Goal: Task Accomplishment & Management: Use online tool/utility

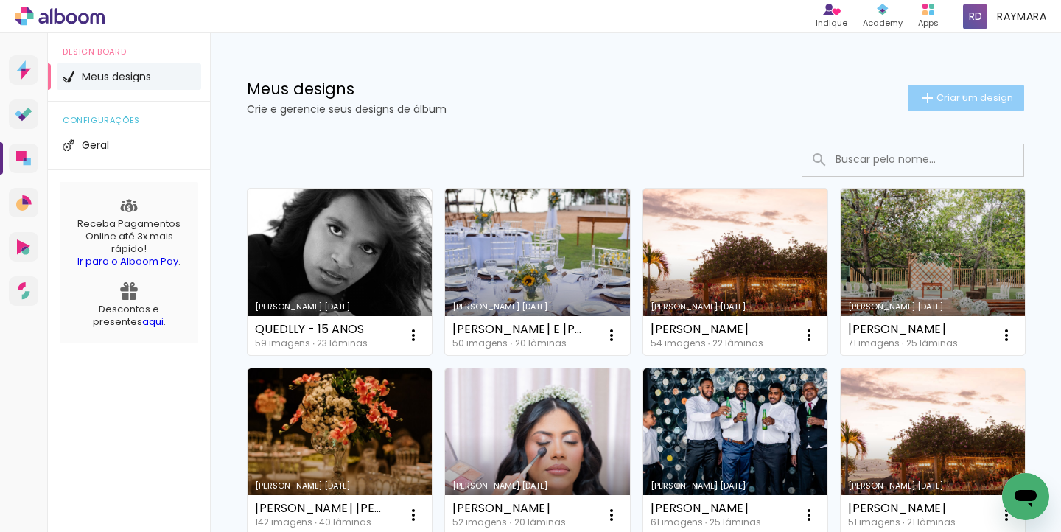
click at [950, 97] on span "Criar um design" at bounding box center [975, 98] width 77 height 10
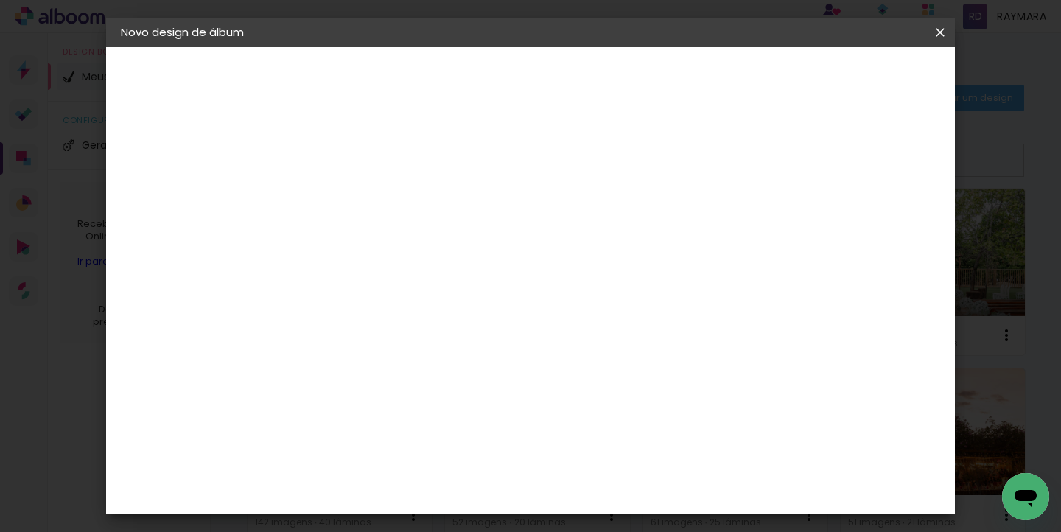
click at [362, 187] on input at bounding box center [362, 197] width 0 height 23
type input "RAQUEL E MAICON"
type paper-input "RAQUEL E MAICON"
click at [0, 0] on slot "Avançar" at bounding box center [0, 0] width 0 height 0
click at [422, 279] on input at bounding box center [399, 280] width 149 height 18
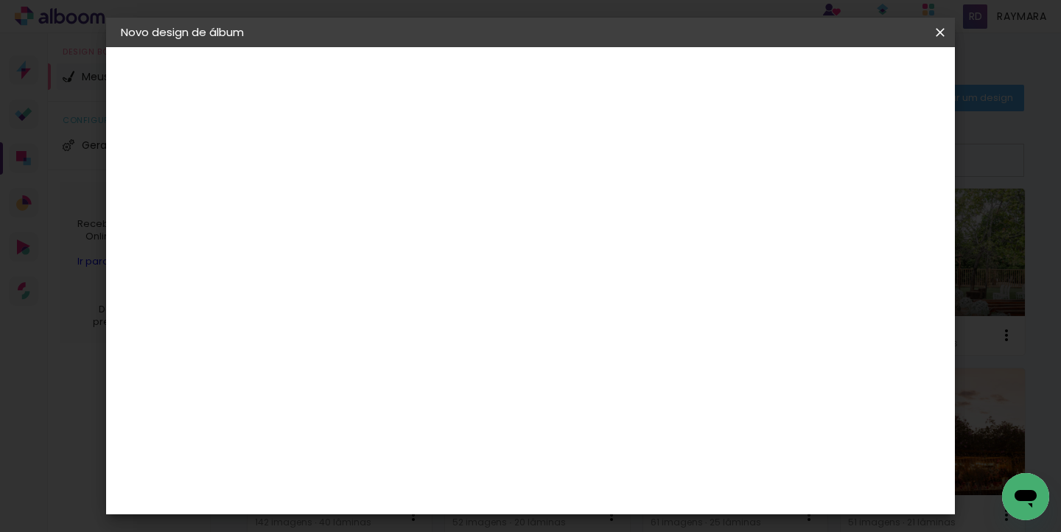
type input "LUMI"
type paper-input "LUMI"
click at [399, 335] on div "Lumière Imagem" at bounding box center [376, 336] width 49 height 24
click at [599, 86] on paper-button "Avançar" at bounding box center [562, 78] width 72 height 25
click at [419, 245] on input "text" at bounding box center [390, 256] width 57 height 23
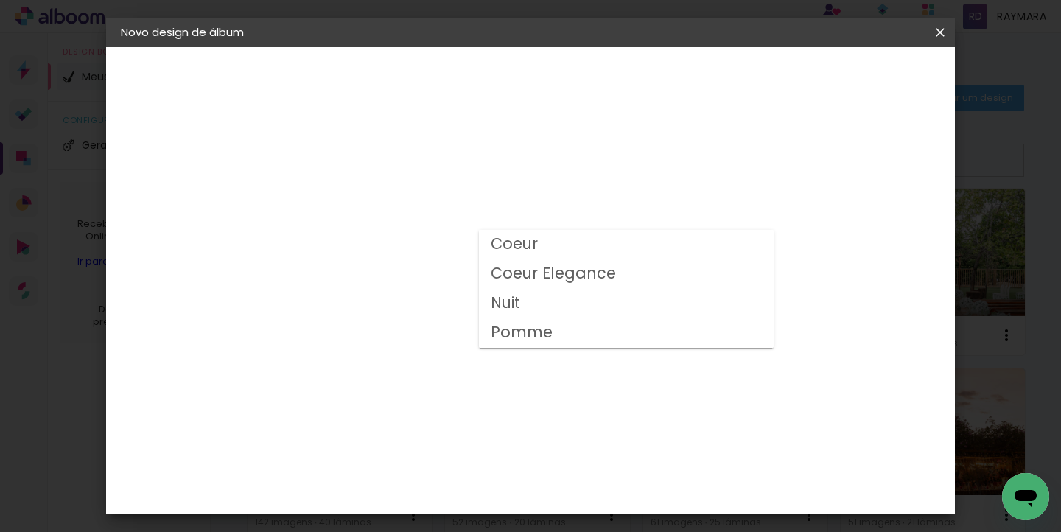
click at [545, 307] on paper-item "Nuit" at bounding box center [626, 303] width 295 height 29
type input "Nuit"
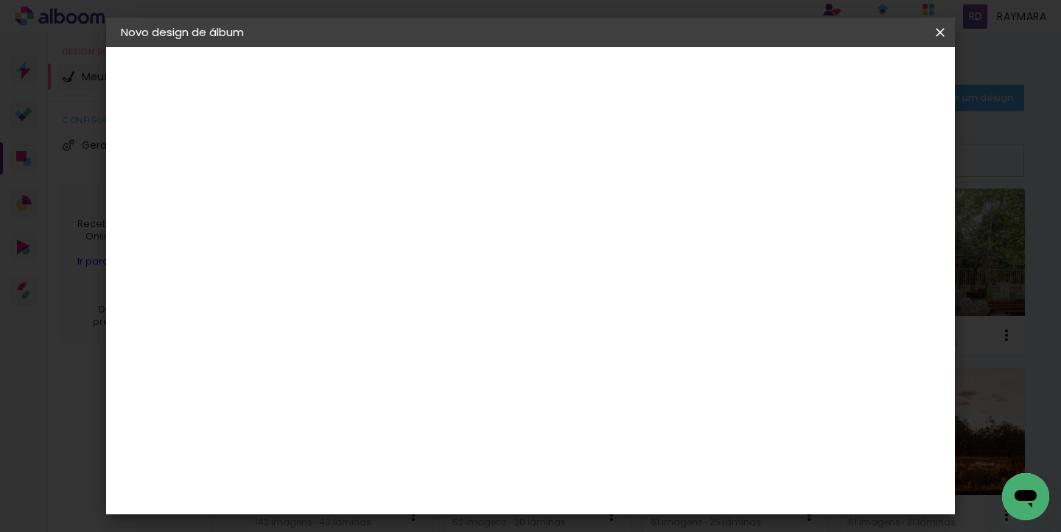
scroll to position [162, 0]
click at [461, 287] on span "20 × 30" at bounding box center [427, 302] width 69 height 30
click at [602, 83] on paper-button "Avançar" at bounding box center [566, 78] width 72 height 25
click at [848, 83] on span "Iniciar design" at bounding box center [814, 78] width 67 height 10
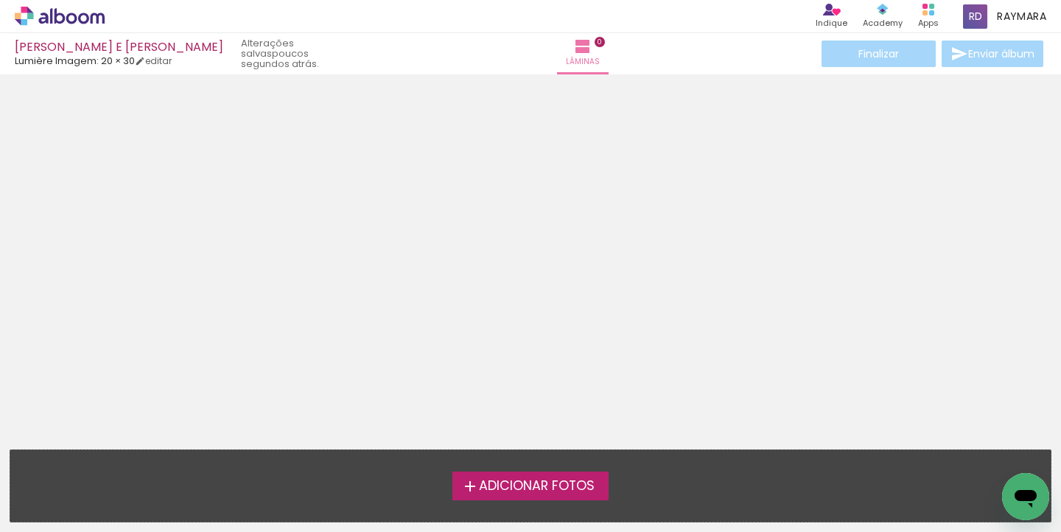
click at [521, 493] on span "Adicionar Fotos" at bounding box center [537, 486] width 116 height 13
click at [0, 0] on input "file" at bounding box center [0, 0] width 0 height 0
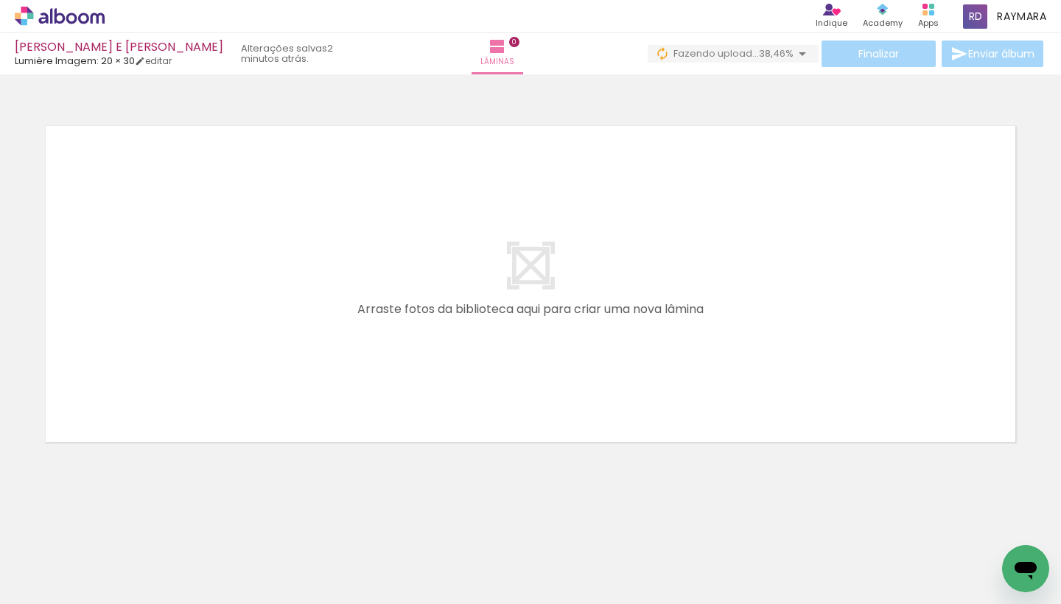
scroll to position [0, 744]
drag, startPoint x: 234, startPoint y: 594, endPoint x: 582, endPoint y: 578, distance: 349.0
click at [121, 531] on iron-horizontal-list at bounding box center [105, 558] width 29 height 92
drag, startPoint x: 279, startPoint y: 599, endPoint x: 838, endPoint y: 587, distance: 559.6
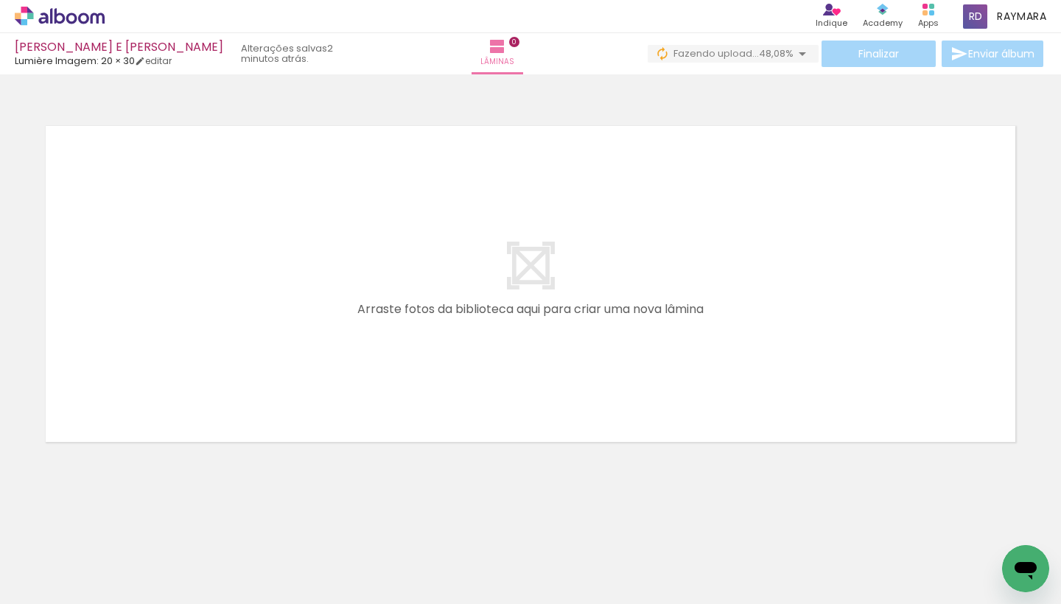
click at [121, 531] on iron-horizontal-list at bounding box center [105, 558] width 29 height 92
drag, startPoint x: 826, startPoint y: 595, endPoint x: 950, endPoint y: 583, distance: 124.4
click at [121, 531] on iron-horizontal-list at bounding box center [105, 558] width 29 height 92
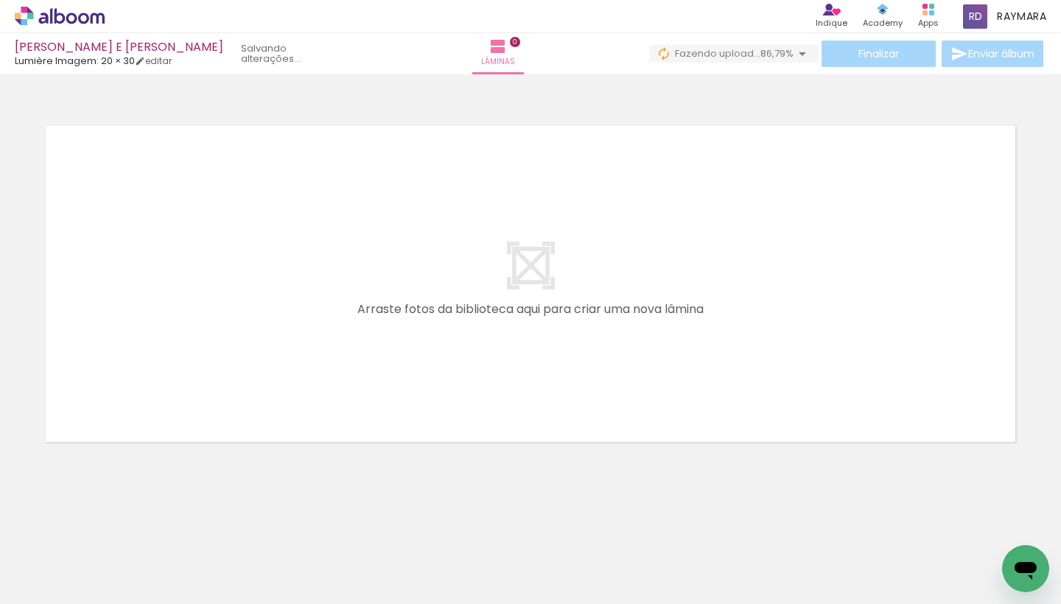
drag, startPoint x: 257, startPoint y: 602, endPoint x: 927, endPoint y: 574, distance: 670.7
click at [121, 531] on iron-horizontal-list at bounding box center [105, 558] width 29 height 92
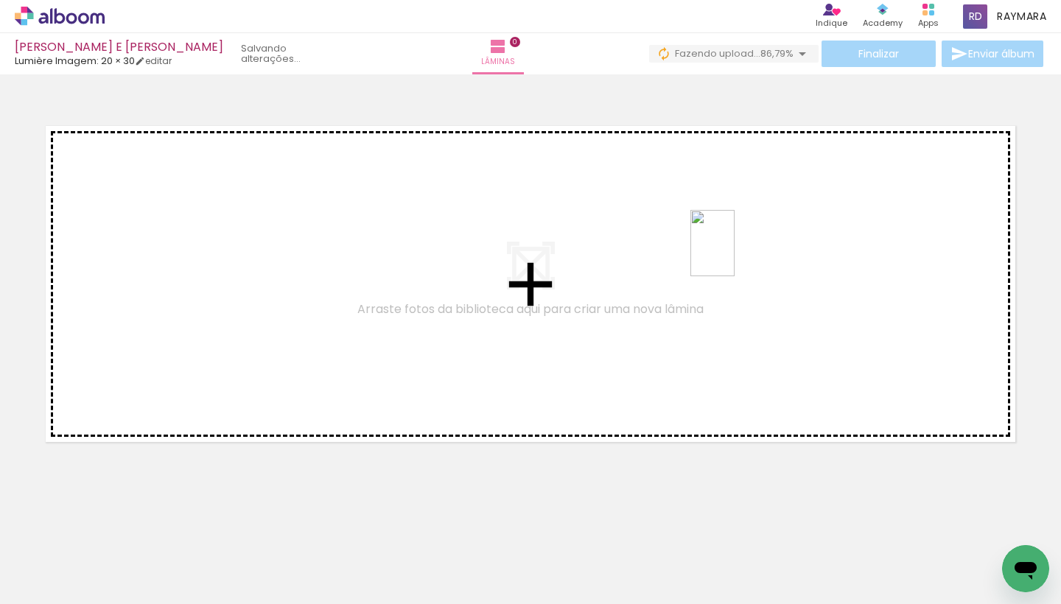
drag, startPoint x: 1022, startPoint y: 530, endPoint x: 732, endPoint y: 253, distance: 400.9
click at [732, 253] on quentale-workspace at bounding box center [530, 302] width 1061 height 604
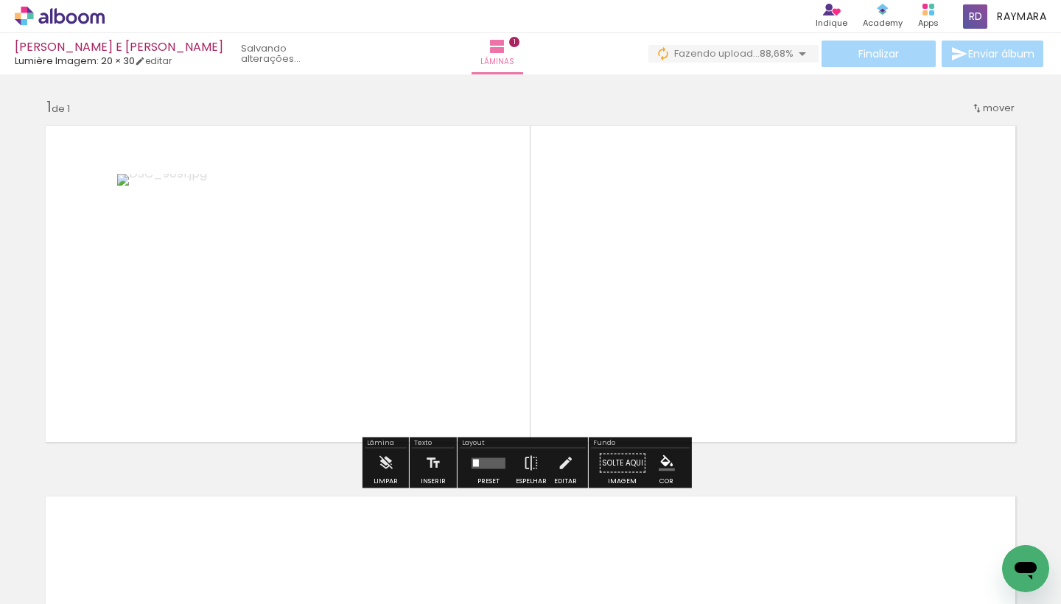
click at [475, 459] on quentale-layouter at bounding box center [489, 463] width 34 height 11
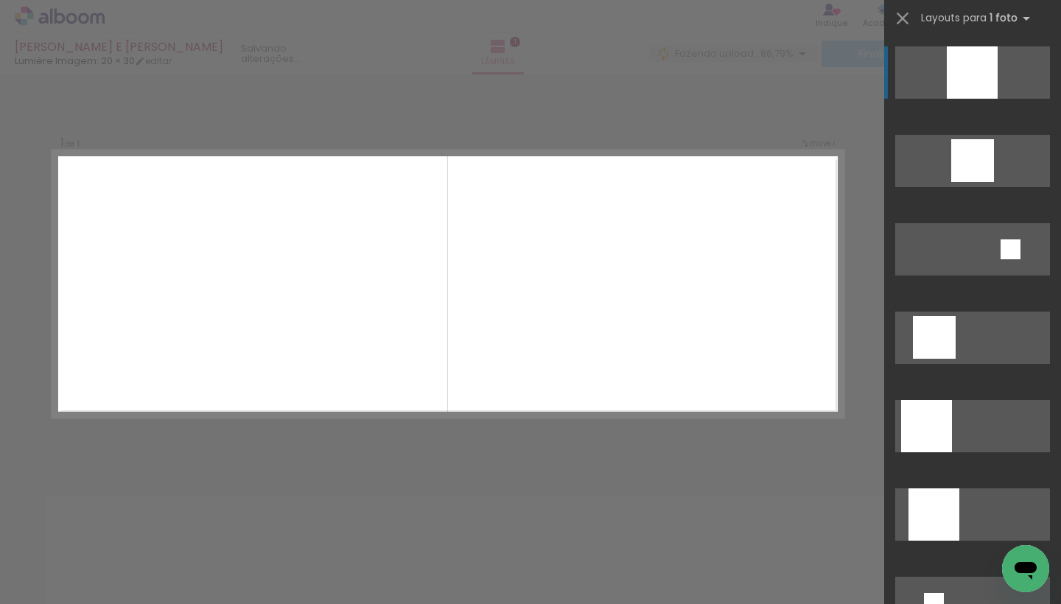
scroll to position [1400, 0]
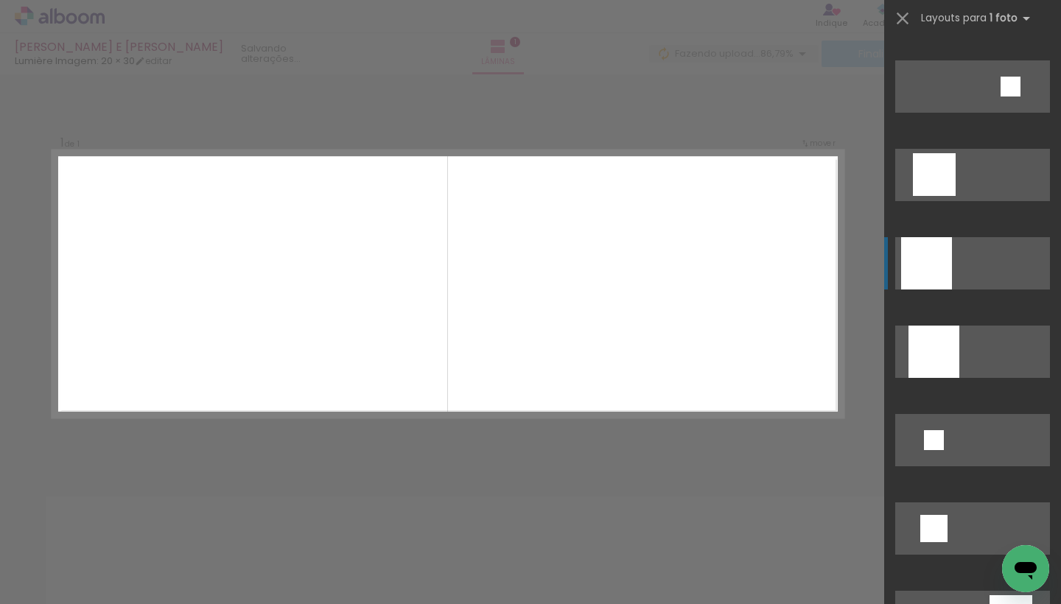
click at [915, 271] on div at bounding box center [927, 263] width 51 height 52
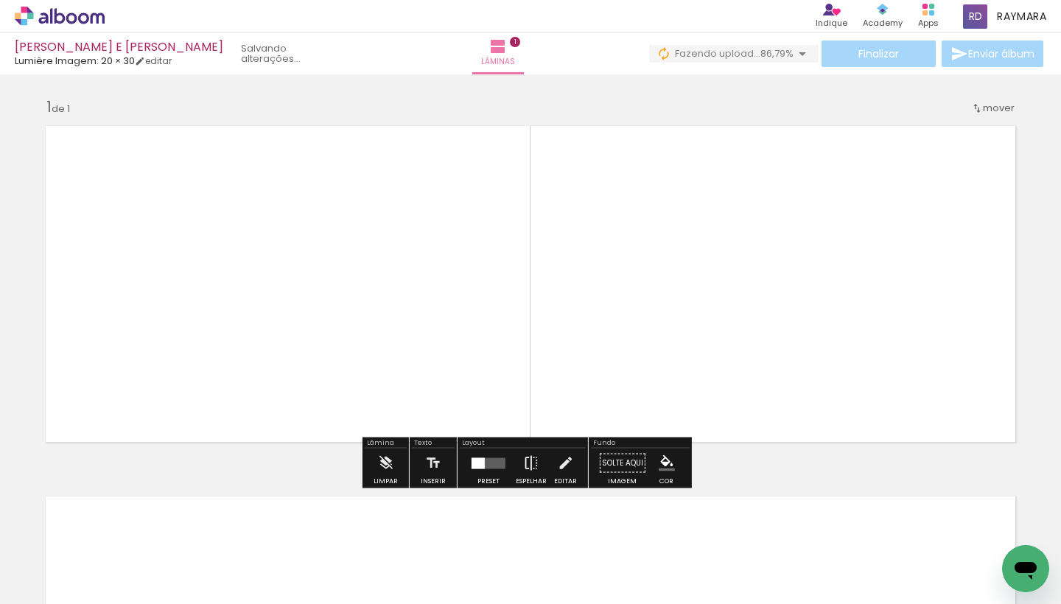
click at [529, 466] on iron-icon at bounding box center [531, 463] width 16 height 29
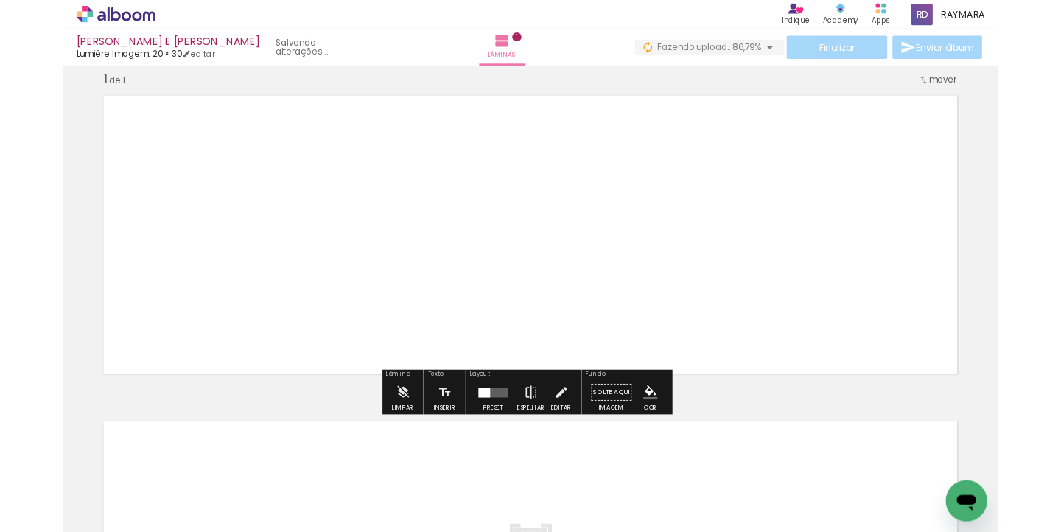
scroll to position [99, 0]
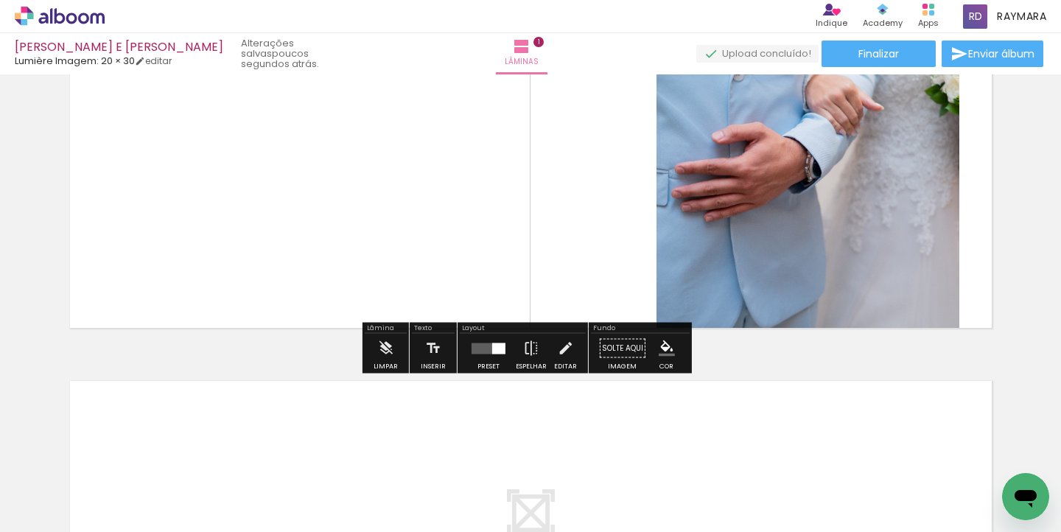
click at [495, 349] on div at bounding box center [498, 348] width 13 height 11
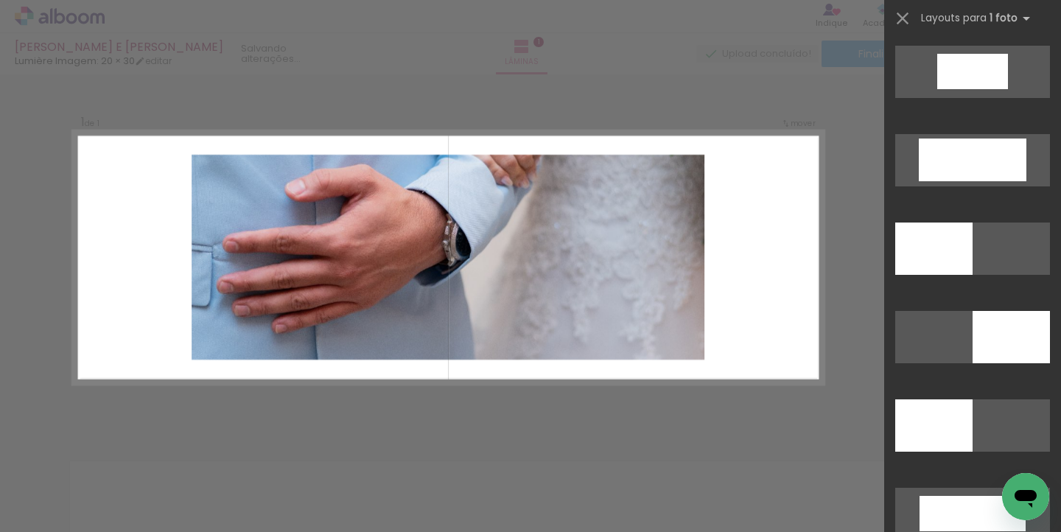
scroll to position [3360, 0]
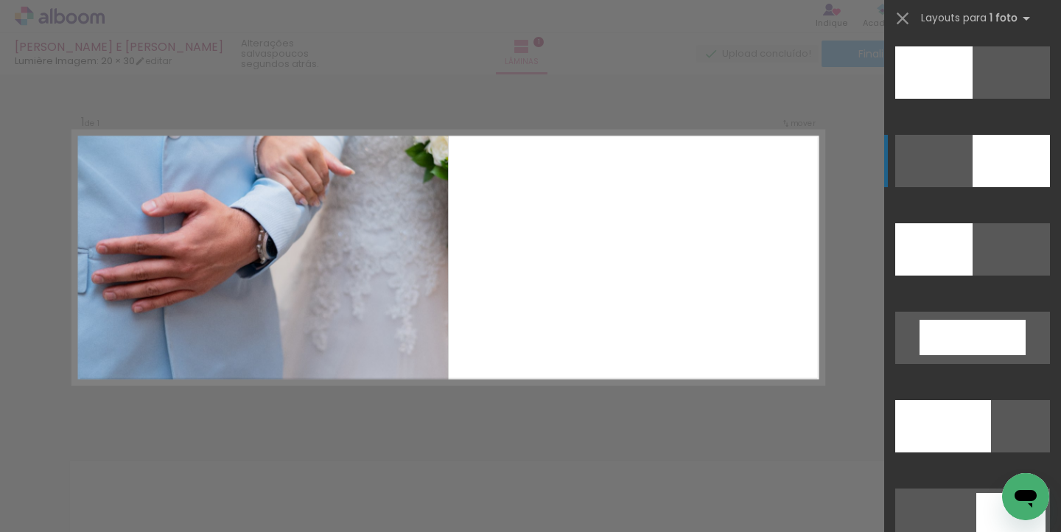
click at [993, 155] on div at bounding box center [1011, 161] width 77 height 52
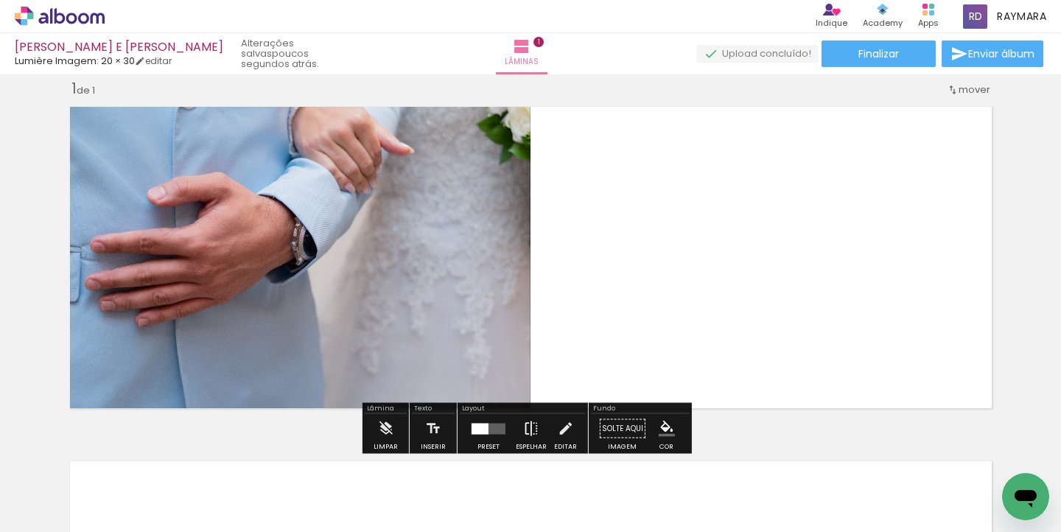
click at [531, 425] on iron-icon at bounding box center [531, 428] width 16 height 29
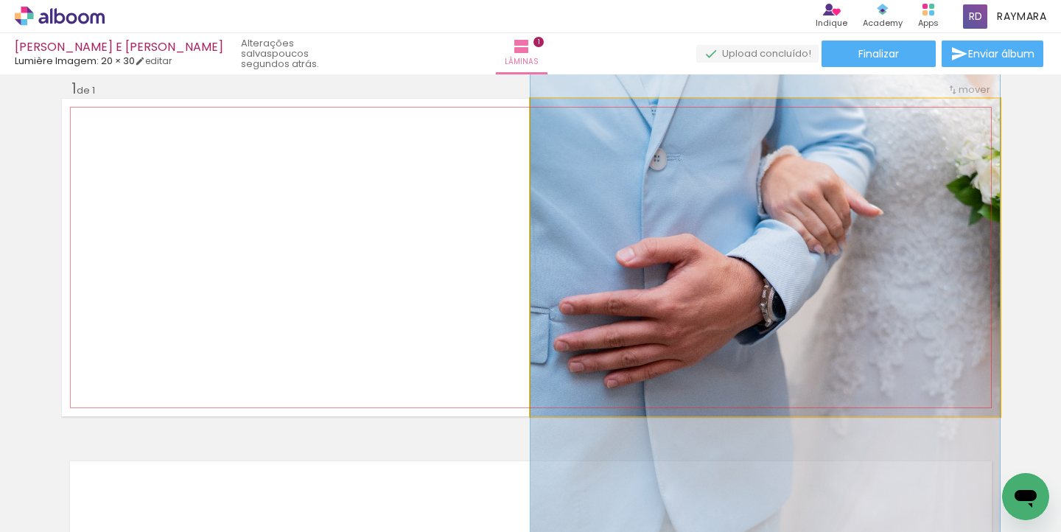
drag, startPoint x: 697, startPoint y: 248, endPoint x: 701, endPoint y: 309, distance: 61.3
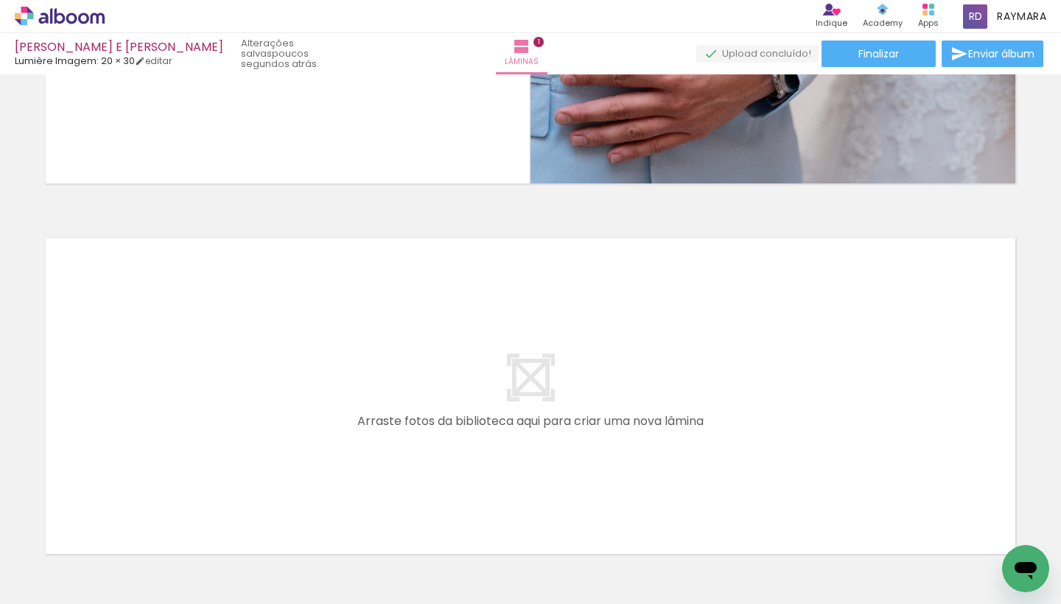
scroll to position [0, 0]
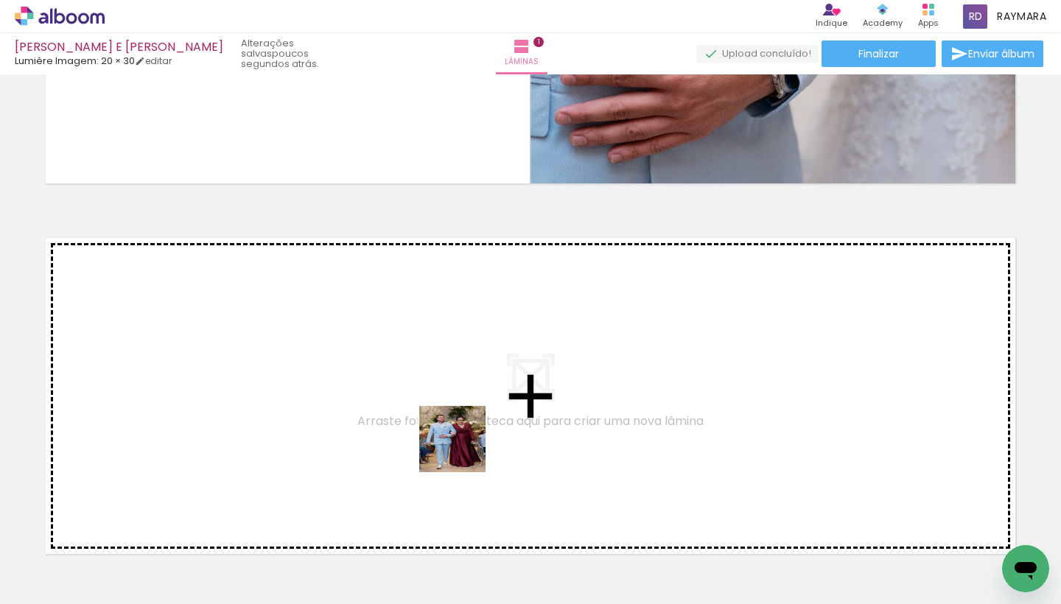
drag, startPoint x: 464, startPoint y: 472, endPoint x: 464, endPoint y: 439, distance: 32.4
click at [464, 439] on quentale-workspace at bounding box center [530, 302] width 1061 height 604
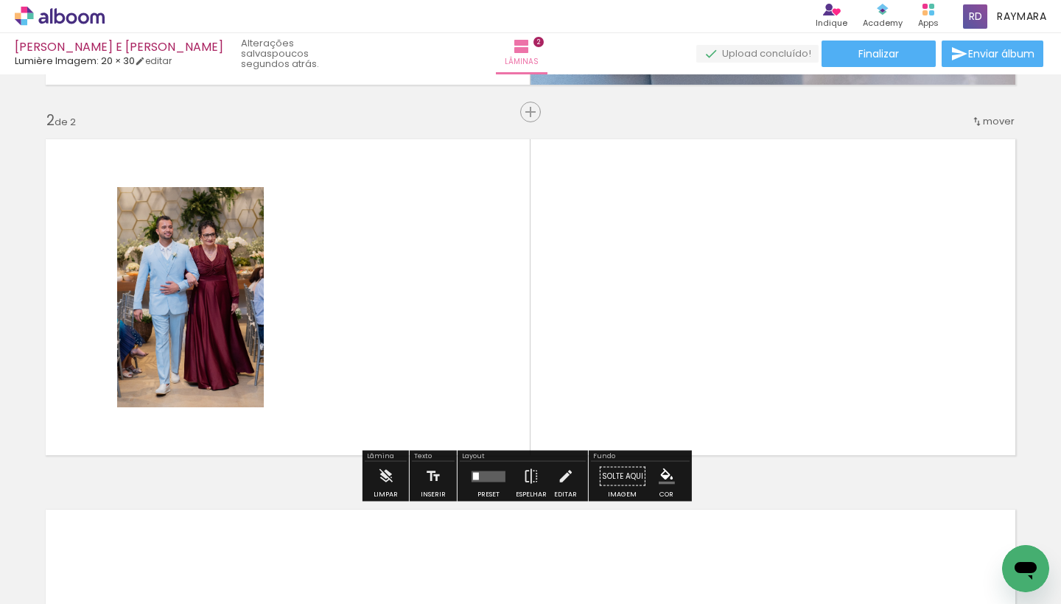
scroll to position [361, 0]
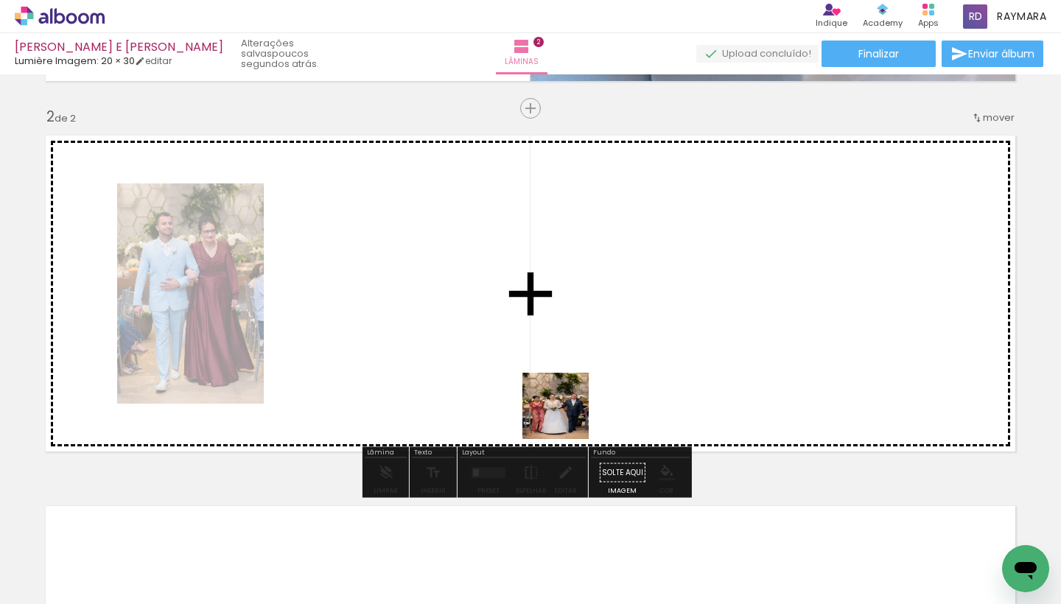
drag, startPoint x: 560, startPoint y: 554, endPoint x: 567, endPoint y: 417, distance: 136.5
click at [567, 417] on quentale-workspace at bounding box center [530, 302] width 1061 height 604
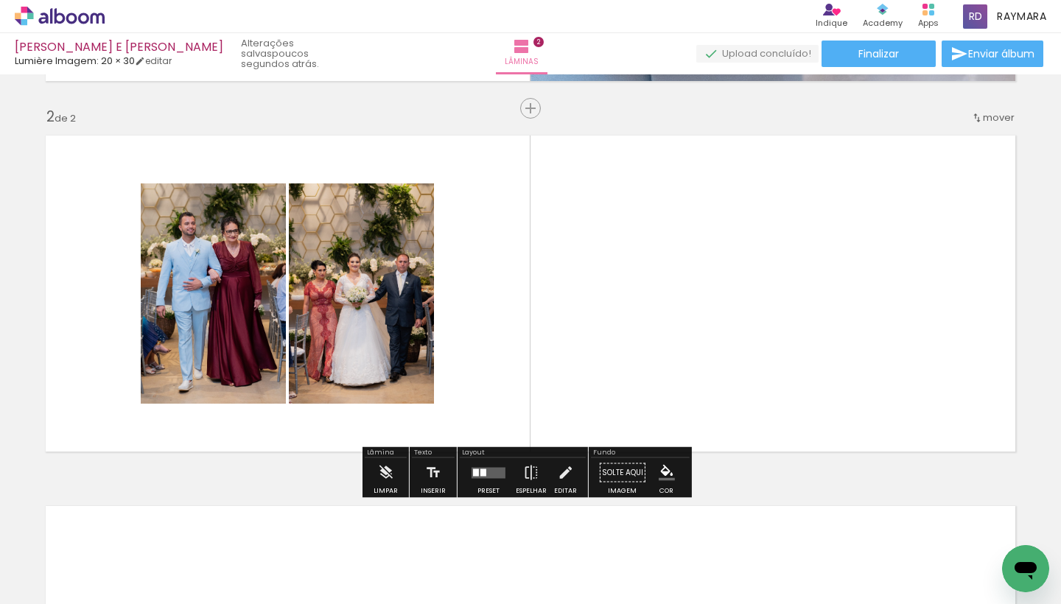
click at [496, 471] on quentale-layouter at bounding box center [489, 472] width 34 height 11
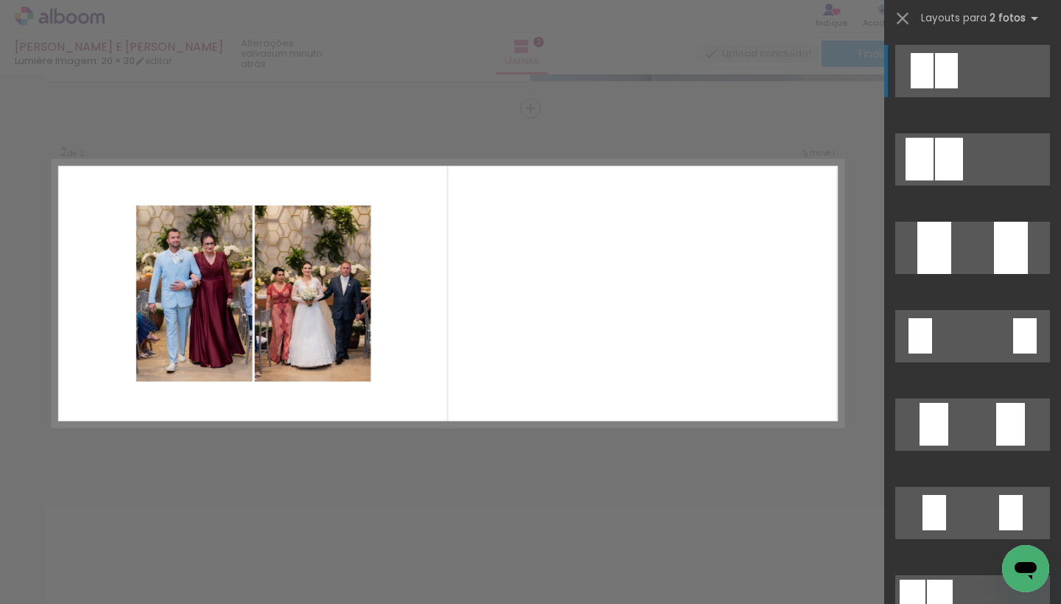
scroll to position [0, 737]
drag, startPoint x: 282, startPoint y: 599, endPoint x: 594, endPoint y: 585, distance: 312.8
click at [121, 531] on iron-horizontal-list at bounding box center [105, 558] width 29 height 92
click at [291, 80] on div "Confirmar Cancelar" at bounding box center [530, 287] width 1061 height 1148
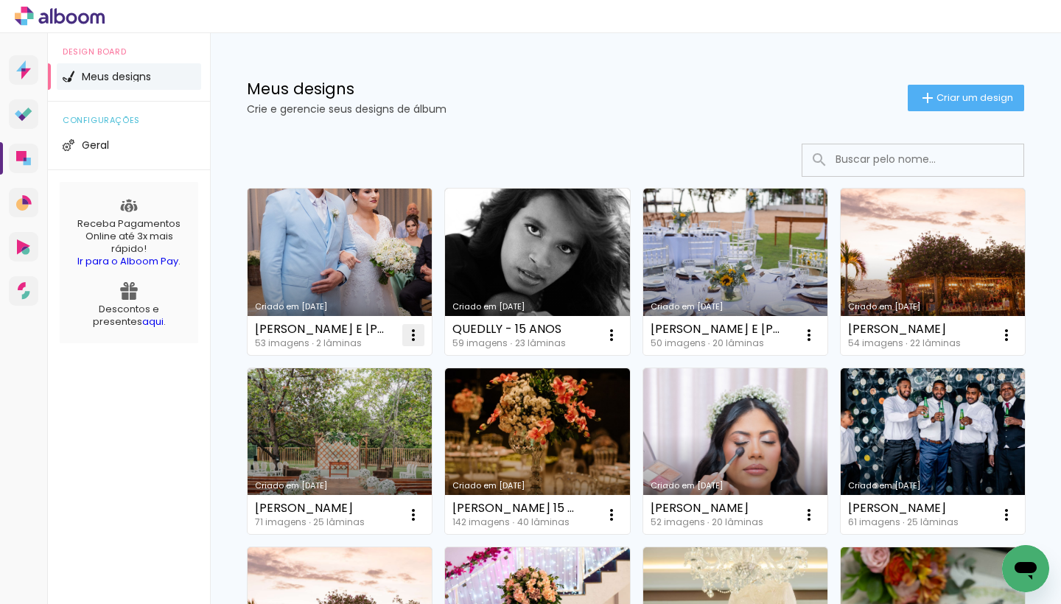
click at [415, 338] on iron-icon at bounding box center [414, 336] width 18 height 18
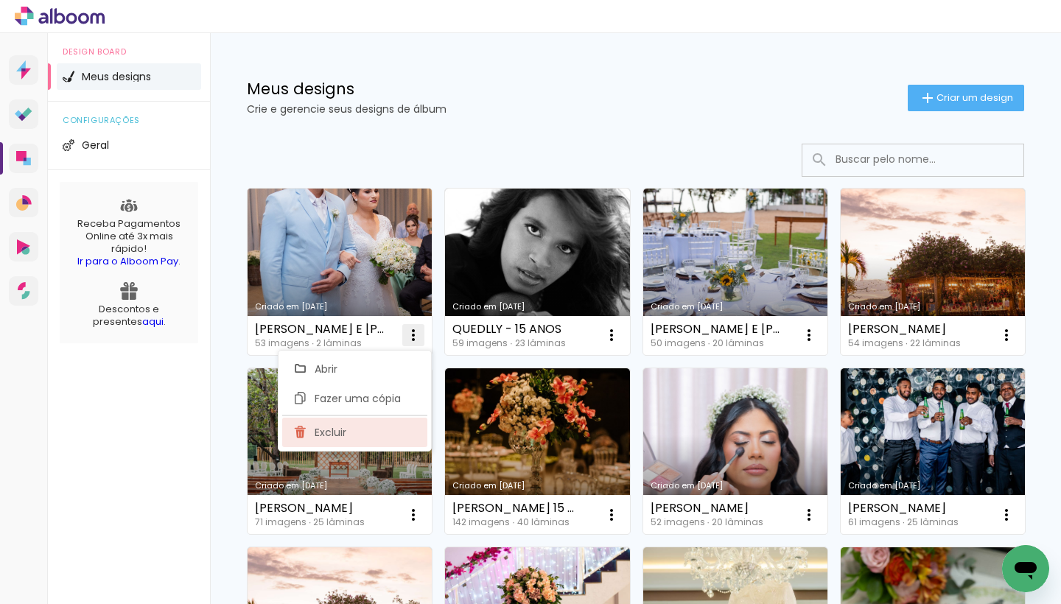
click at [360, 425] on paper-item "Excluir" at bounding box center [354, 432] width 145 height 29
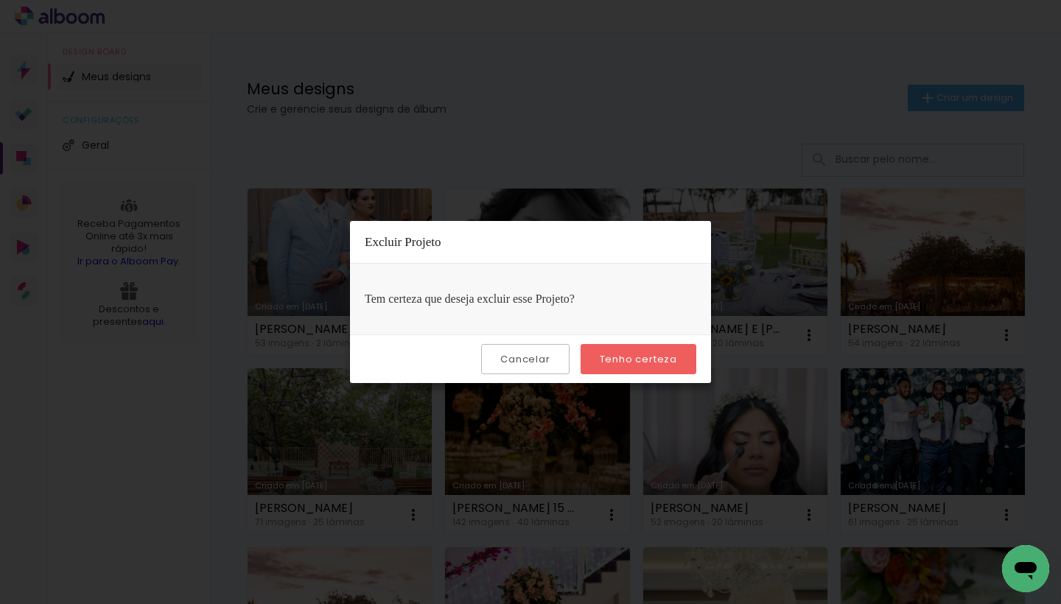
click at [0, 0] on slot "Tenho certeza" at bounding box center [0, 0] width 0 height 0
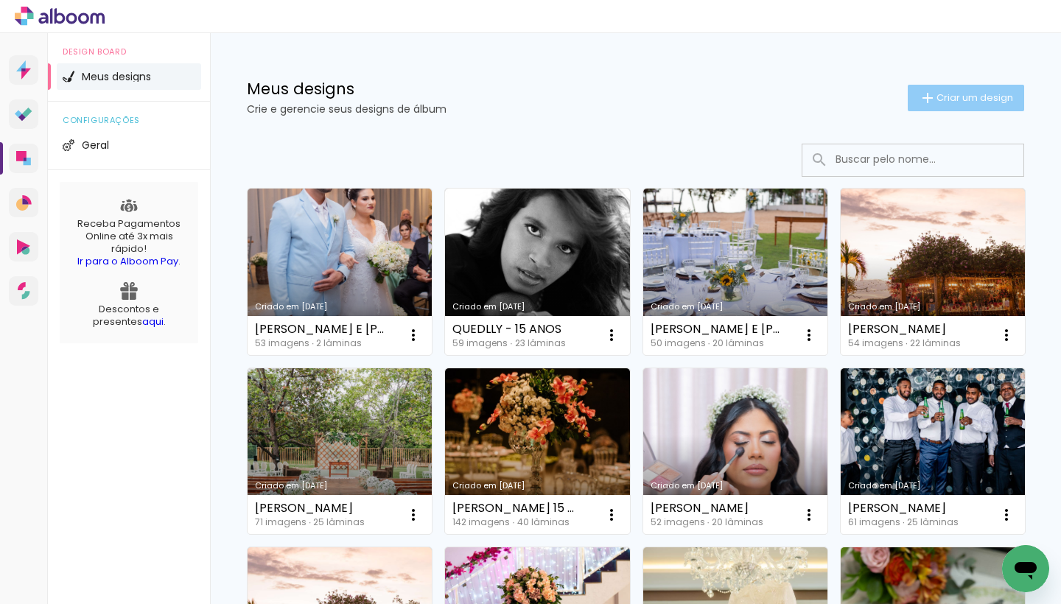
click at [943, 99] on span "Criar um design" at bounding box center [975, 98] width 77 height 10
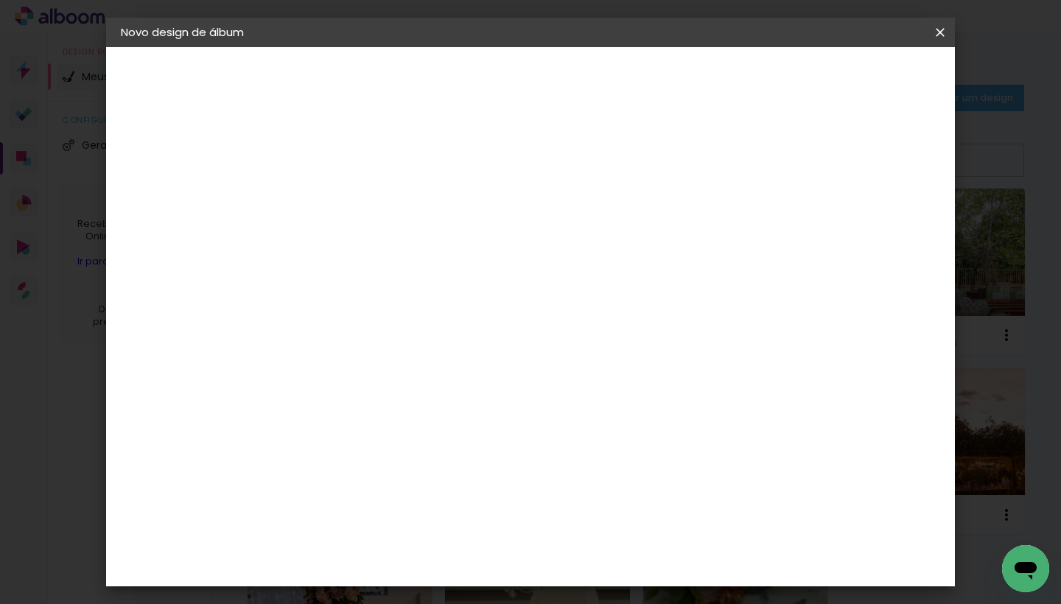
click at [362, 195] on input at bounding box center [362, 197] width 0 height 23
type input "RAQUEL E MAICON"
type paper-input "RAQUEL E MAICON"
click at [0, 0] on slot "Avançar" at bounding box center [0, 0] width 0 height 0
click at [457, 280] on input at bounding box center [399, 280] width 149 height 18
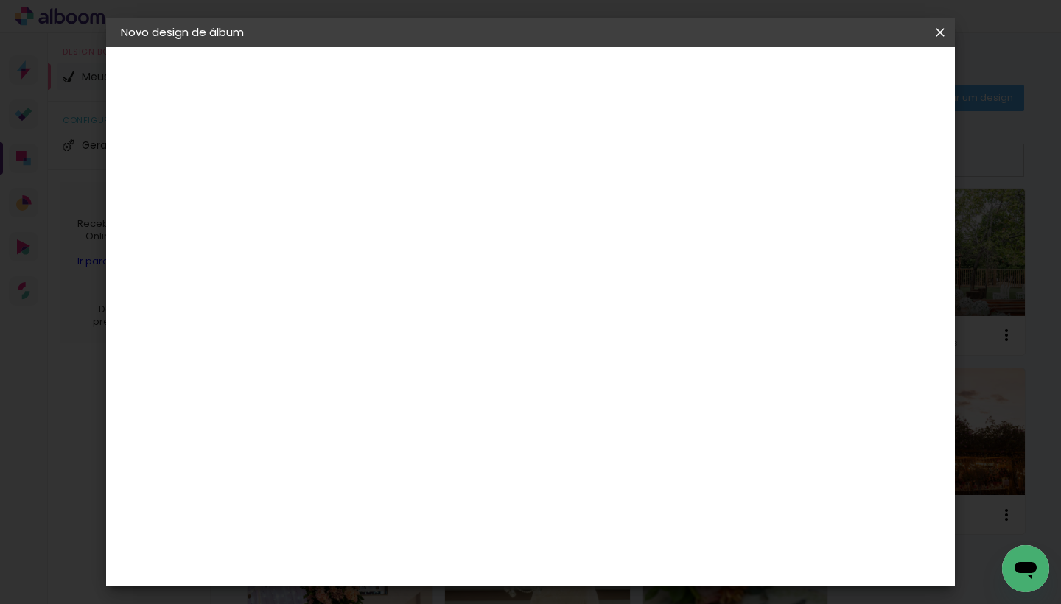
type input "LUMI"
type paper-input "LUMI"
click at [375, 320] on paper-item "Lumière Imagem" at bounding box center [385, 336] width 130 height 38
click at [621, 64] on header "Fornecedor Escolha um fornecedor ou avance com o tamanho livre. Voltar Avançar" at bounding box center [459, 97] width 323 height 100
click at [599, 83] on paper-button "Avançar" at bounding box center [562, 78] width 72 height 25
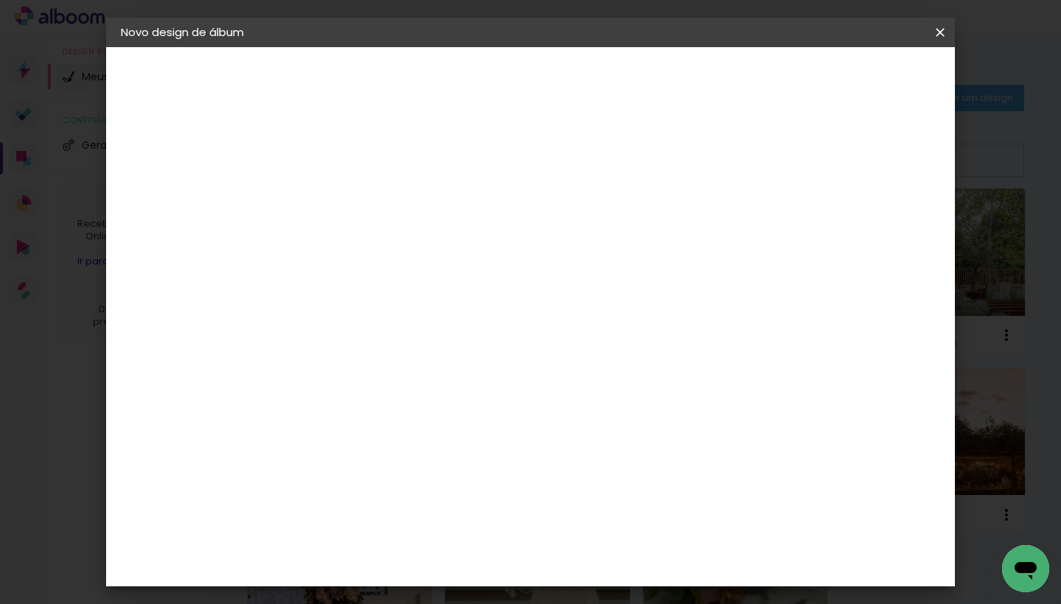
click at [419, 248] on input "text" at bounding box center [390, 256] width 57 height 23
click at [526, 299] on paper-item "Nuit" at bounding box center [626, 303] width 295 height 29
type input "Nuit"
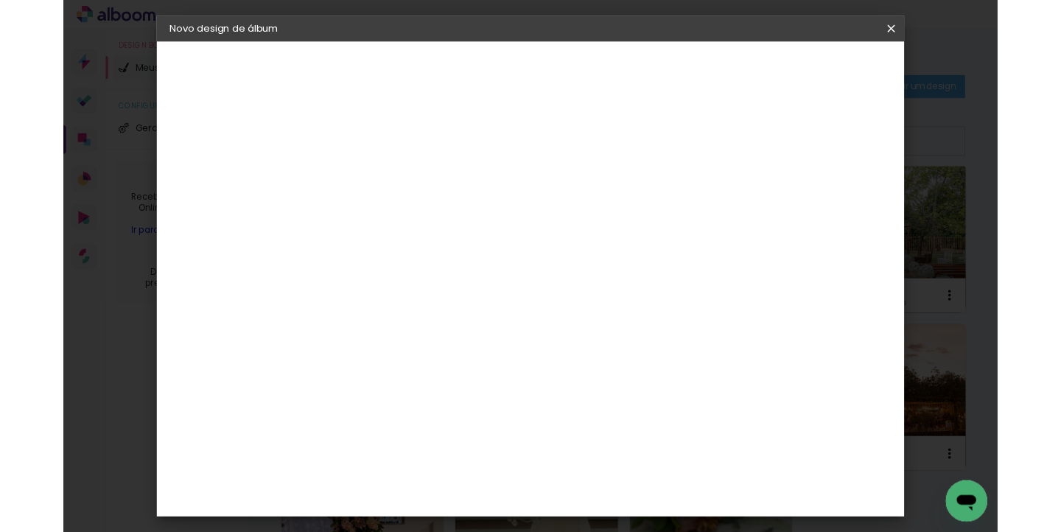
scroll to position [273, 0]
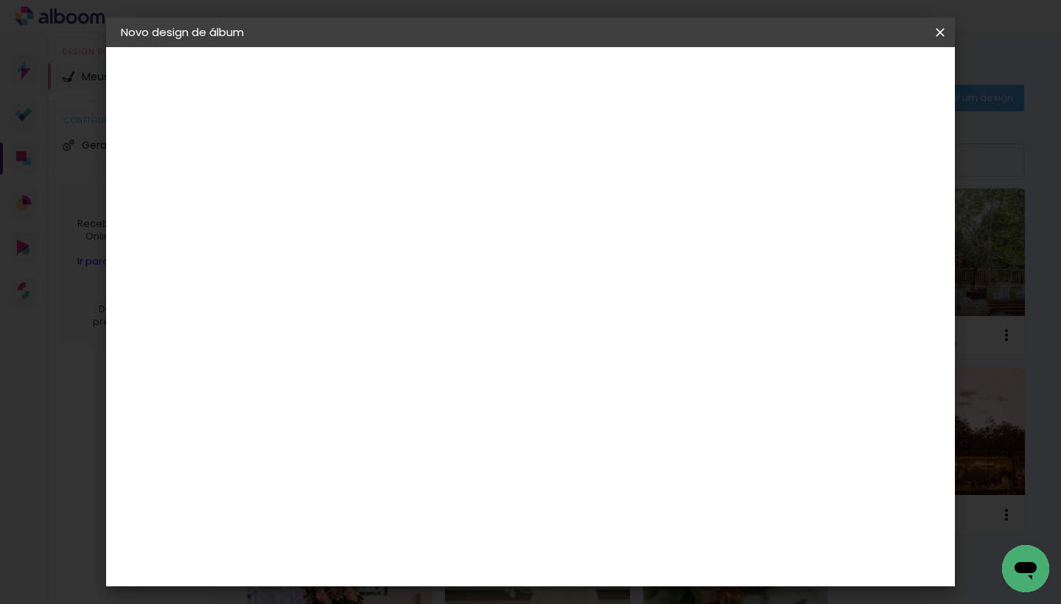
click at [0, 0] on slot "Avançar" at bounding box center [0, 0] width 0 height 0
click at [739, 80] on span "Iniciar design" at bounding box center [705, 78] width 67 height 10
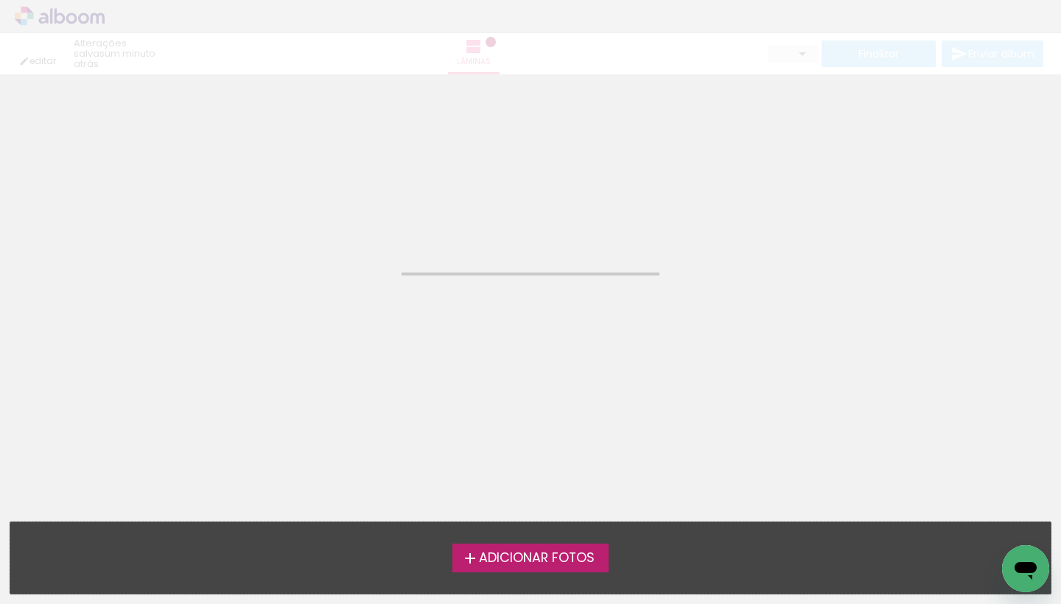
click at [545, 565] on span "Adicionar Fotos" at bounding box center [537, 558] width 116 height 13
click at [0, 0] on input "file" at bounding box center [0, 0] width 0 height 0
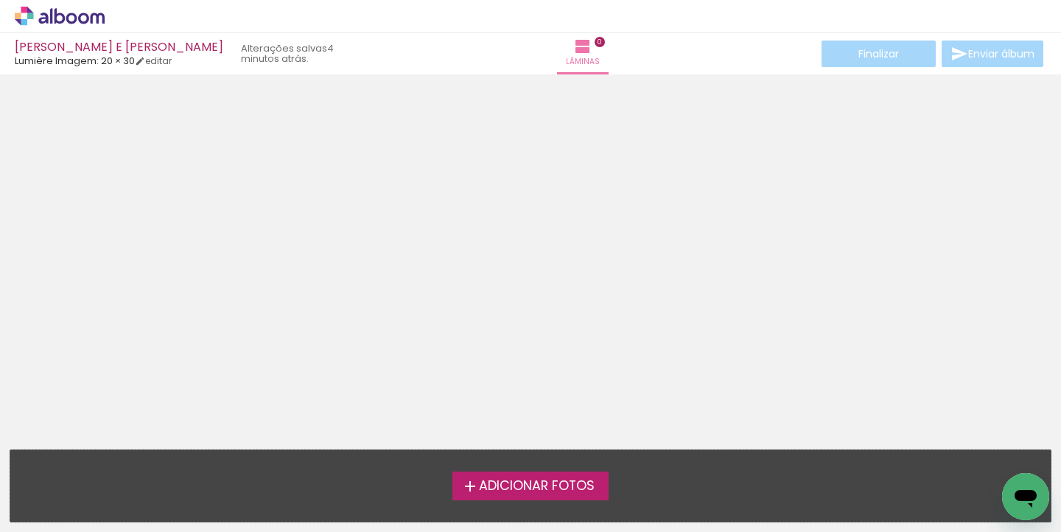
click at [528, 480] on span "Adicionar Fotos" at bounding box center [537, 486] width 116 height 13
click at [0, 0] on input "file" at bounding box center [0, 0] width 0 height 0
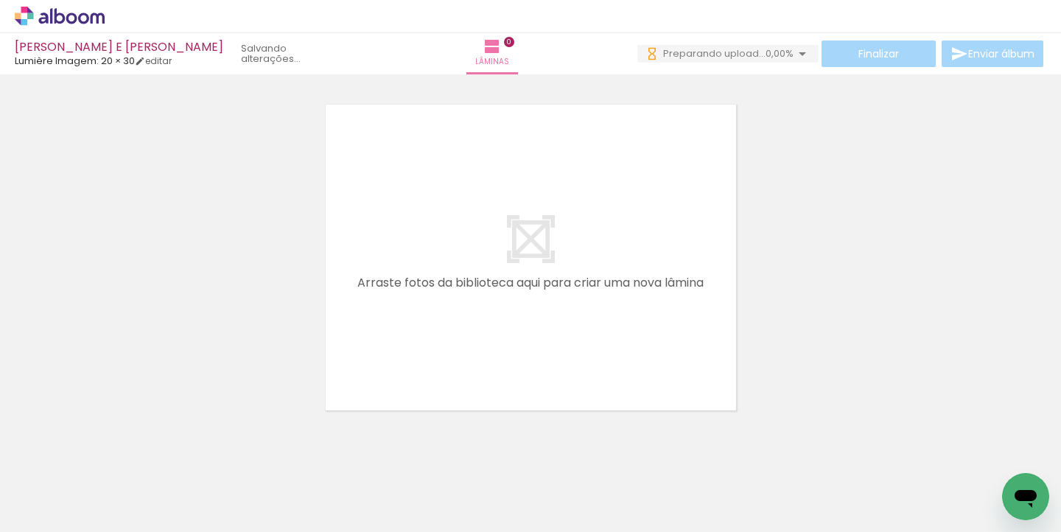
scroll to position [0, 717]
drag, startPoint x: 241, startPoint y: 526, endPoint x: 850, endPoint y: 506, distance: 609.2
click at [121, 506] on iron-horizontal-list at bounding box center [105, 486] width 29 height 92
drag, startPoint x: 519, startPoint y: 529, endPoint x: 825, endPoint y: 526, distance: 305.9
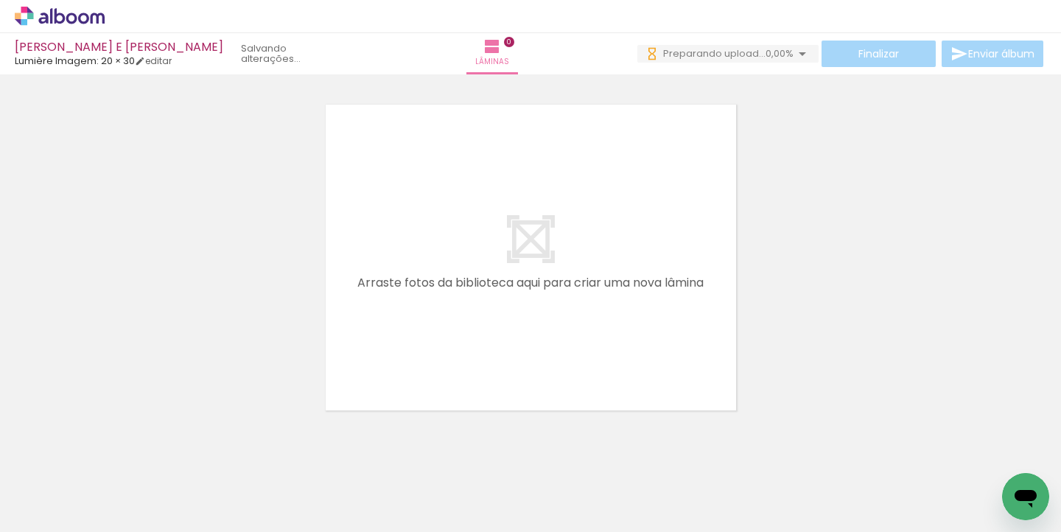
click at [121, 526] on iron-horizontal-list at bounding box center [105, 486] width 29 height 92
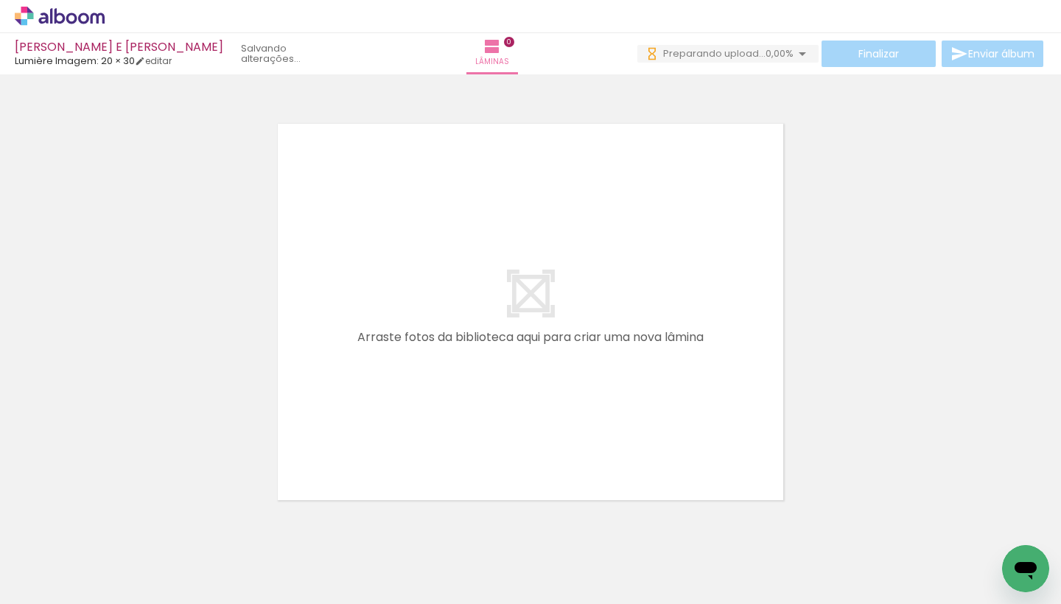
scroll to position [0, 918]
drag, startPoint x: 515, startPoint y: 596, endPoint x: 1014, endPoint y: 534, distance: 502.8
click at [121, 535] on iron-horizontal-list at bounding box center [105, 558] width 29 height 92
drag, startPoint x: 501, startPoint y: 602, endPoint x: 1061, endPoint y: 588, distance: 560.4
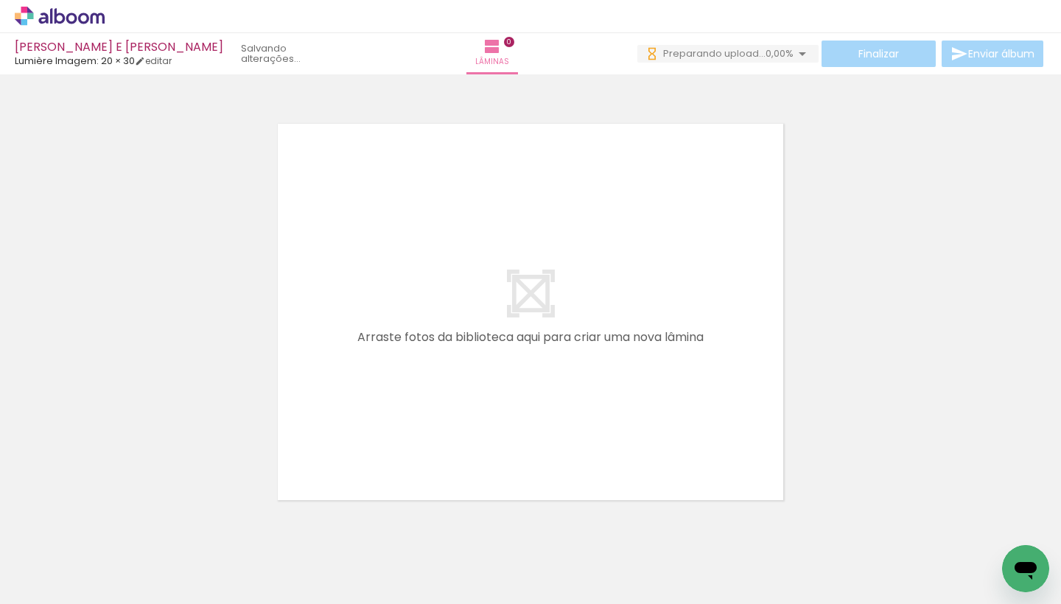
click at [121, 588] on iron-horizontal-list at bounding box center [105, 558] width 29 height 92
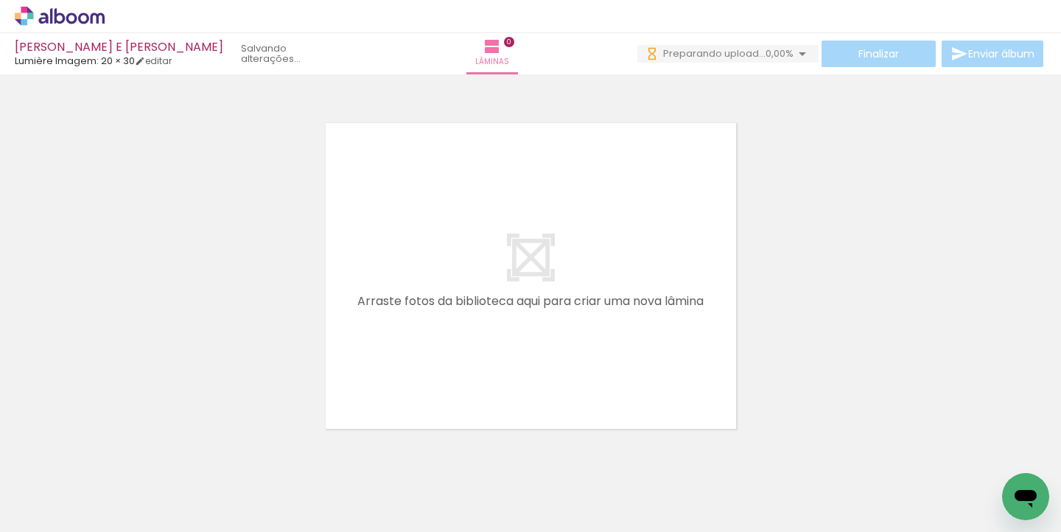
scroll to position [0, 773]
drag, startPoint x: 237, startPoint y: 526, endPoint x: 743, endPoint y: 527, distance: 506.4
click at [121, 527] on iron-horizontal-list at bounding box center [105, 486] width 29 height 92
drag, startPoint x: 452, startPoint y: 528, endPoint x: 805, endPoint y: 530, distance: 353.1
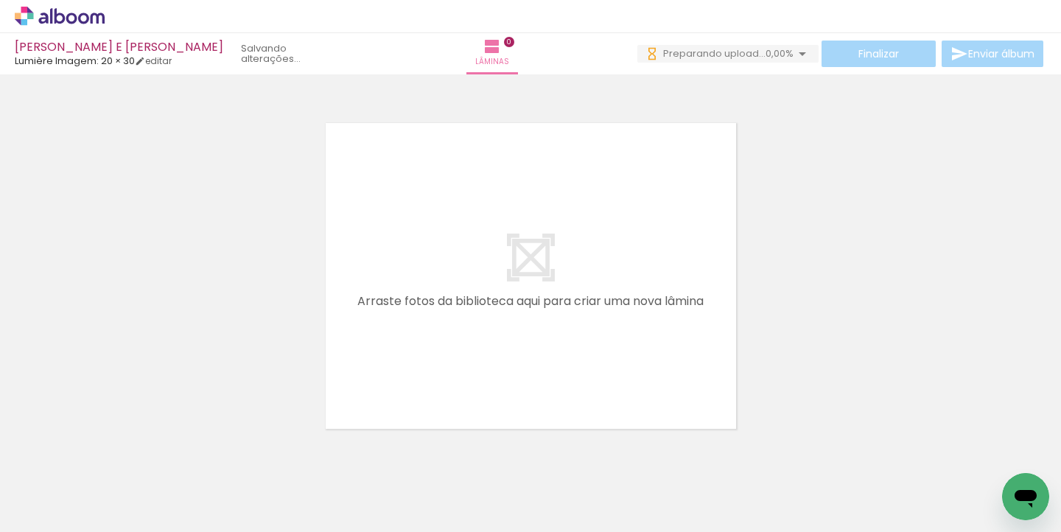
click at [121, 531] on iron-horizontal-list at bounding box center [105, 486] width 29 height 92
drag, startPoint x: 451, startPoint y: 527, endPoint x: 747, endPoint y: 529, distance: 296.3
click at [121, 529] on iron-horizontal-list at bounding box center [105, 486] width 29 height 92
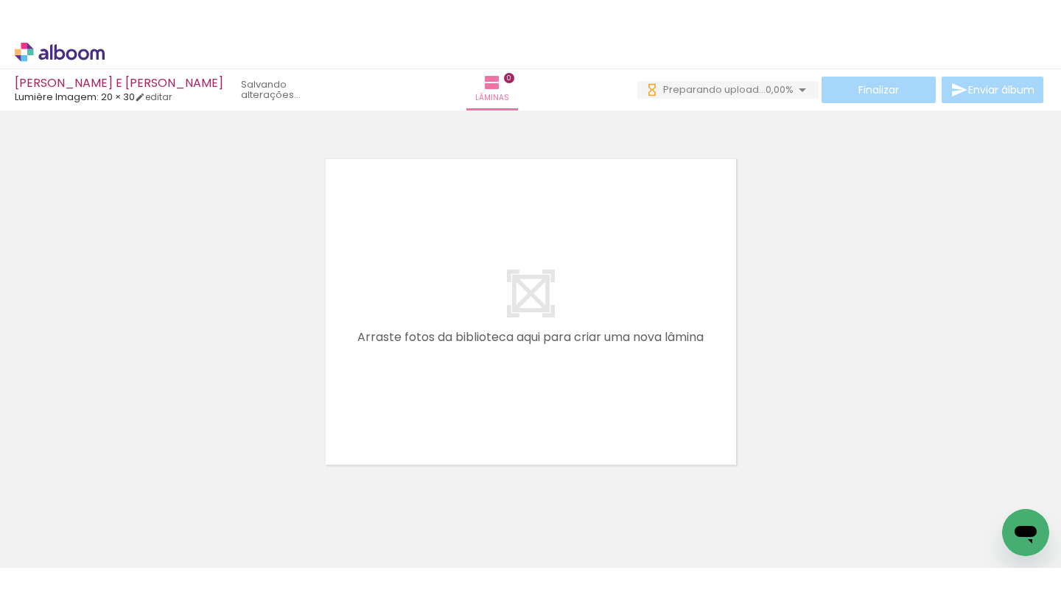
scroll to position [0, 964]
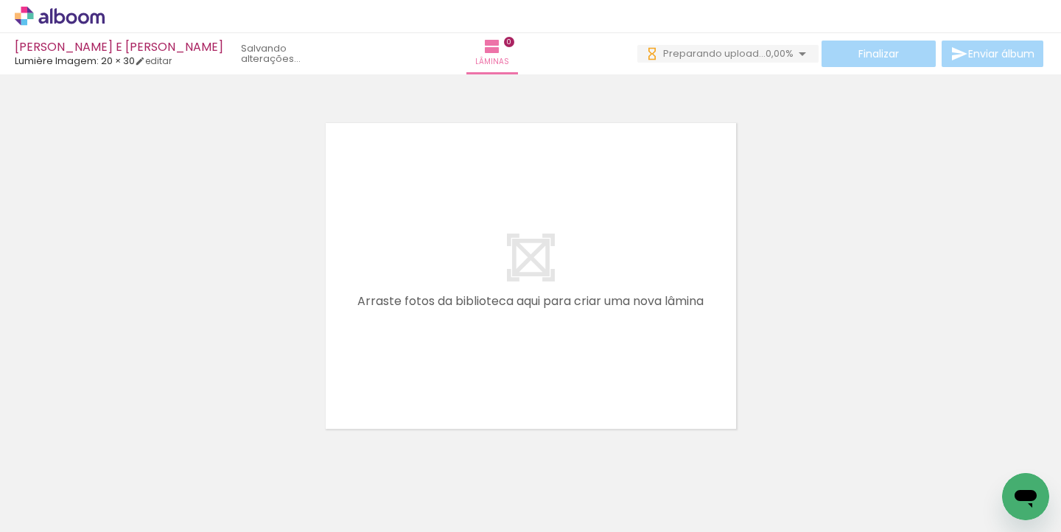
drag, startPoint x: 405, startPoint y: 526, endPoint x: 681, endPoint y: 529, distance: 275.7
click at [121, 529] on iron-horizontal-list at bounding box center [105, 486] width 29 height 92
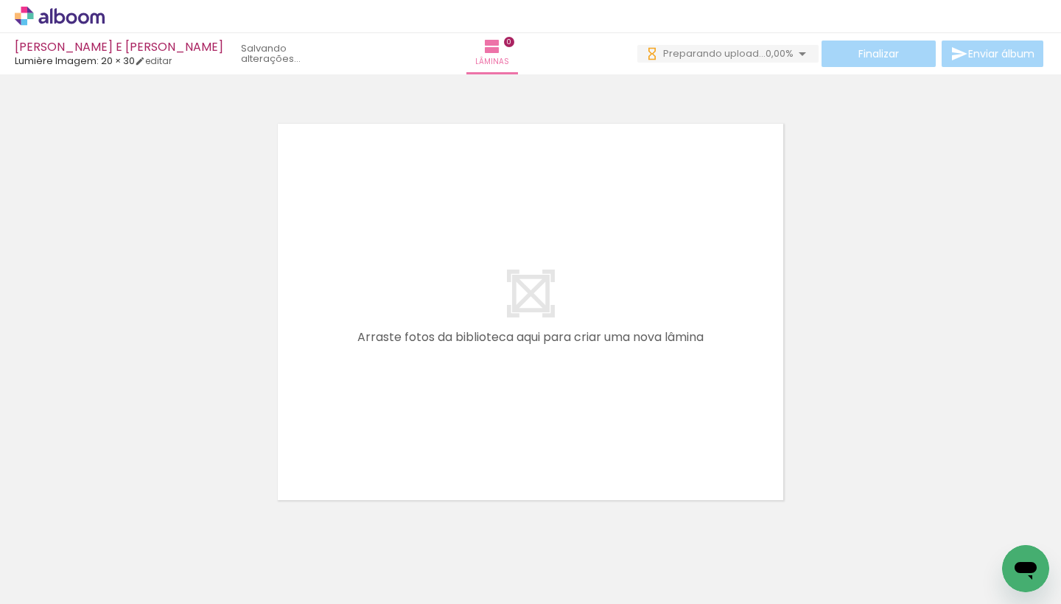
drag, startPoint x: 471, startPoint y: 597, endPoint x: 582, endPoint y: 599, distance: 110.6
click at [121, 599] on iron-horizontal-list at bounding box center [105, 558] width 29 height 92
drag, startPoint x: 526, startPoint y: 603, endPoint x: 879, endPoint y: 604, distance: 352.4
click at [121, 604] on iron-horizontal-list at bounding box center [105, 558] width 29 height 92
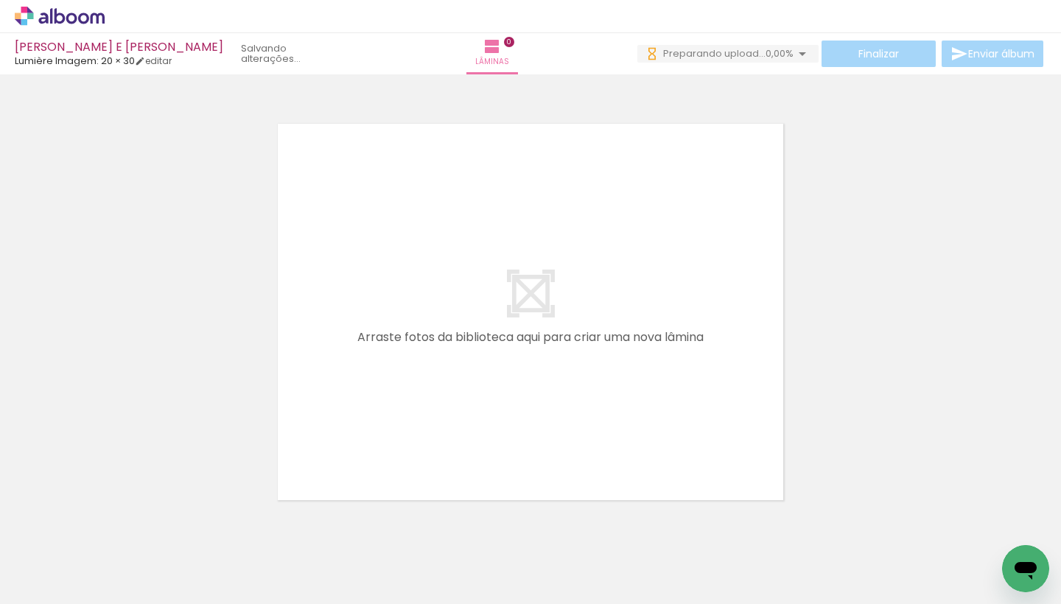
scroll to position [0, 1151]
drag, startPoint x: 384, startPoint y: 598, endPoint x: 541, endPoint y: 598, distance: 157.0
click at [121, 598] on iron-horizontal-list at bounding box center [105, 558] width 29 height 92
drag, startPoint x: 496, startPoint y: 596, endPoint x: 640, endPoint y: 596, distance: 143.7
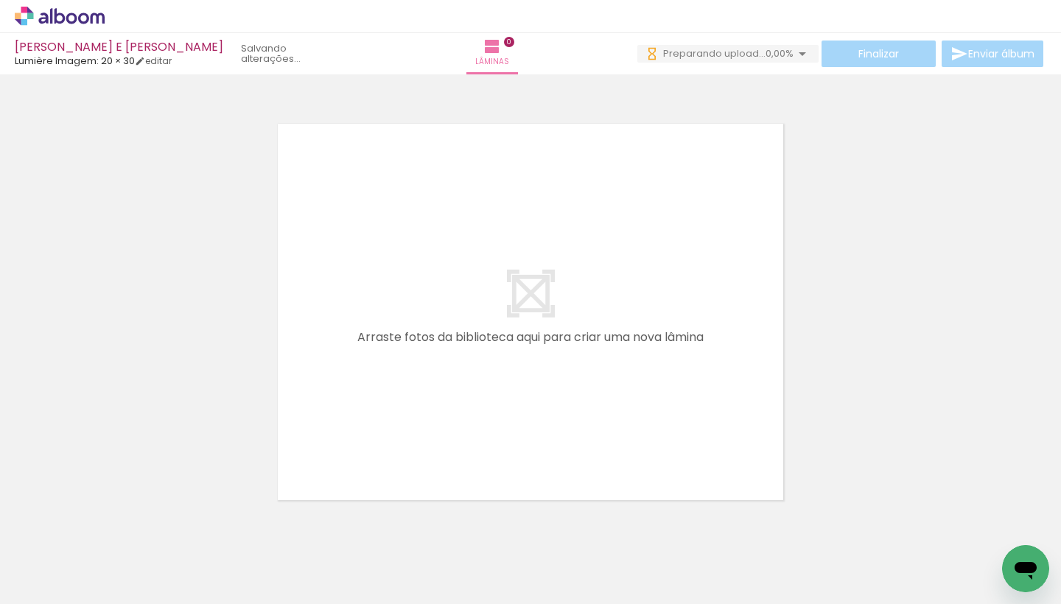
click at [121, 596] on iron-horizontal-list at bounding box center [105, 558] width 29 height 92
drag, startPoint x: 605, startPoint y: 599, endPoint x: 733, endPoint y: 599, distance: 128.3
click at [121, 599] on iron-horizontal-list at bounding box center [105, 558] width 29 height 92
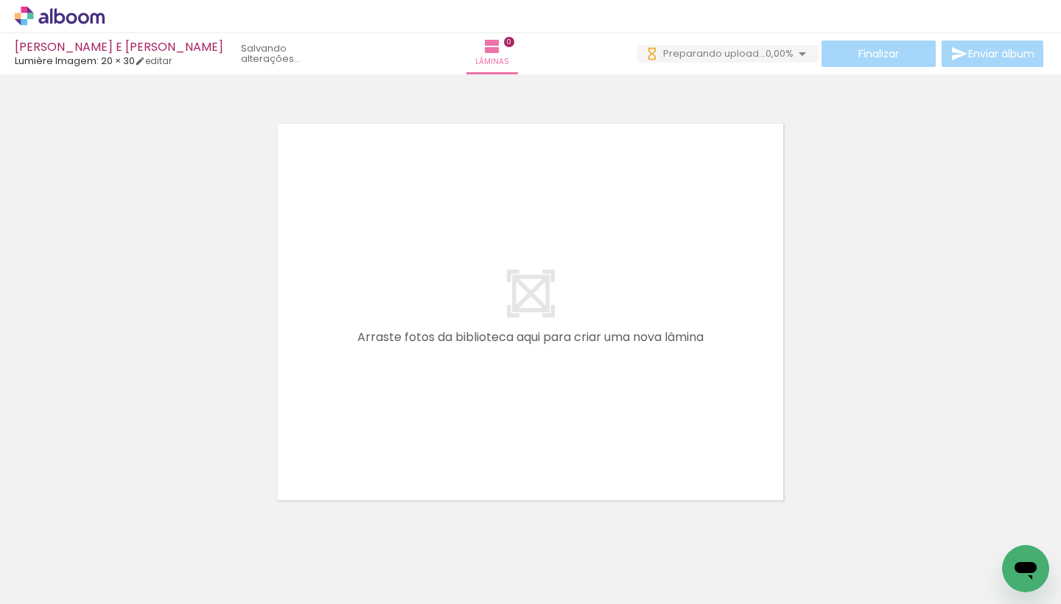
drag, startPoint x: 532, startPoint y: 599, endPoint x: 644, endPoint y: 600, distance: 111.3
click at [121, 600] on iron-horizontal-list at bounding box center [105, 558] width 29 height 92
drag, startPoint x: 555, startPoint y: 596, endPoint x: 625, endPoint y: 599, distance: 70.1
click at [121, 599] on iron-horizontal-list at bounding box center [105, 558] width 29 height 92
drag, startPoint x: 598, startPoint y: 599, endPoint x: 700, endPoint y: 599, distance: 102.5
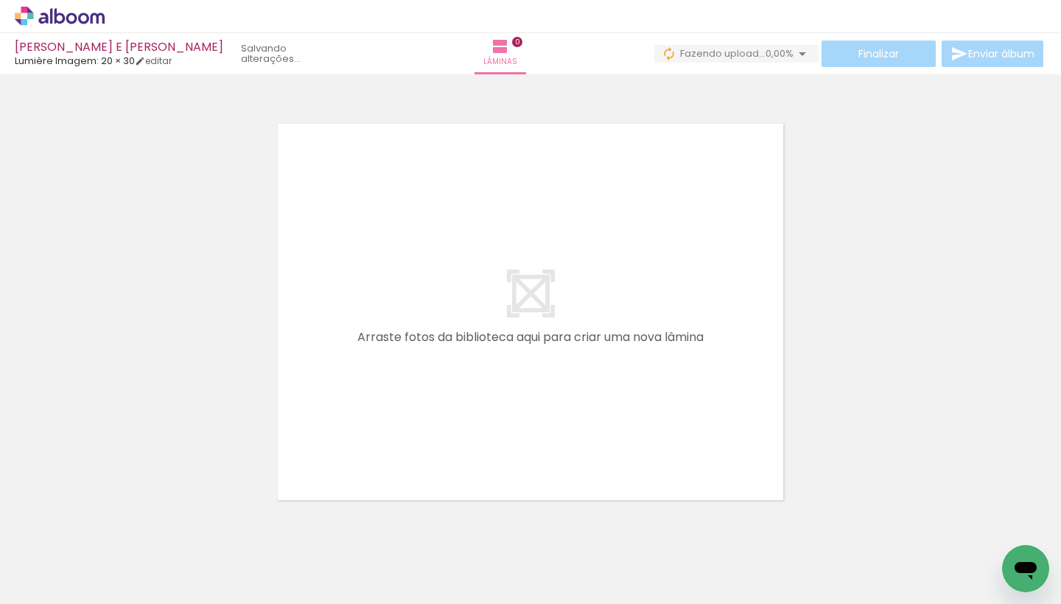
click at [121, 599] on iron-horizontal-list at bounding box center [105, 558] width 29 height 92
drag, startPoint x: 621, startPoint y: 600, endPoint x: 800, endPoint y: 599, distance: 178.4
click at [121, 600] on iron-horizontal-list at bounding box center [105, 558] width 29 height 92
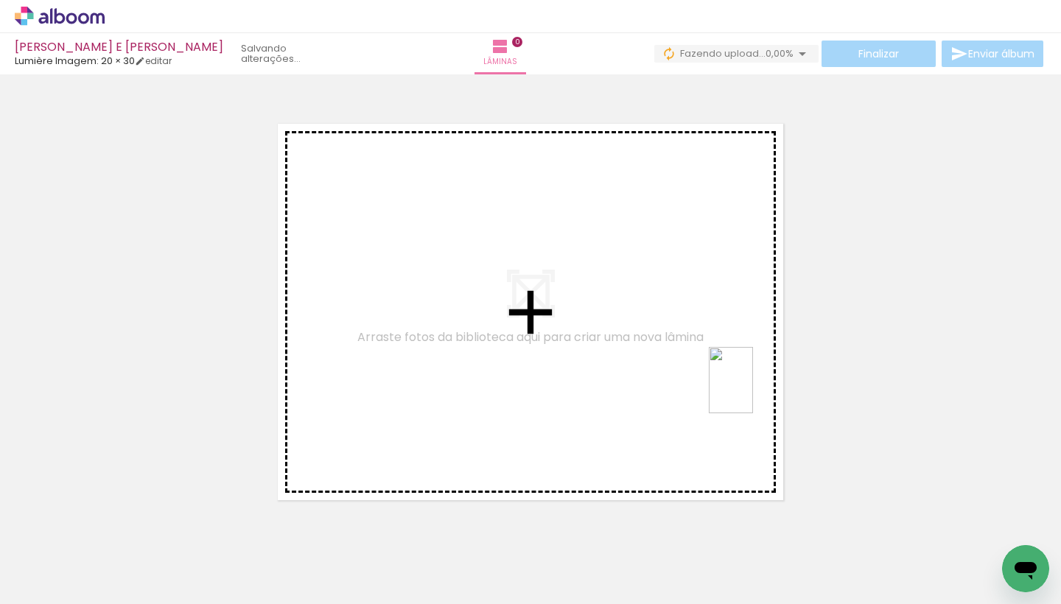
drag, startPoint x: 1057, startPoint y: 542, endPoint x: 753, endPoint y: 391, distance: 339.2
click at [753, 391] on quentale-workspace at bounding box center [530, 302] width 1061 height 604
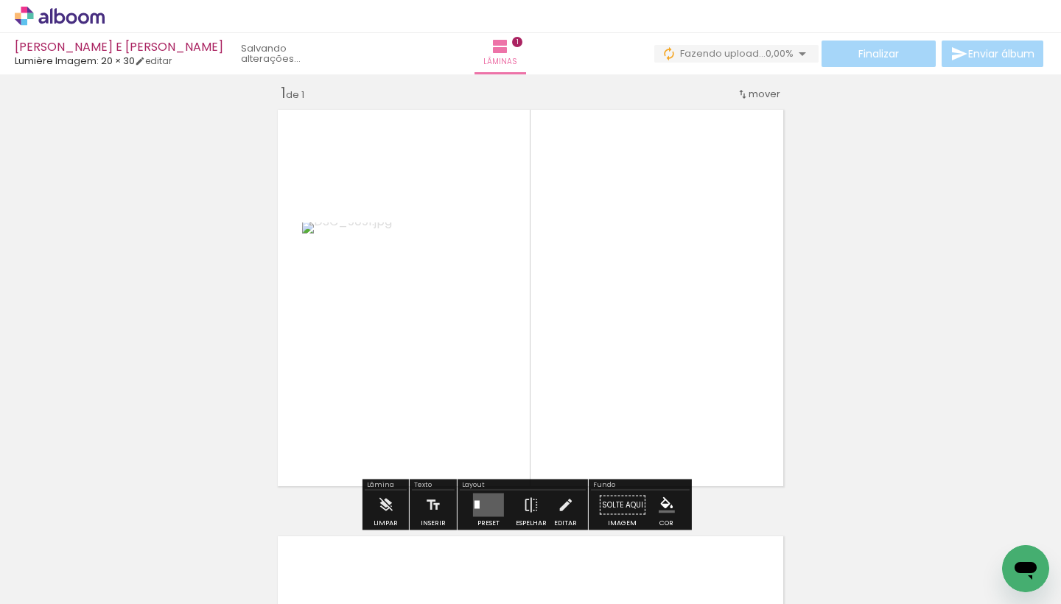
scroll to position [18, 0]
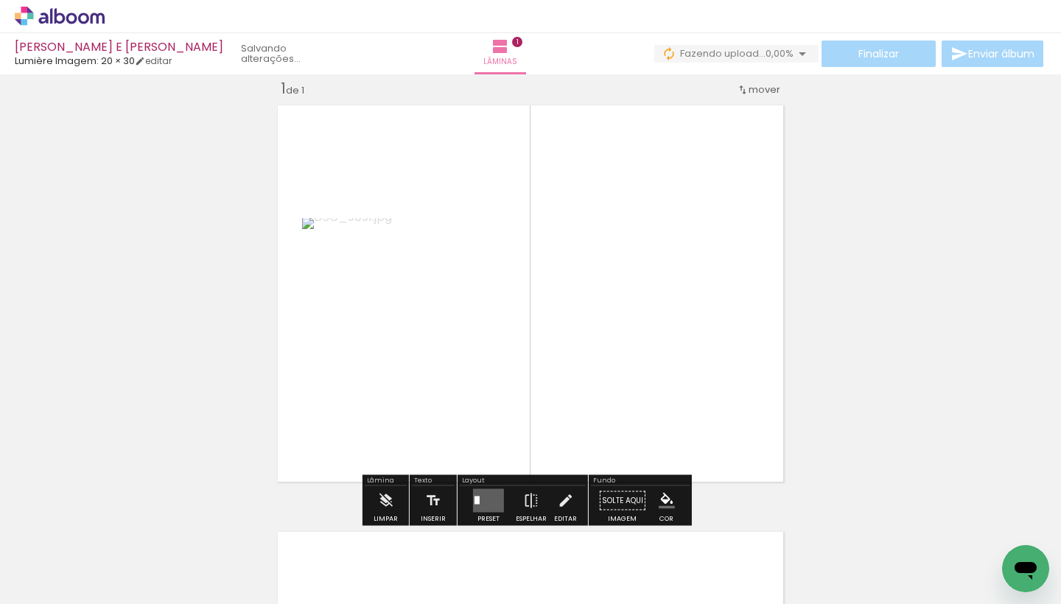
click at [484, 500] on quentale-layouter at bounding box center [488, 501] width 31 height 24
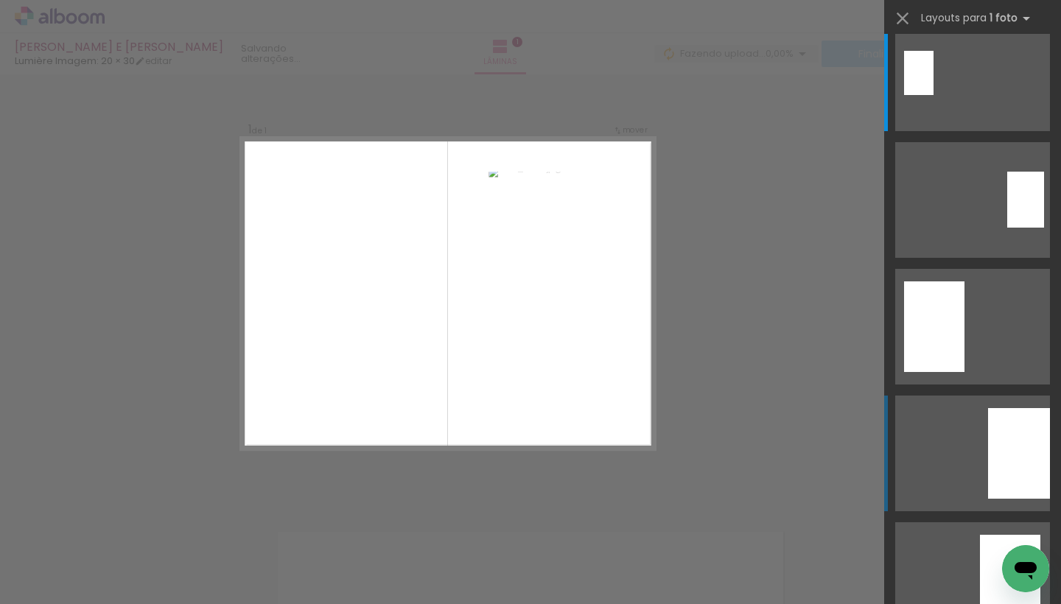
scroll to position [97, 0]
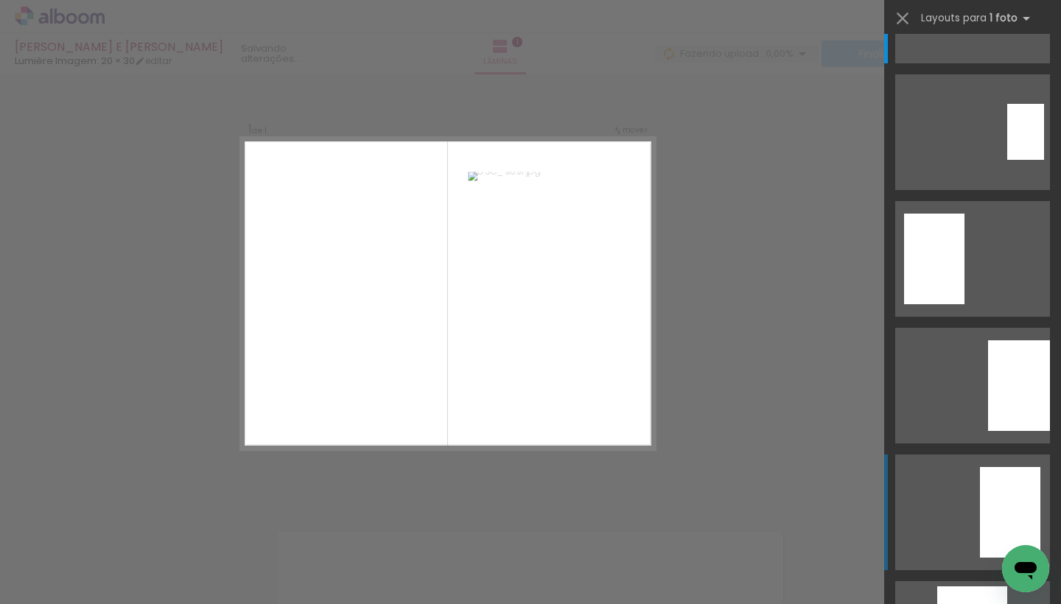
click at [997, 484] on div at bounding box center [1010, 512] width 60 height 91
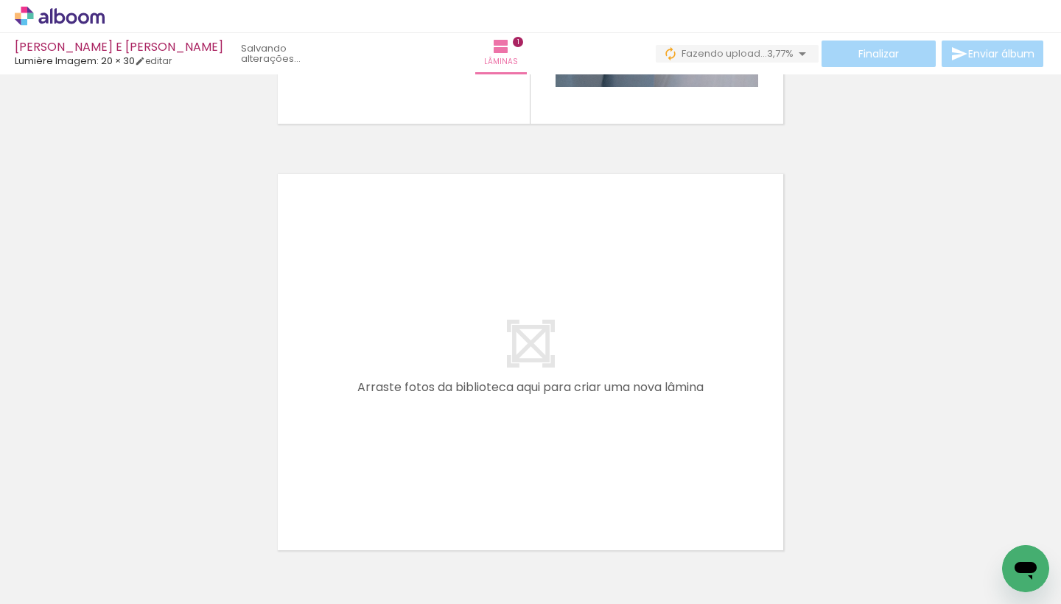
scroll to position [0, 137]
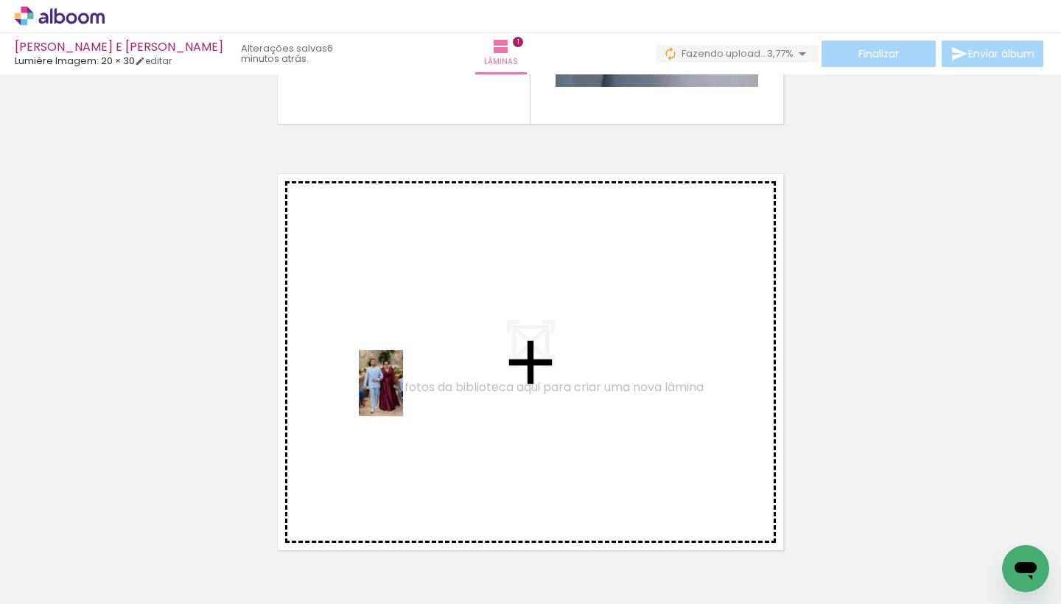
drag, startPoint x: 360, startPoint y: 557, endPoint x: 404, endPoint y: 394, distance: 169.3
click at [404, 394] on quentale-workspace at bounding box center [530, 302] width 1061 height 604
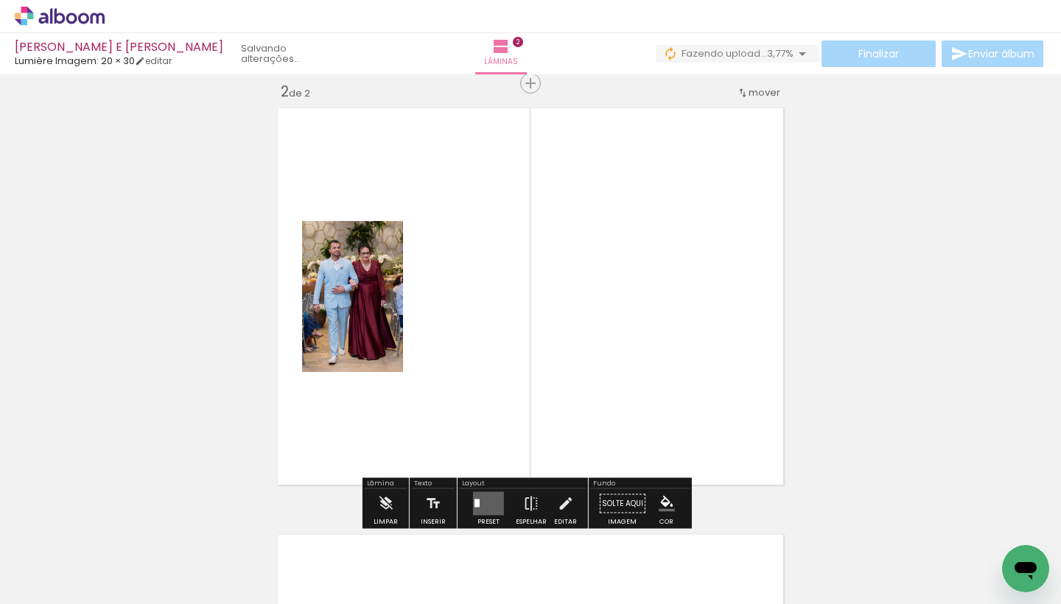
scroll to position [445, 0]
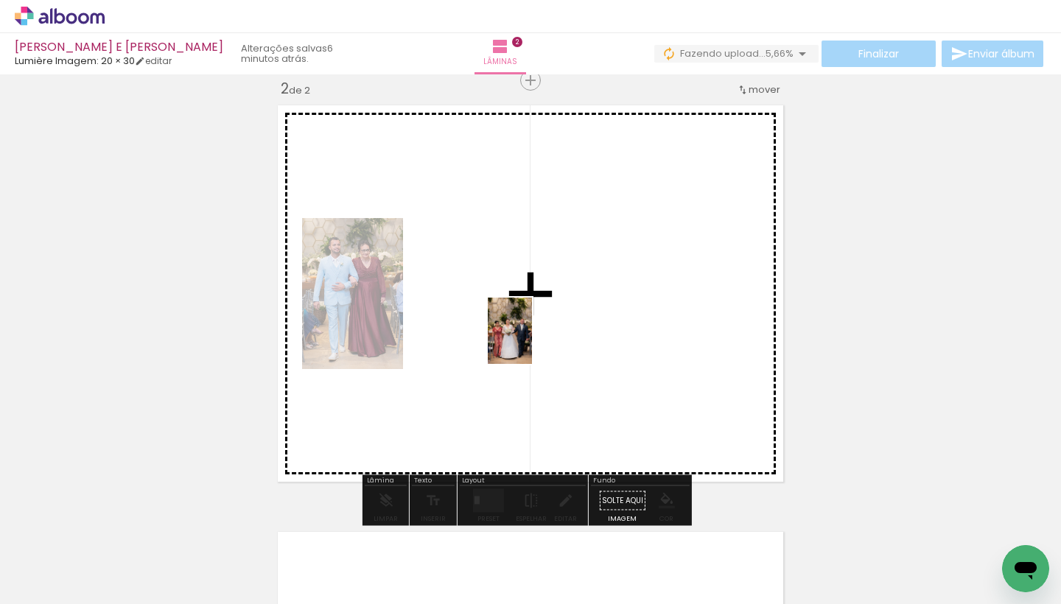
drag, startPoint x: 442, startPoint y: 505, endPoint x: 532, endPoint y: 342, distance: 186.1
click at [532, 342] on quentale-workspace at bounding box center [530, 302] width 1061 height 604
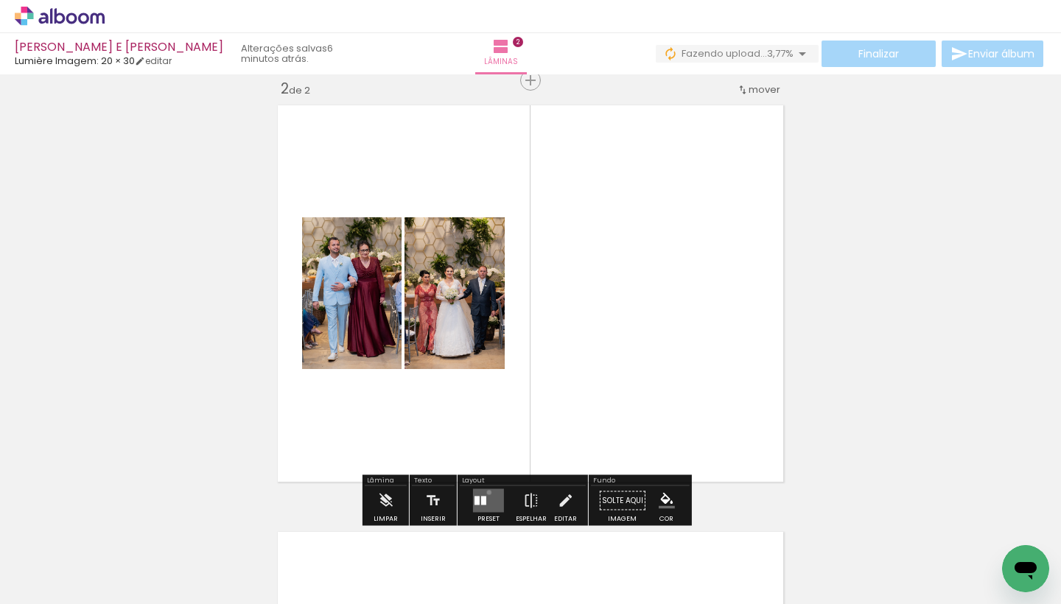
click at [486, 492] on quentale-layouter at bounding box center [488, 501] width 31 height 24
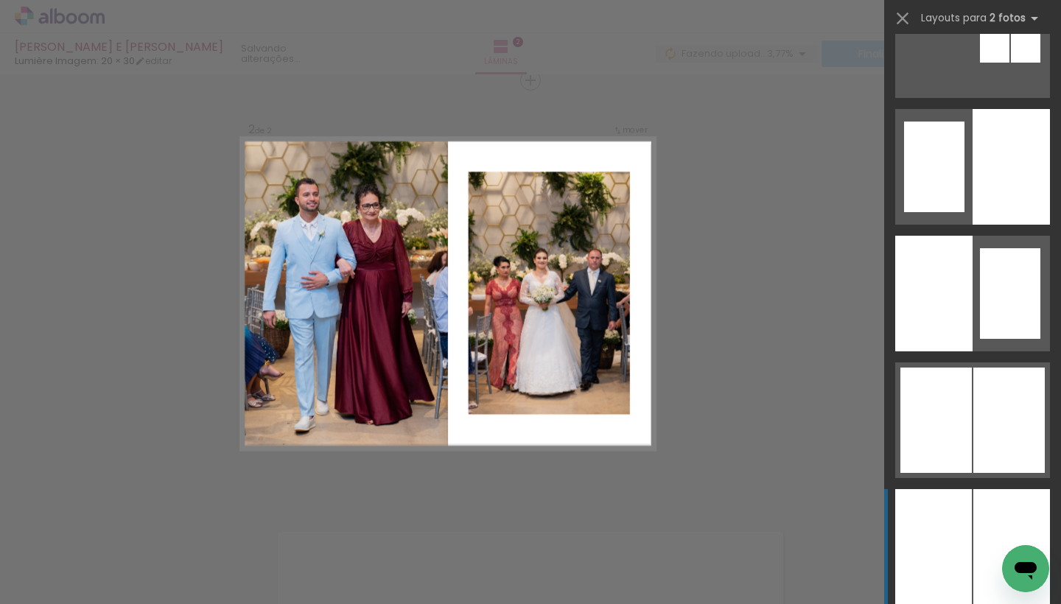
scroll to position [1126, 0]
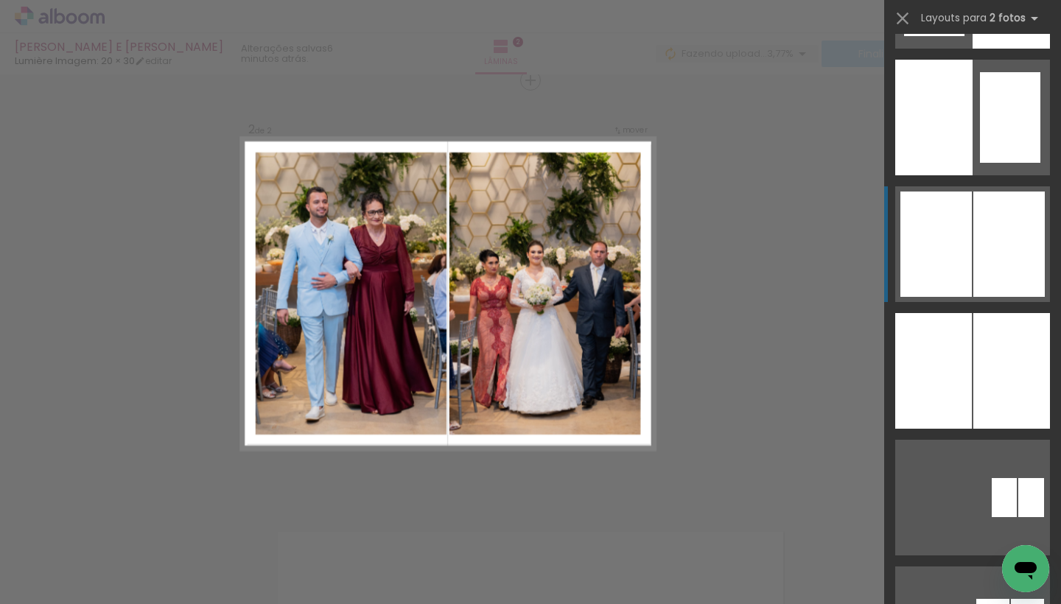
click at [975, 265] on div at bounding box center [1010, 244] width 72 height 105
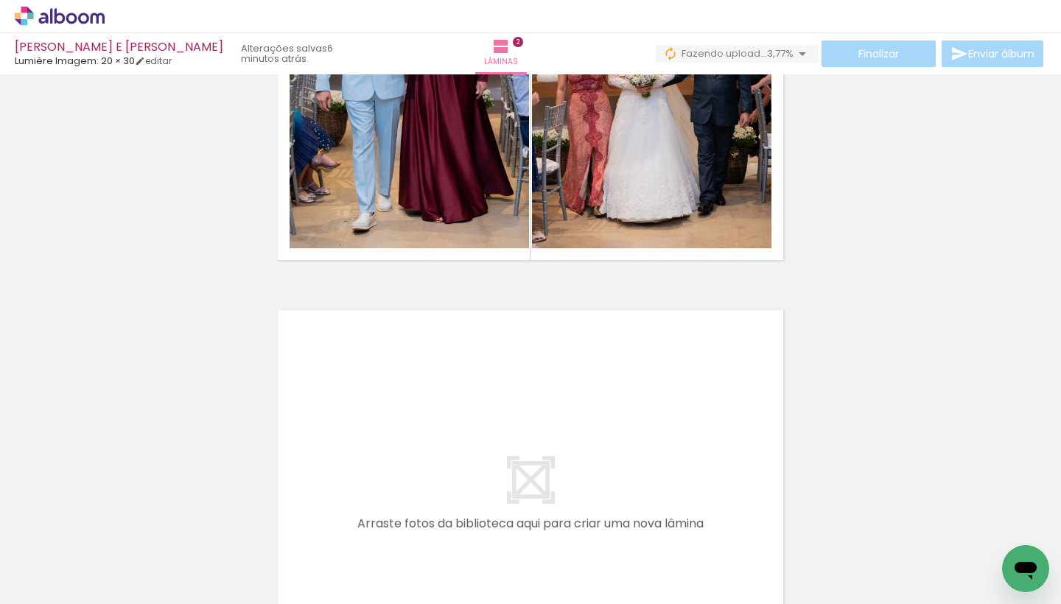
scroll to position [0, 345]
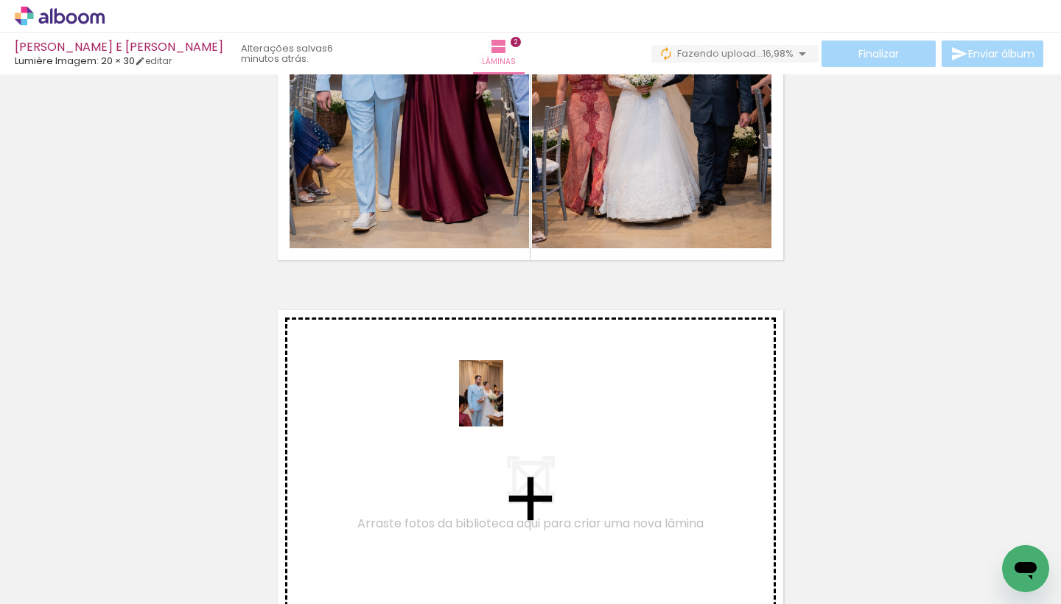
drag, startPoint x: 302, startPoint y: 574, endPoint x: 503, endPoint y: 405, distance: 262.7
click at [503, 405] on quentale-workspace at bounding box center [530, 302] width 1061 height 604
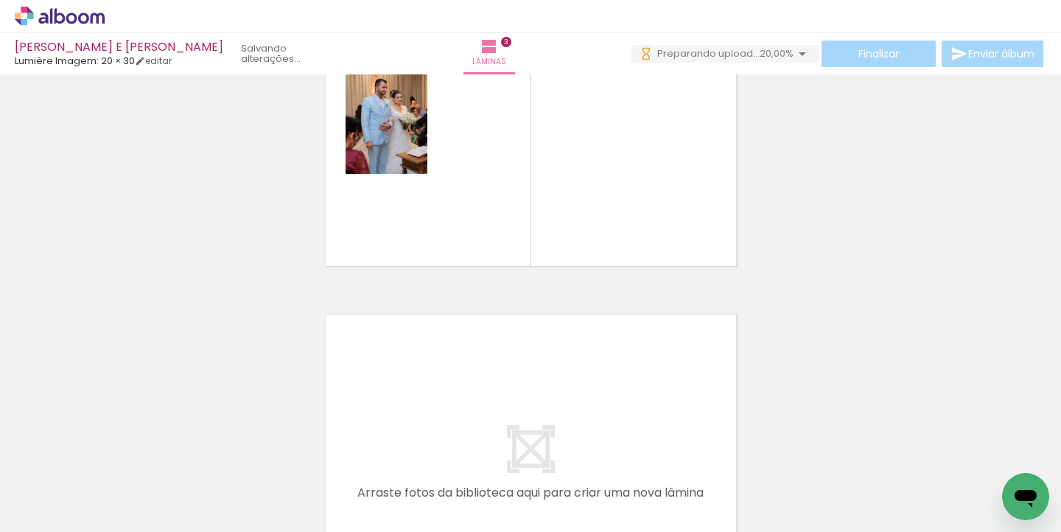
scroll to position [0, 801]
drag, startPoint x: 385, startPoint y: 529, endPoint x: 501, endPoint y: 527, distance: 116.5
click at [121, 527] on iron-horizontal-list at bounding box center [105, 486] width 29 height 92
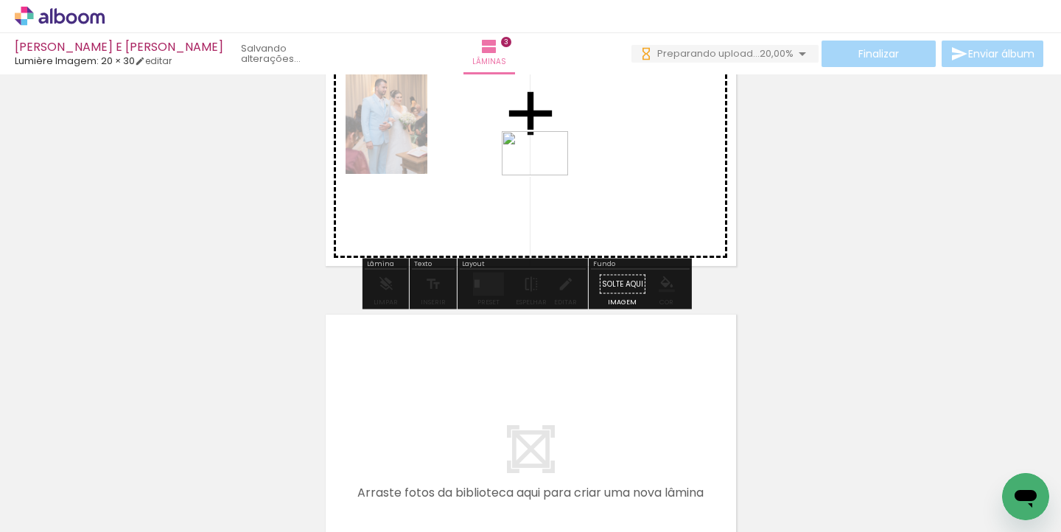
drag, startPoint x: 940, startPoint y: 492, endPoint x: 545, endPoint y: 173, distance: 507.9
click at [545, 173] on quentale-workspace at bounding box center [530, 266] width 1061 height 532
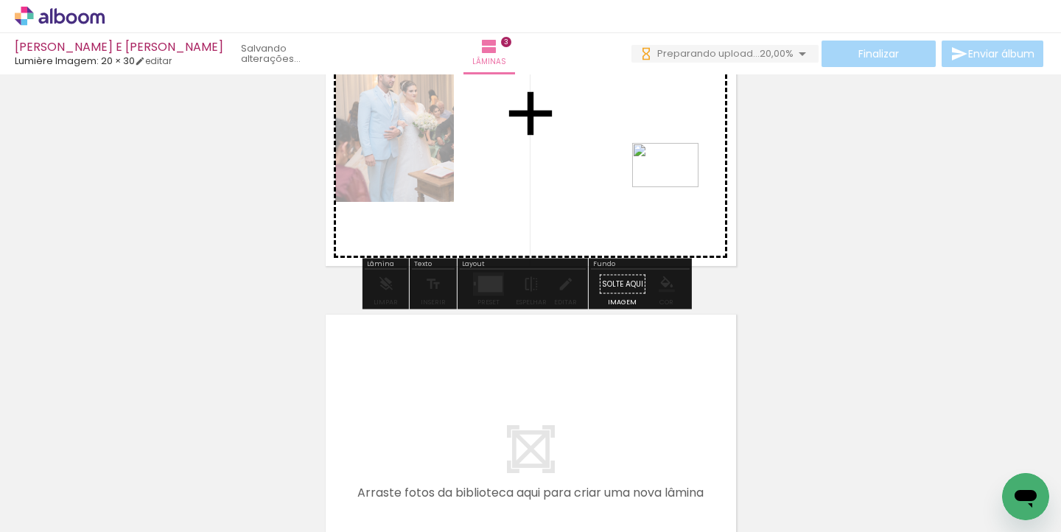
drag, startPoint x: 1017, startPoint y: 468, endPoint x: 638, endPoint y: 170, distance: 481.9
click at [638, 170] on quentale-workspace at bounding box center [530, 266] width 1061 height 532
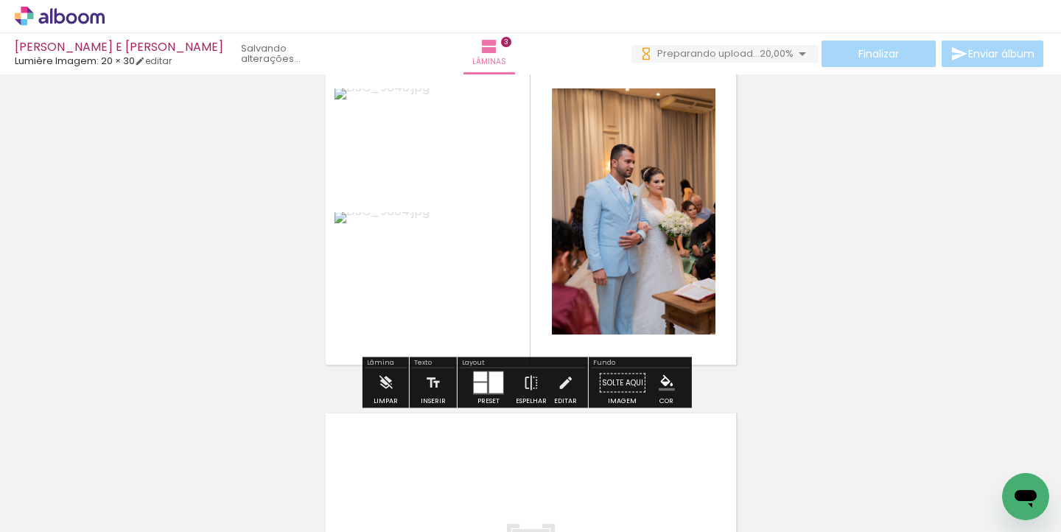
scroll to position [733, 0]
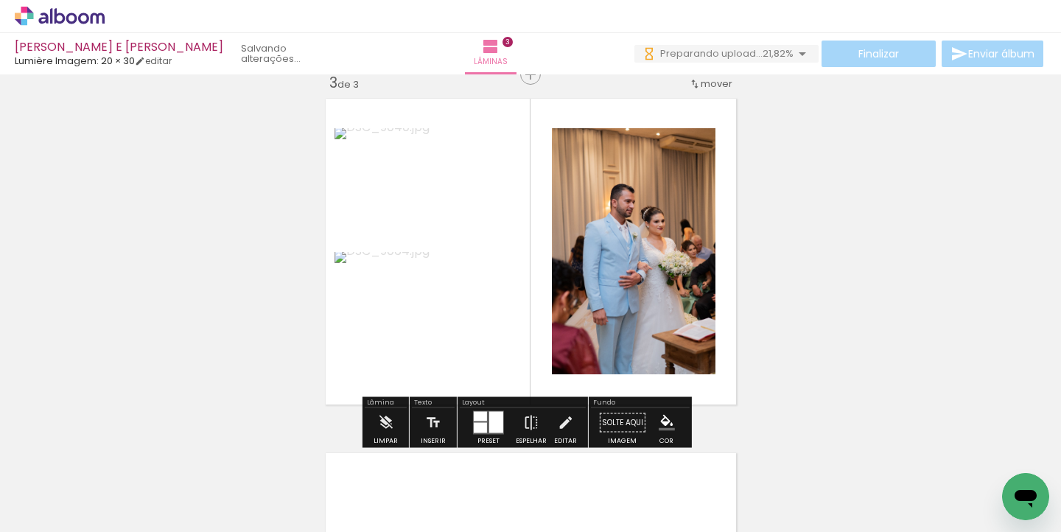
click at [590, 229] on quentale-photo at bounding box center [634, 251] width 164 height 246
click at [533, 419] on iron-icon at bounding box center [531, 422] width 16 height 29
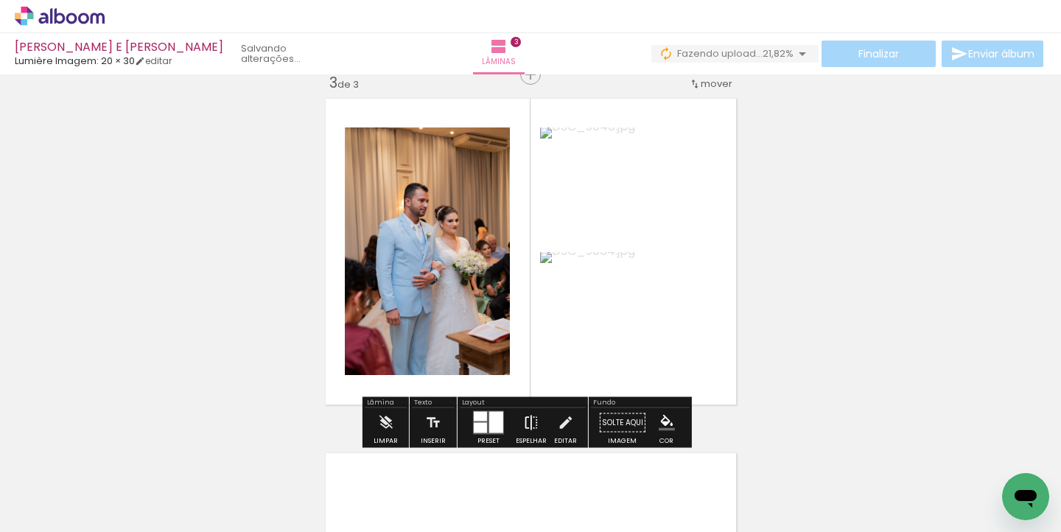
click at [530, 417] on iron-icon at bounding box center [531, 422] width 16 height 29
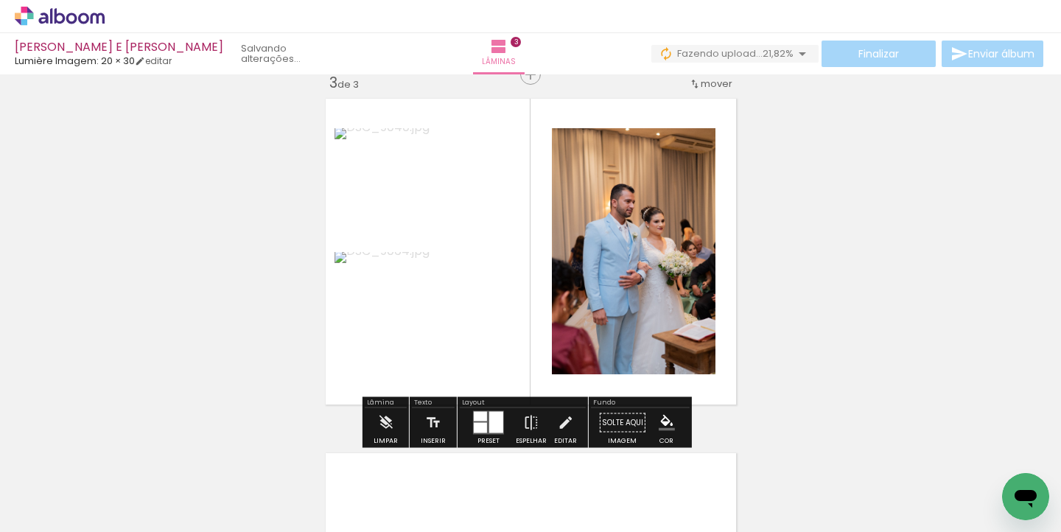
click at [616, 254] on quentale-photo at bounding box center [634, 251] width 164 height 246
click at [557, 429] on iron-icon at bounding box center [565, 422] width 16 height 29
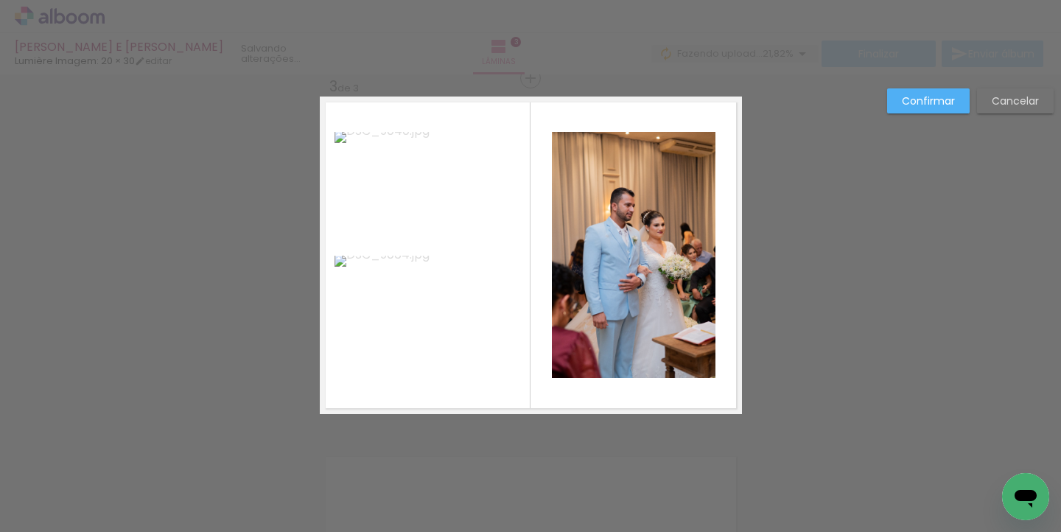
scroll to position [728, 0]
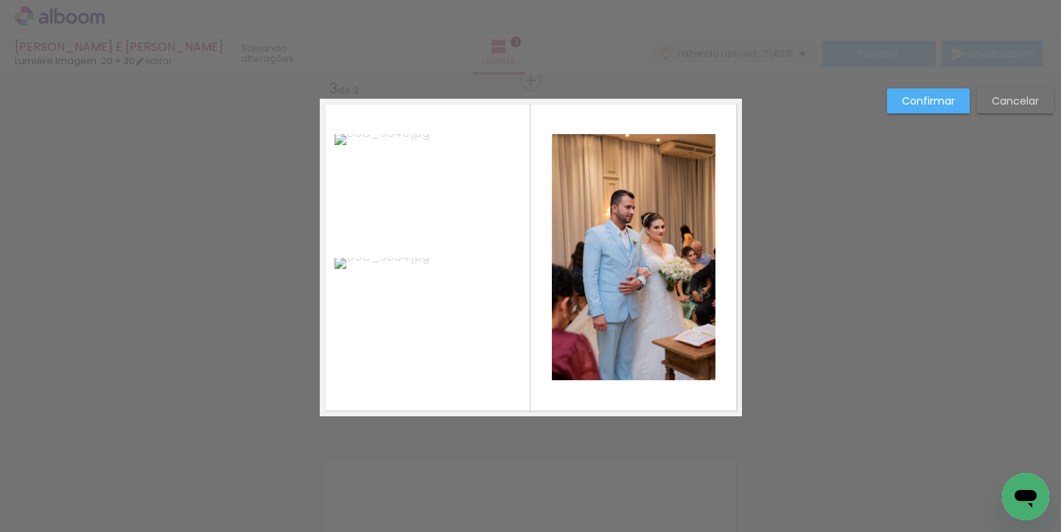
click at [614, 240] on quentale-photo at bounding box center [634, 257] width 164 height 246
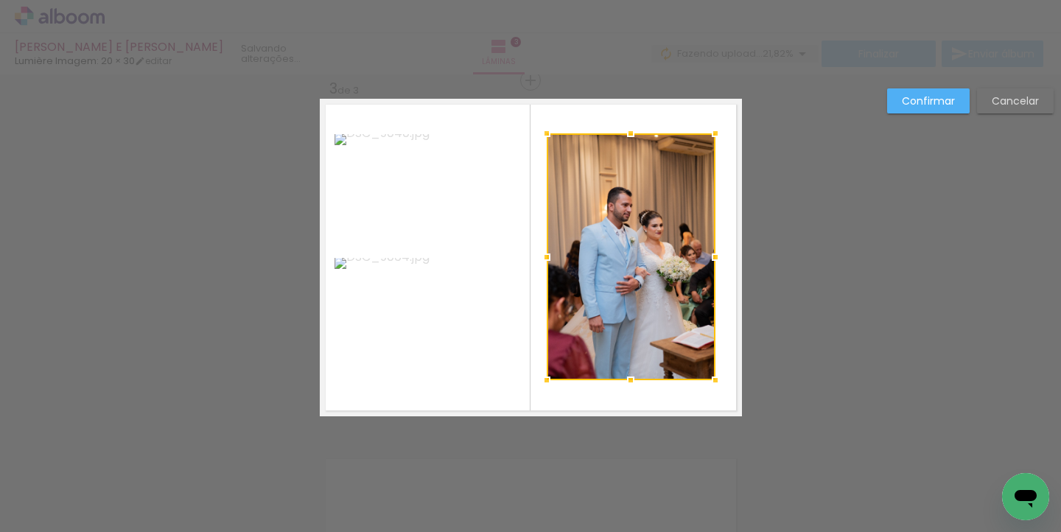
click at [537, 134] on div at bounding box center [546, 133] width 29 height 29
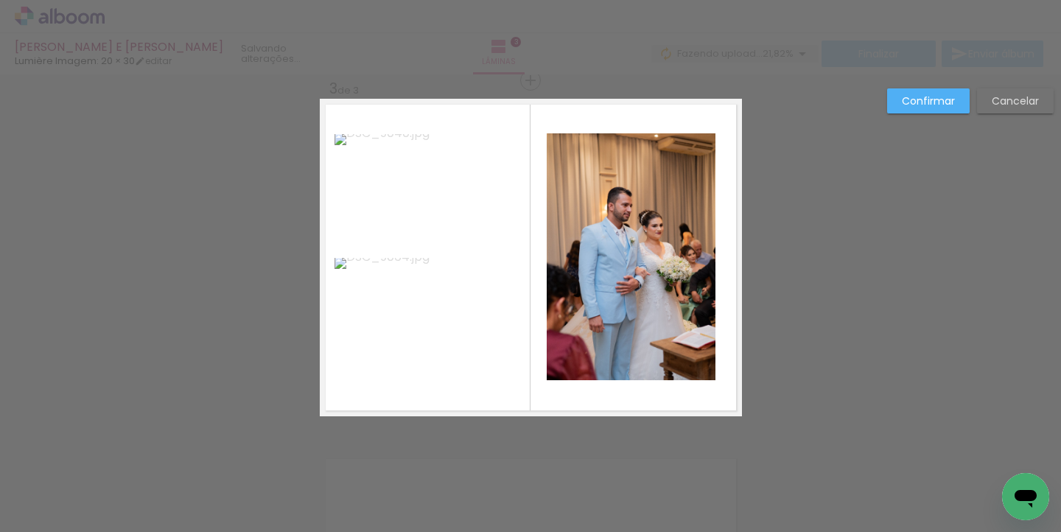
click at [624, 206] on quentale-photo at bounding box center [631, 256] width 169 height 247
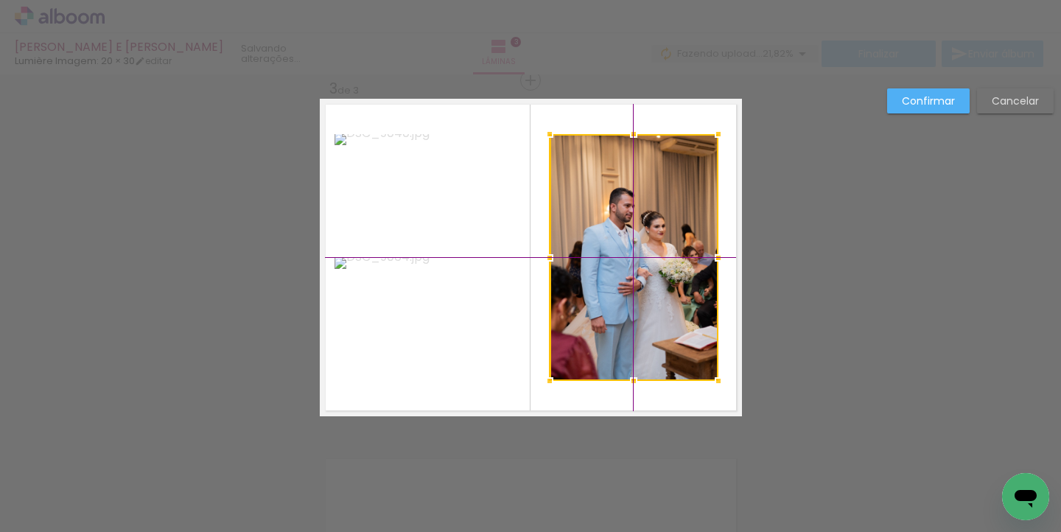
click at [610, 208] on div at bounding box center [634, 257] width 169 height 247
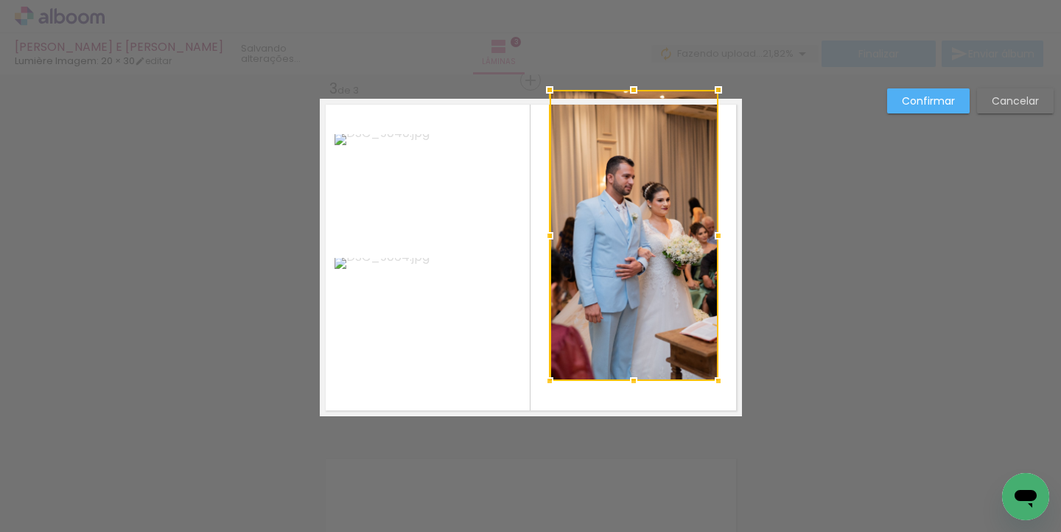
drag, startPoint x: 630, startPoint y: 137, endPoint x: 635, endPoint y: 80, distance: 57.0
click at [635, 80] on div at bounding box center [633, 89] width 29 height 29
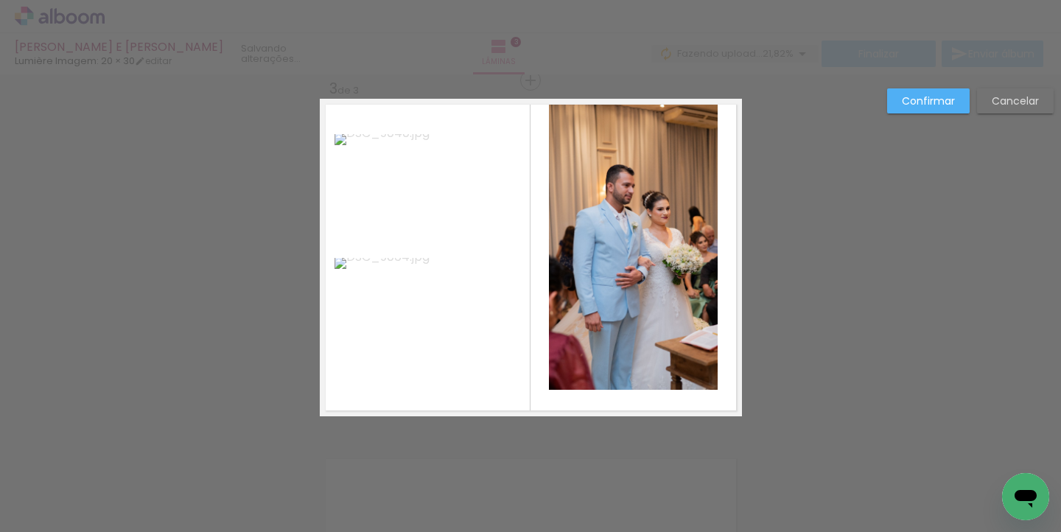
click at [709, 374] on quentale-photo at bounding box center [633, 244] width 169 height 291
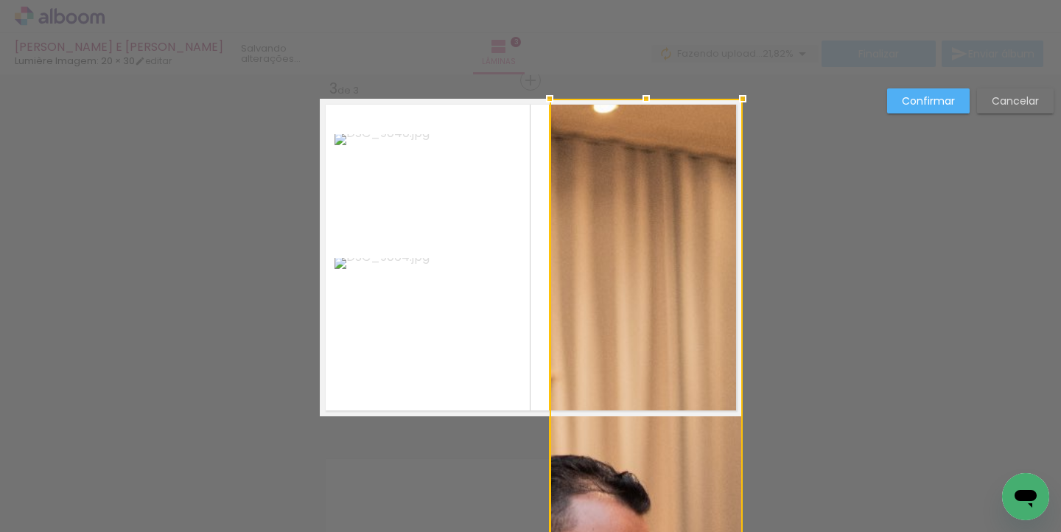
drag, startPoint x: 712, startPoint y: 383, endPoint x: 716, endPoint y: 354, distance: 29.0
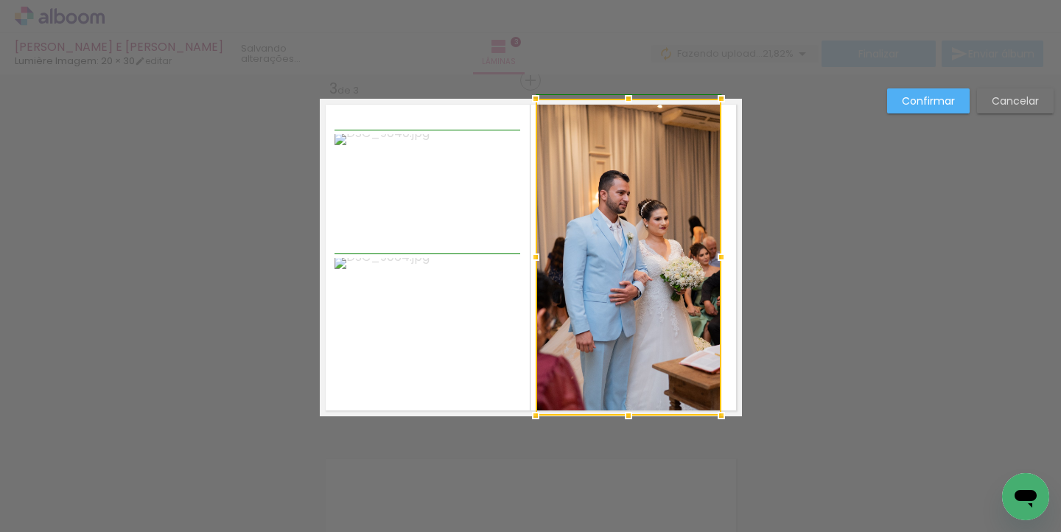
drag, startPoint x: 544, startPoint y: 254, endPoint x: 528, endPoint y: 256, distance: 16.3
click at [528, 256] on div at bounding box center [535, 257] width 29 height 29
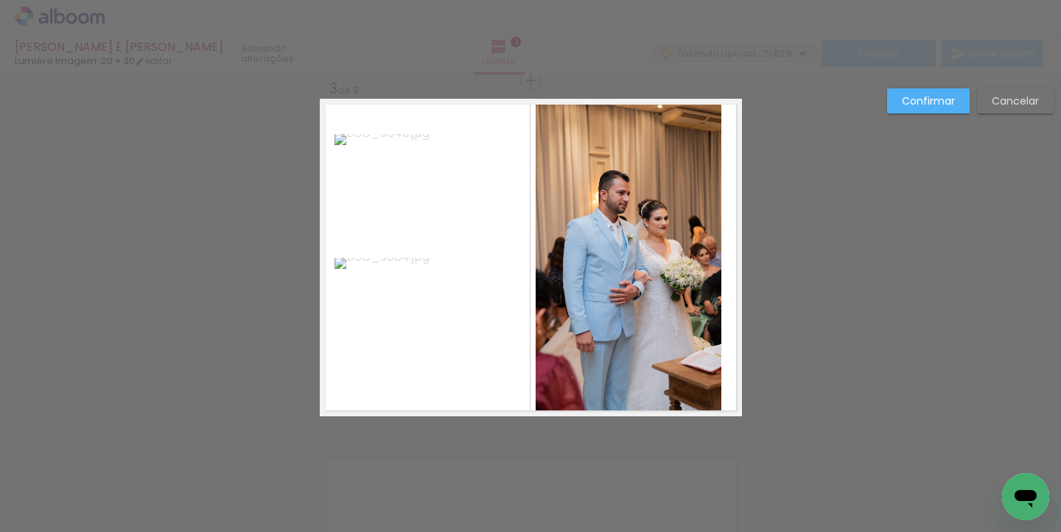
click at [705, 264] on quentale-photo at bounding box center [629, 257] width 186 height 317
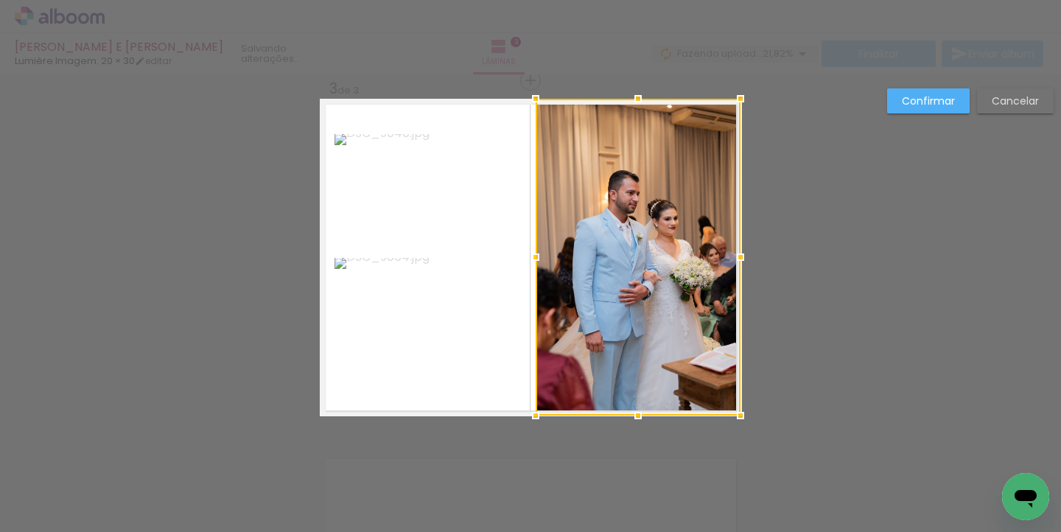
drag, startPoint x: 717, startPoint y: 259, endPoint x: 733, endPoint y: 257, distance: 16.4
click at [733, 257] on div at bounding box center [740, 257] width 29 height 29
drag, startPoint x: 736, startPoint y: 100, endPoint x: 737, endPoint y: 79, distance: 20.7
click at [737, 79] on div "Inserir lâmina 1 de 3 Inserir lâmina 2 de 3 Inserir lâmina 3 de 3 Confirmar Can…" at bounding box center [530, 74] width 1061 height 1454
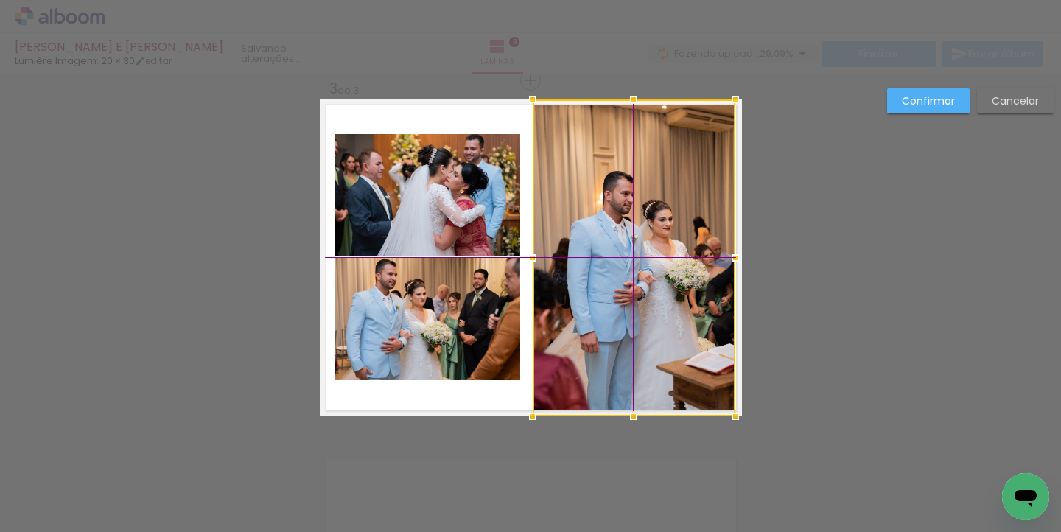
drag, startPoint x: 594, startPoint y: 175, endPoint x: 608, endPoint y: 170, distance: 14.9
click at [608, 170] on div at bounding box center [634, 258] width 203 height 317
click at [0, 0] on slot "Confirmar" at bounding box center [0, 0] width 0 height 0
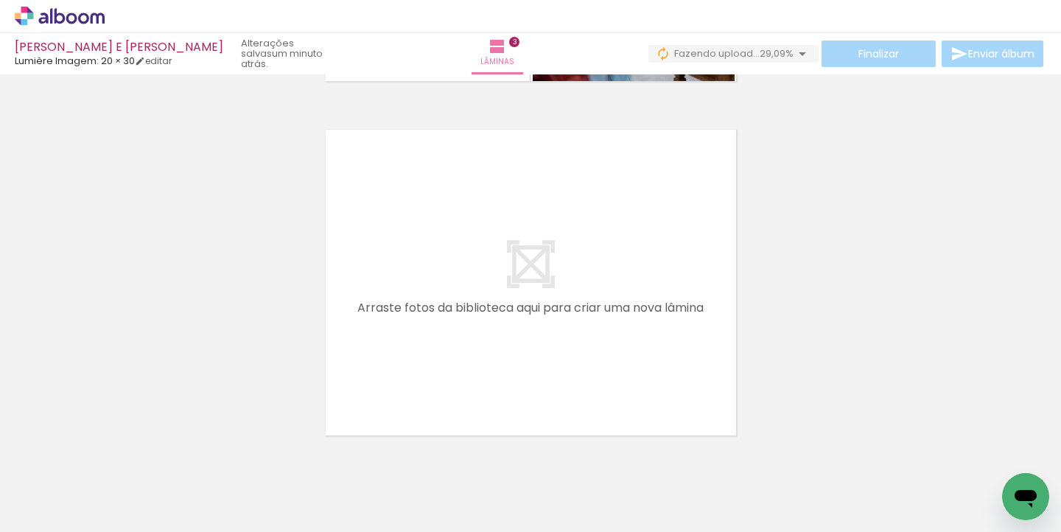
scroll to position [0, 0]
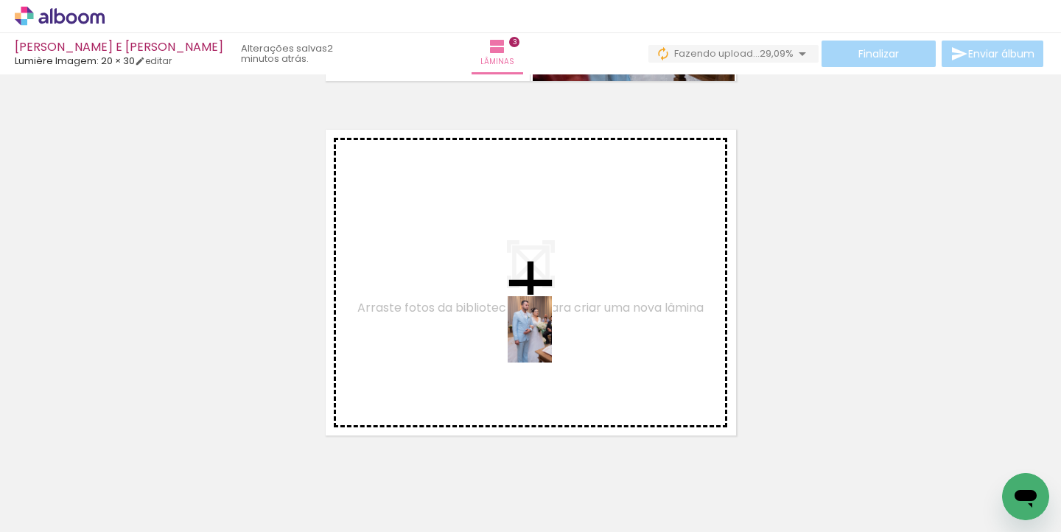
drag, startPoint x: 272, startPoint y: 415, endPoint x: 552, endPoint y: 341, distance: 289.8
click at [552, 341] on quentale-workspace at bounding box center [530, 266] width 1061 height 532
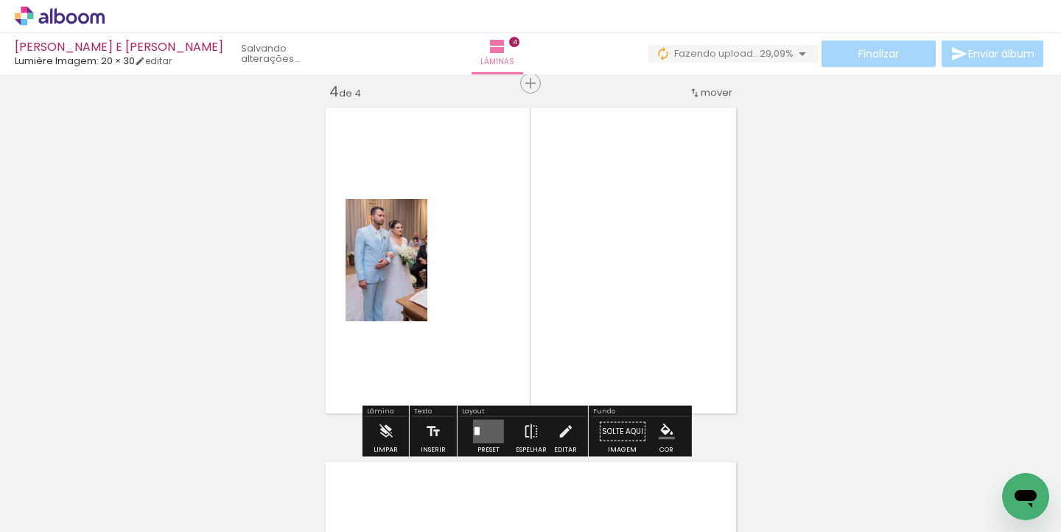
scroll to position [1082, 0]
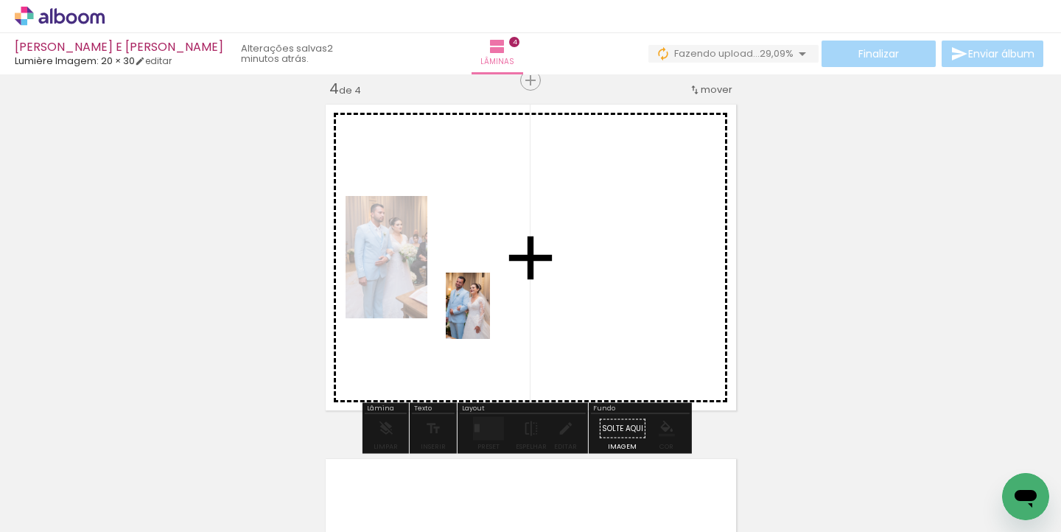
drag, startPoint x: 722, startPoint y: 492, endPoint x: 490, endPoint y: 317, distance: 290.4
click at [490, 317] on quentale-workspace at bounding box center [530, 266] width 1061 height 532
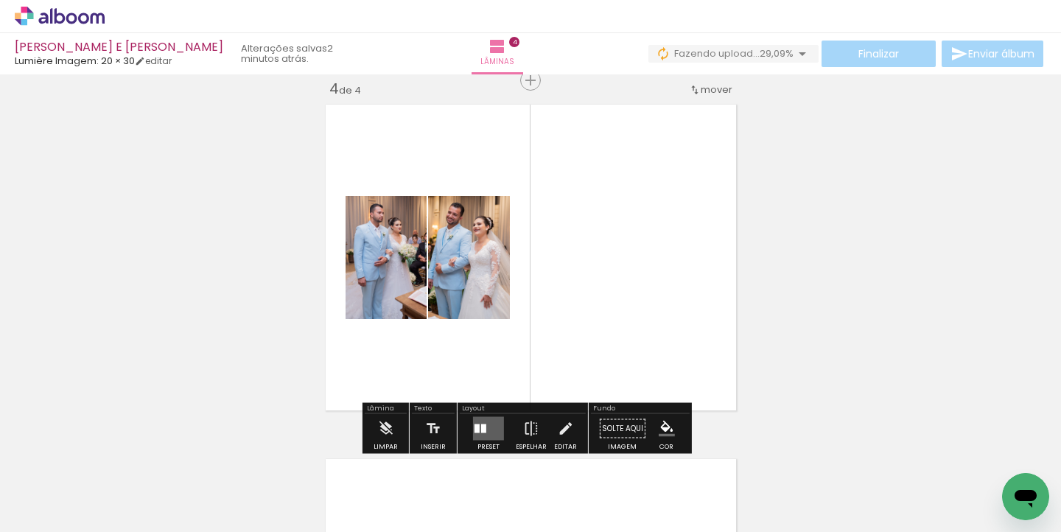
click at [488, 426] on quentale-layouter at bounding box center [488, 429] width 31 height 24
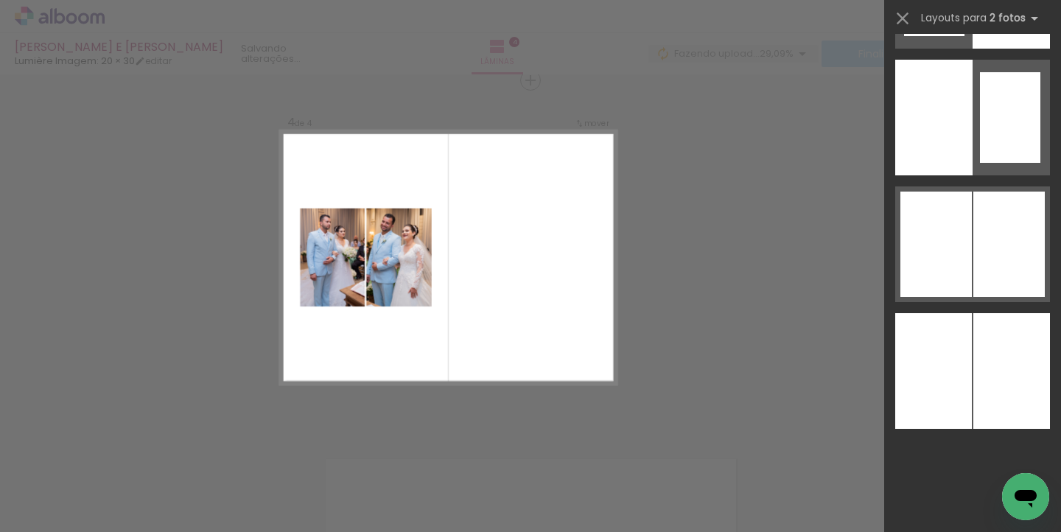
scroll to position [0, 0]
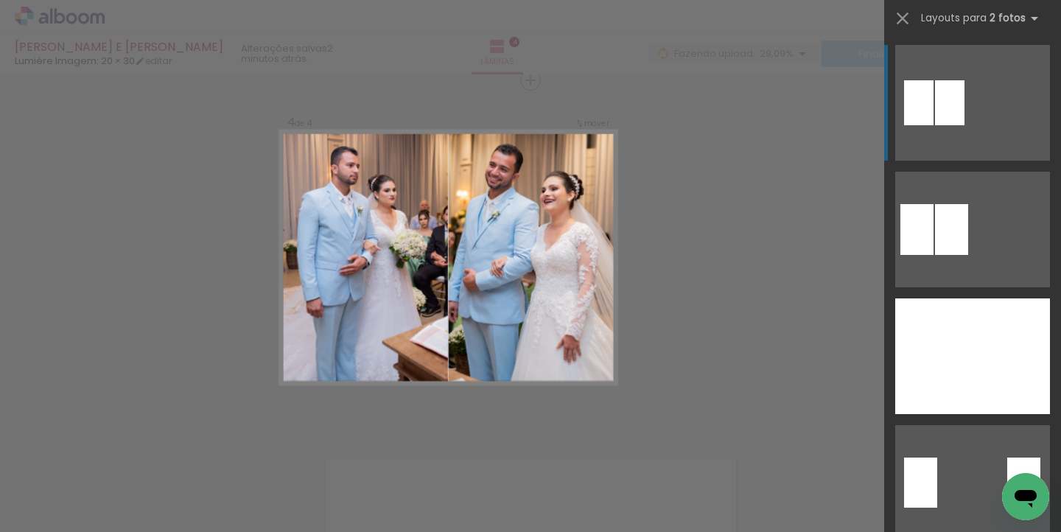
click at [507, 250] on div at bounding box center [533, 257] width 170 height 254
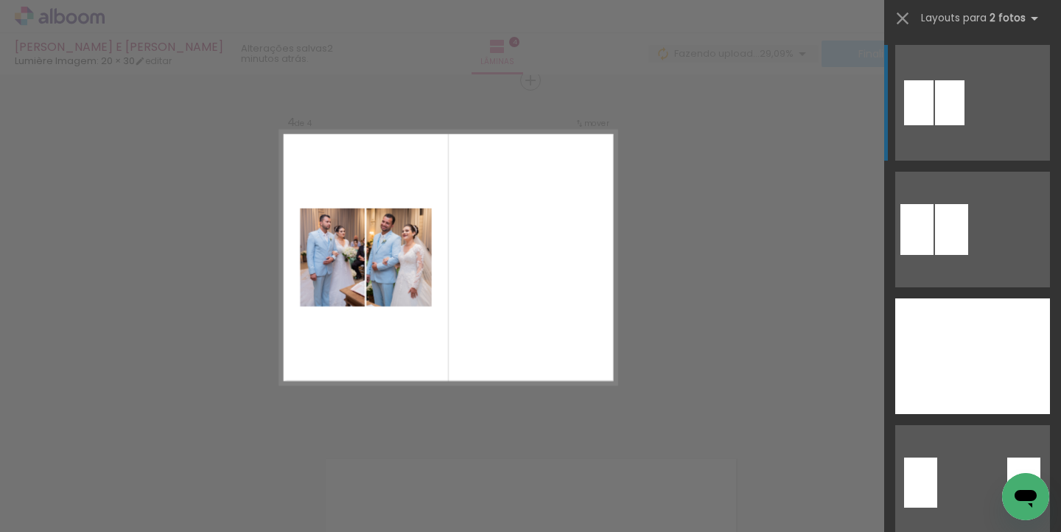
click at [396, 267] on quentale-photo at bounding box center [399, 258] width 66 height 99
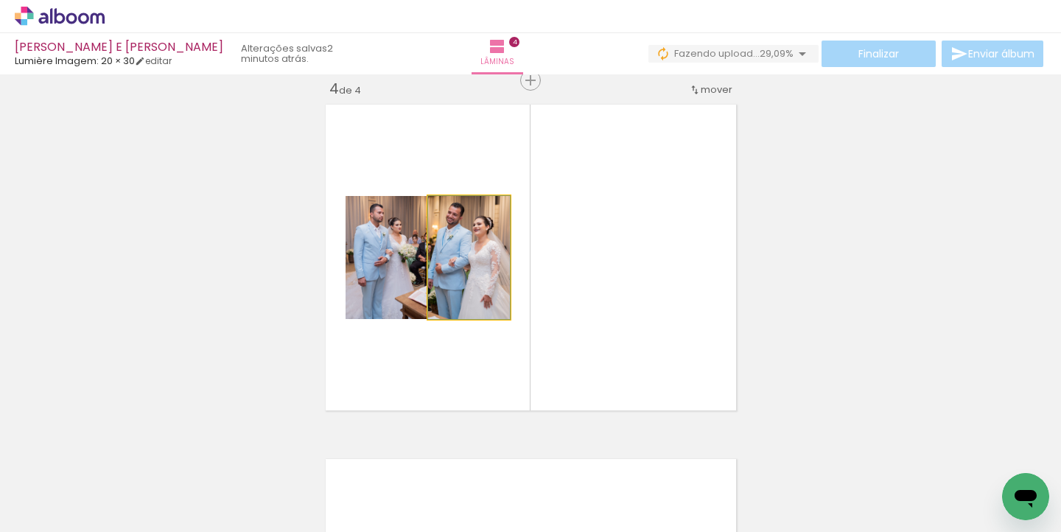
click at [457, 255] on quentale-photo at bounding box center [469, 257] width 82 height 123
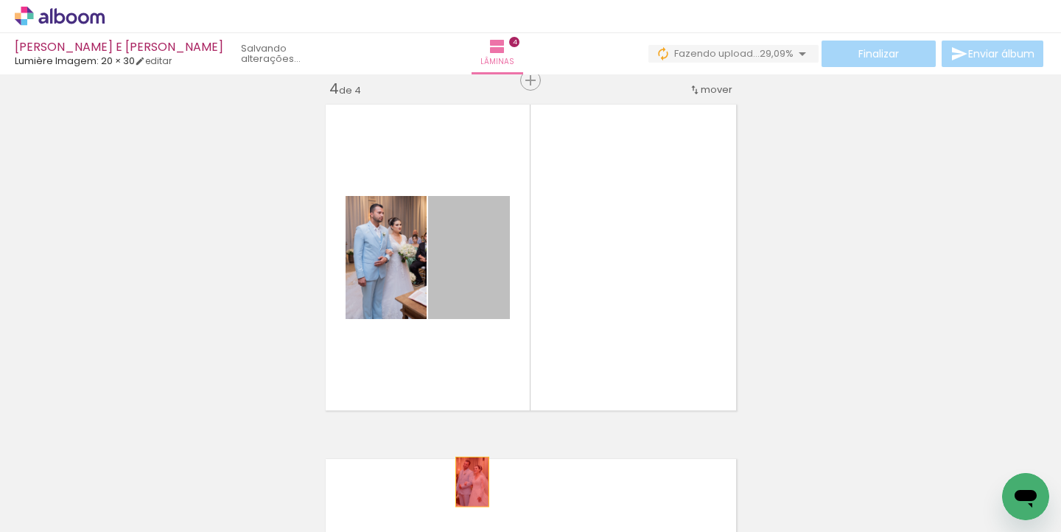
drag, startPoint x: 467, startPoint y: 369, endPoint x: 467, endPoint y: 494, distance: 125.3
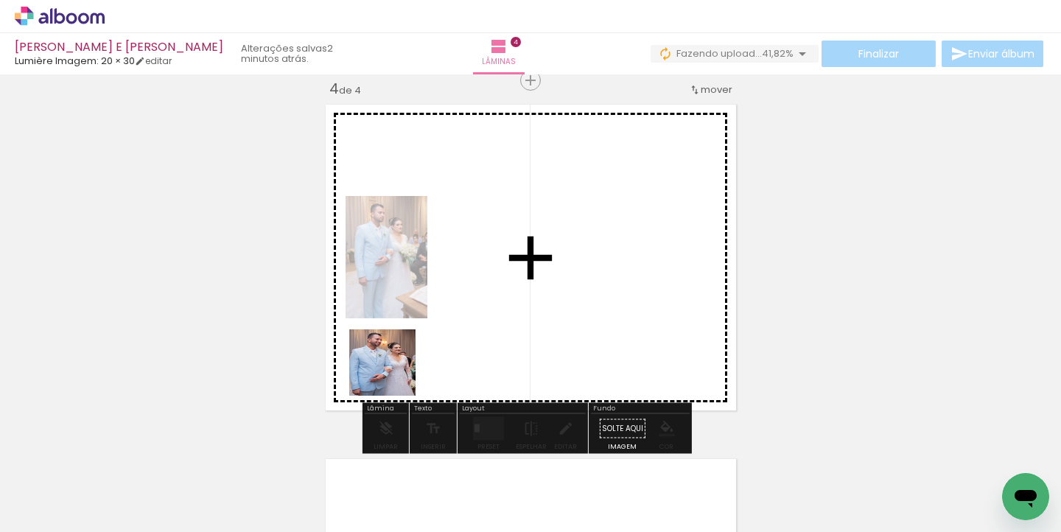
drag, startPoint x: 394, startPoint y: 374, endPoint x: 559, endPoint y: 301, distance: 181.2
click at [559, 301] on quentale-workspace at bounding box center [530, 266] width 1061 height 532
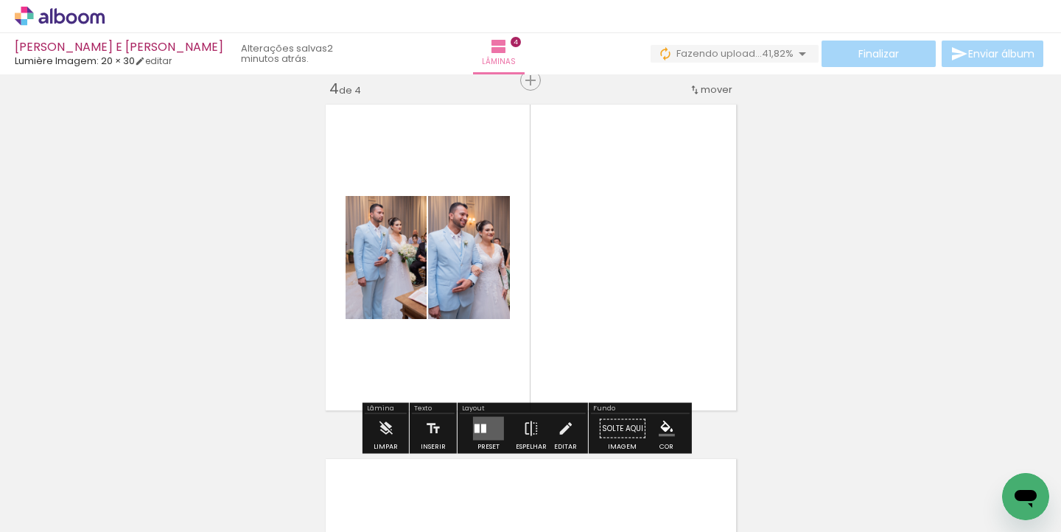
click at [485, 424] on quentale-layouter at bounding box center [488, 429] width 31 height 24
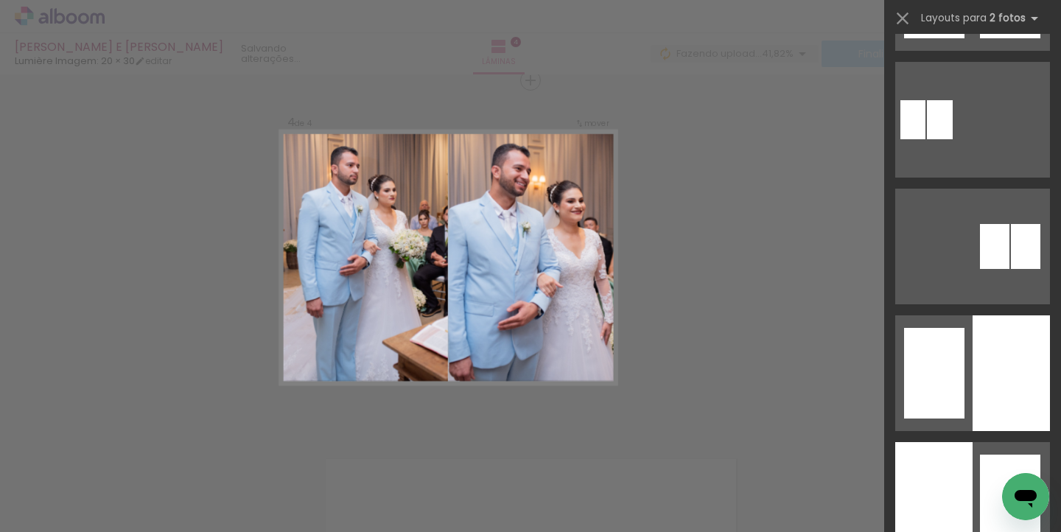
scroll to position [1429, 0]
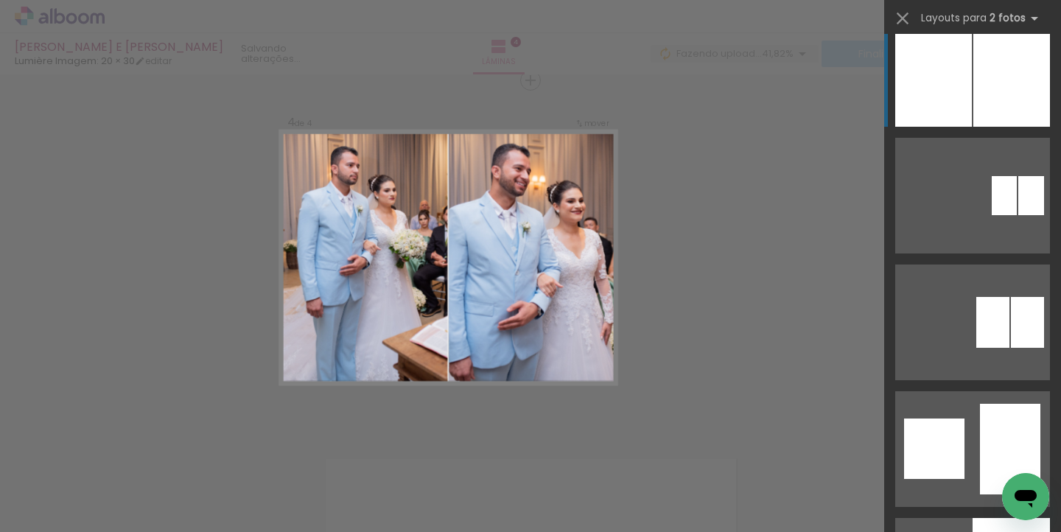
click at [942, 113] on div at bounding box center [934, 69] width 77 height 116
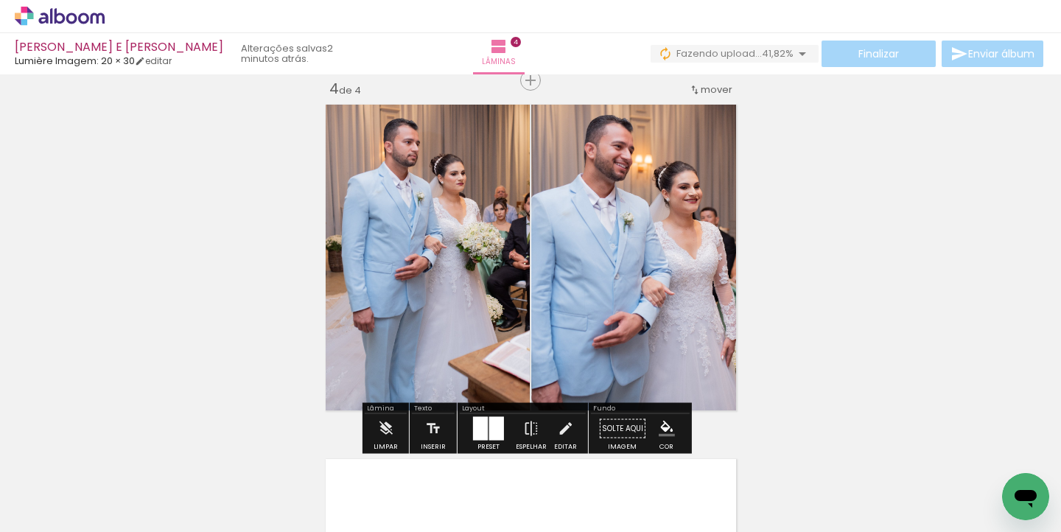
click at [479, 429] on div at bounding box center [480, 429] width 15 height 24
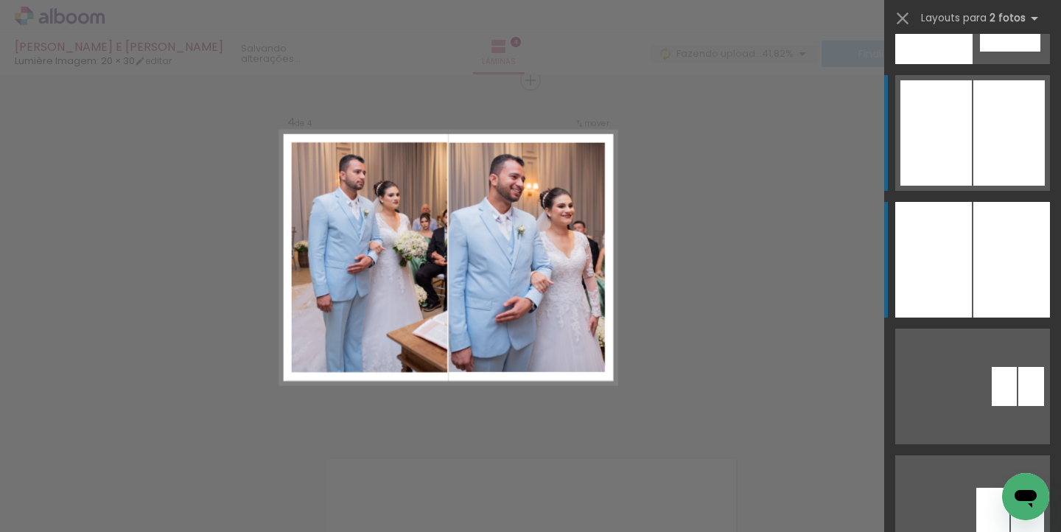
scroll to position [1087, 0]
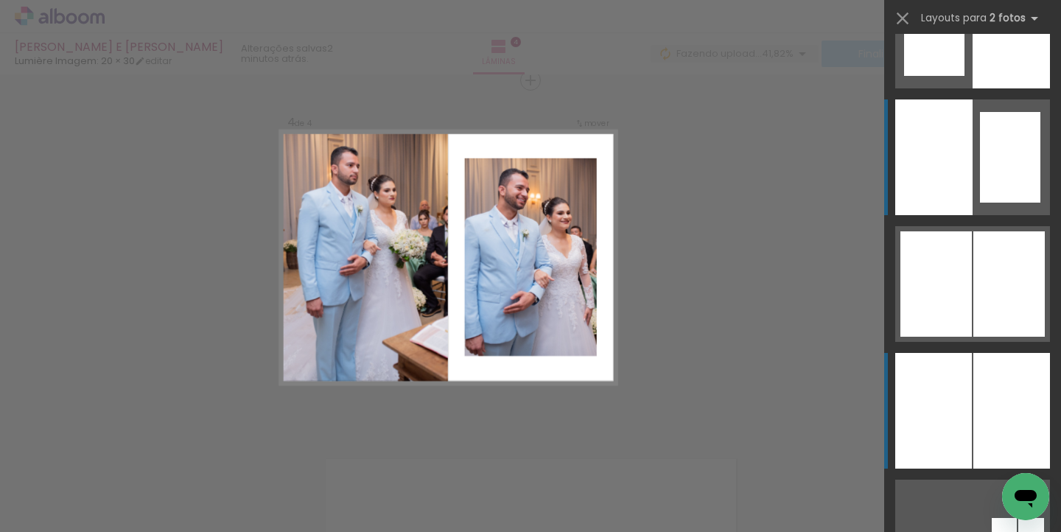
click at [966, 197] on div at bounding box center [934, 158] width 77 height 116
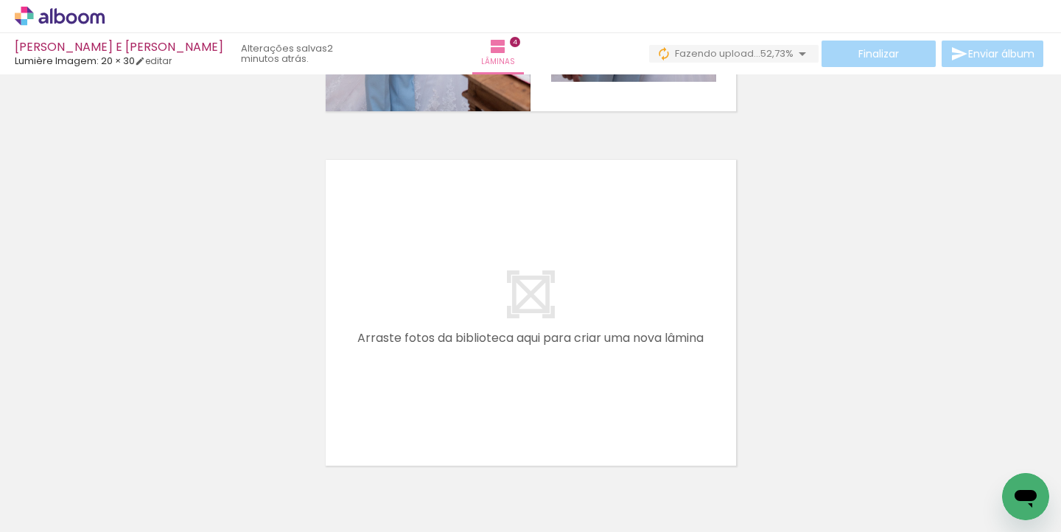
scroll to position [1040, 0]
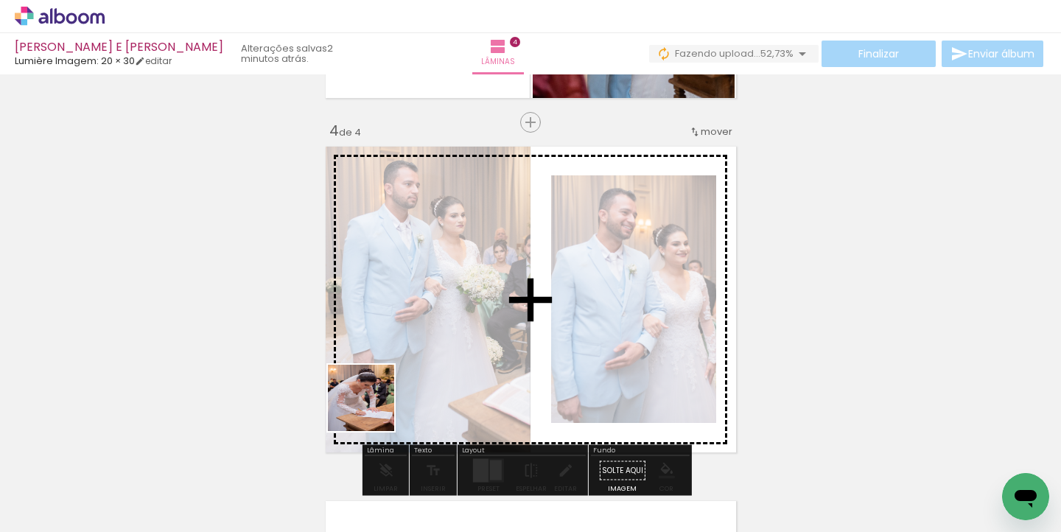
drag, startPoint x: 366, startPoint y: 417, endPoint x: 430, endPoint y: 354, distance: 90.7
click at [430, 354] on quentale-workspace at bounding box center [530, 266] width 1061 height 532
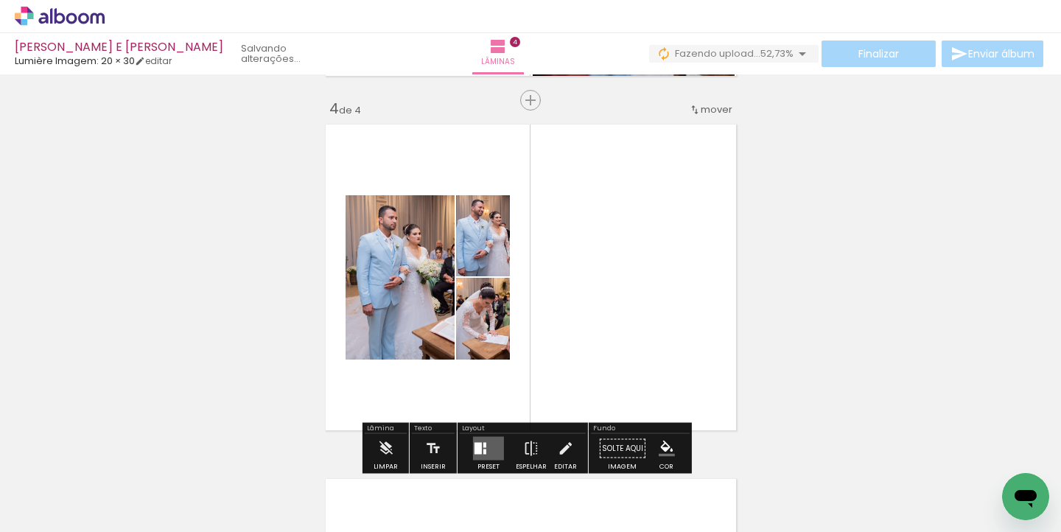
scroll to position [1174, 0]
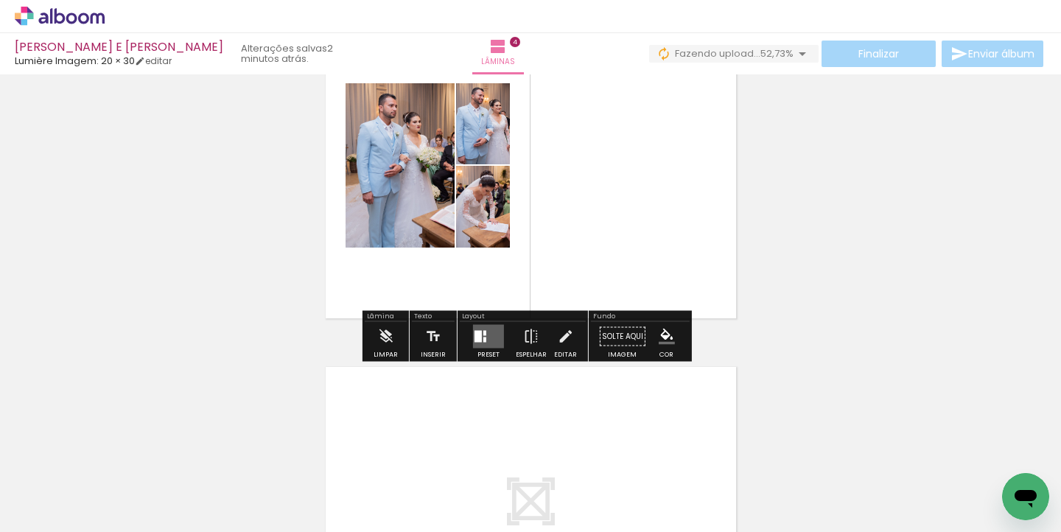
click at [489, 341] on quentale-layouter at bounding box center [488, 337] width 31 height 24
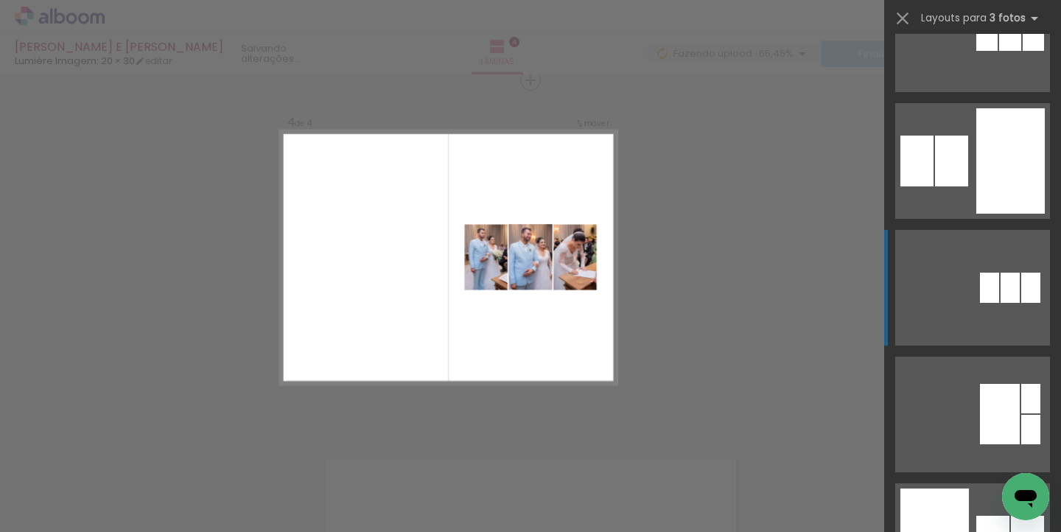
scroll to position [531, 0]
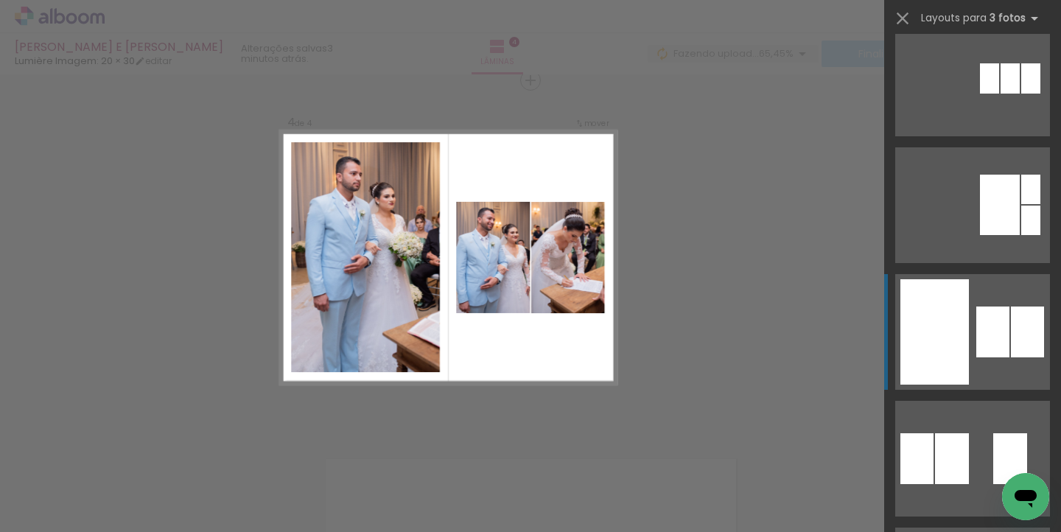
click at [958, 330] on div at bounding box center [935, 331] width 69 height 105
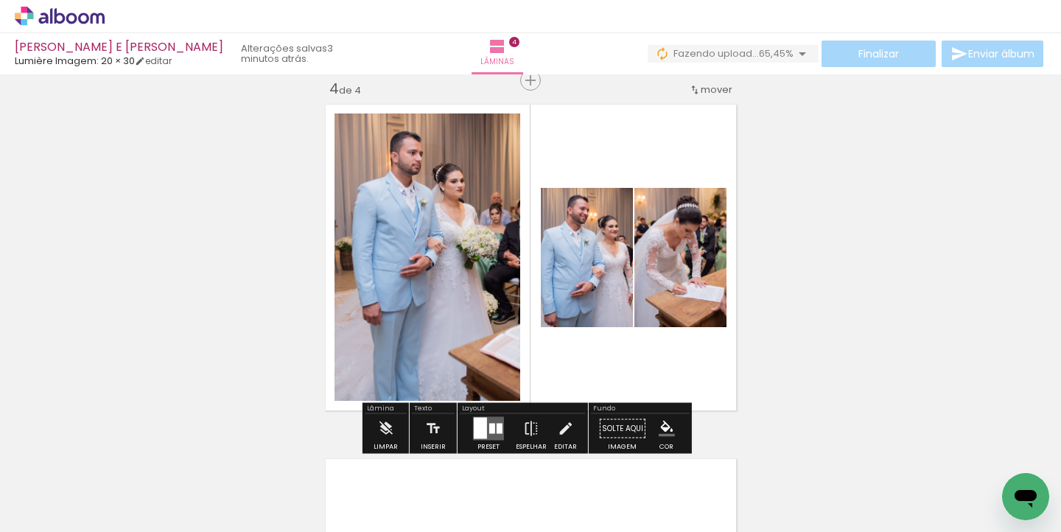
scroll to position [1101, 0]
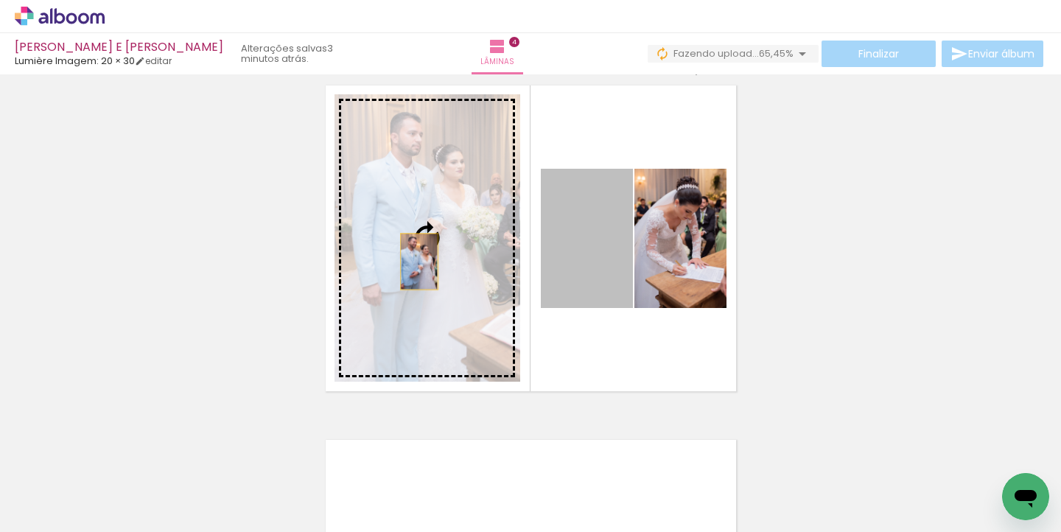
drag, startPoint x: 574, startPoint y: 262, endPoint x: 391, endPoint y: 262, distance: 183.5
click at [0, 0] on slot at bounding box center [0, 0] width 0 height 0
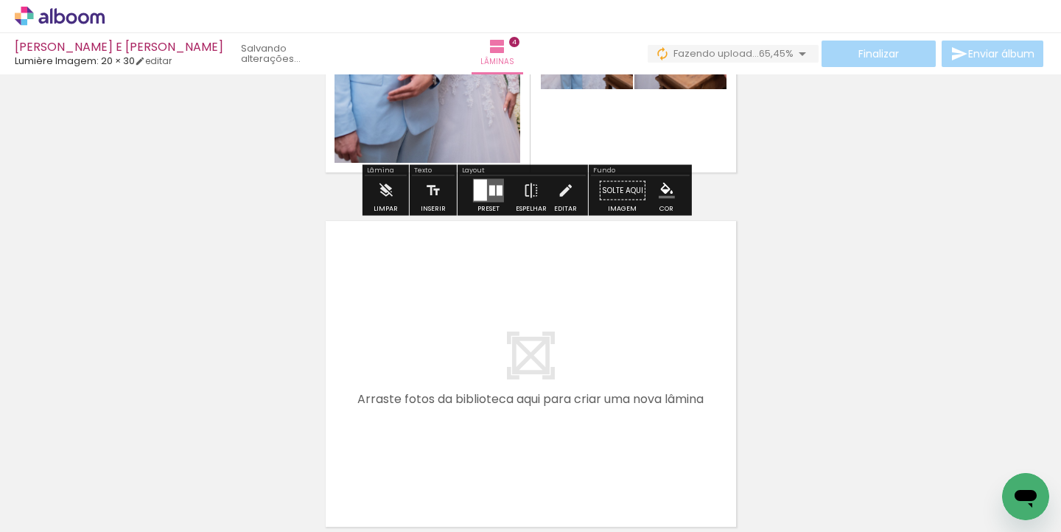
scroll to position [1345, 0]
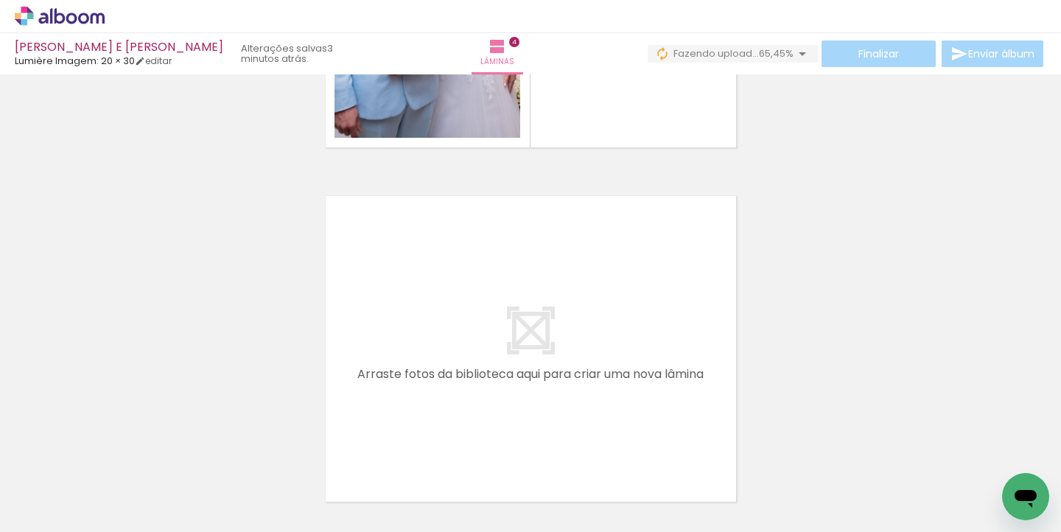
drag, startPoint x: 722, startPoint y: 478, endPoint x: 670, endPoint y: 342, distance: 145.4
click at [670, 342] on quentale-workspace at bounding box center [530, 266] width 1061 height 532
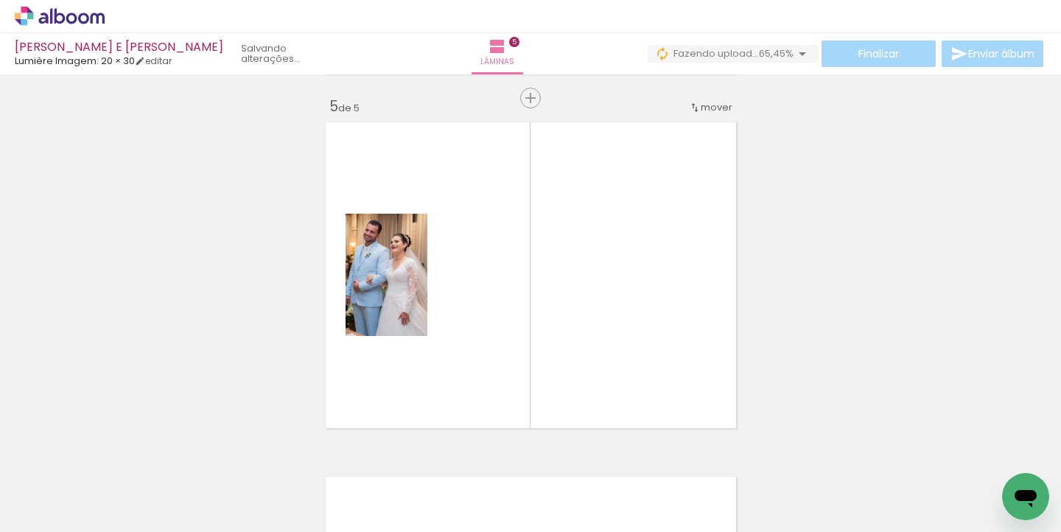
scroll to position [1437, 0]
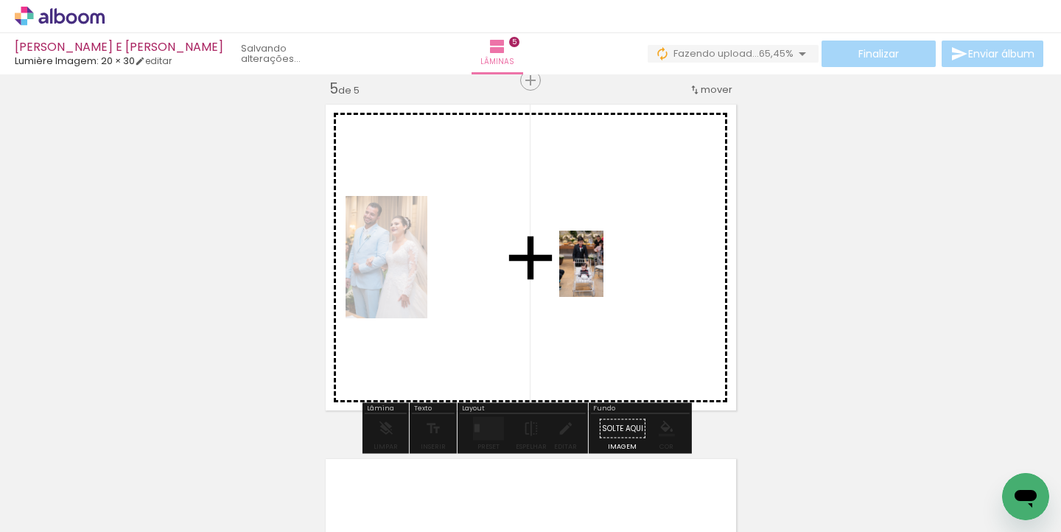
drag, startPoint x: 817, startPoint y: 477, endPoint x: 604, endPoint y: 274, distance: 294.1
click at [604, 274] on quentale-workspace at bounding box center [530, 266] width 1061 height 532
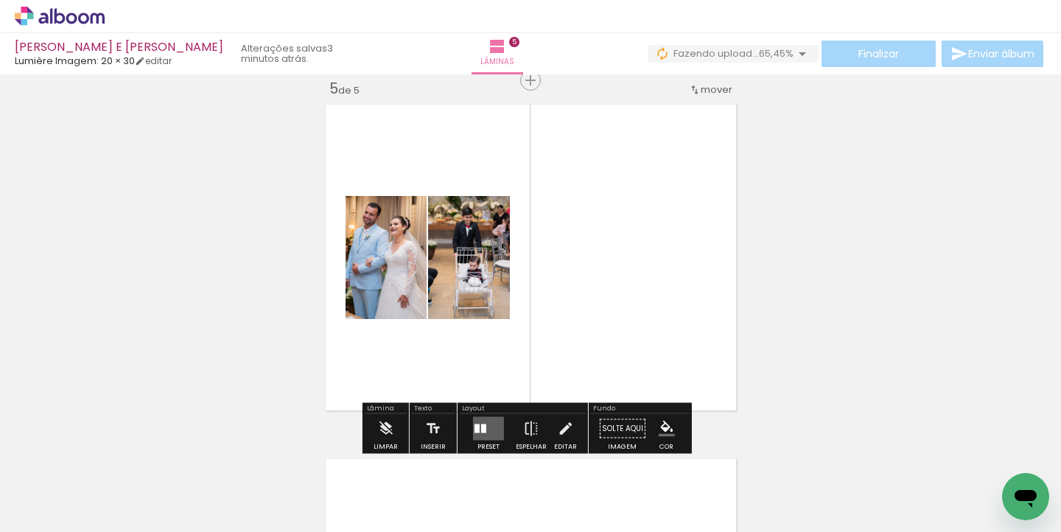
click at [492, 428] on quentale-layouter at bounding box center [488, 429] width 31 height 24
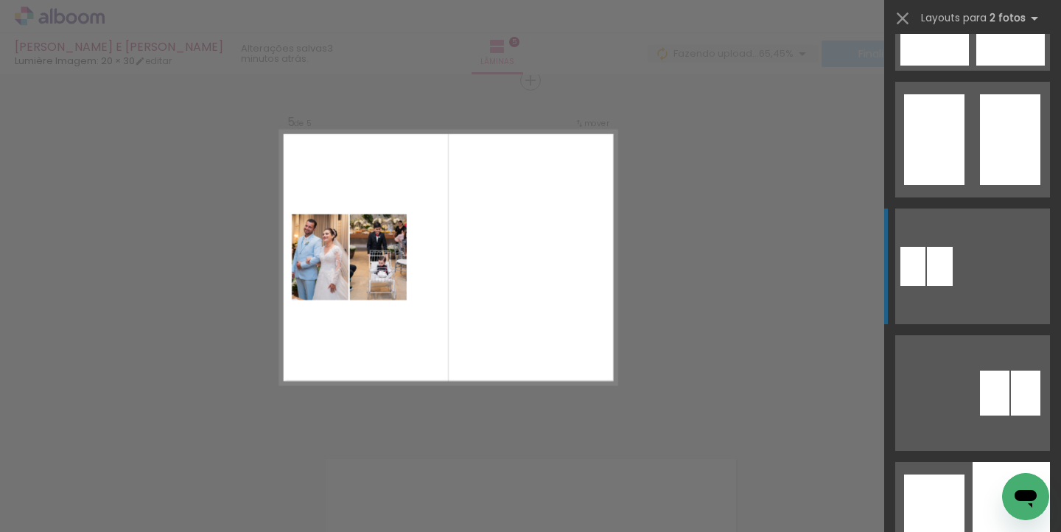
scroll to position [456, 0]
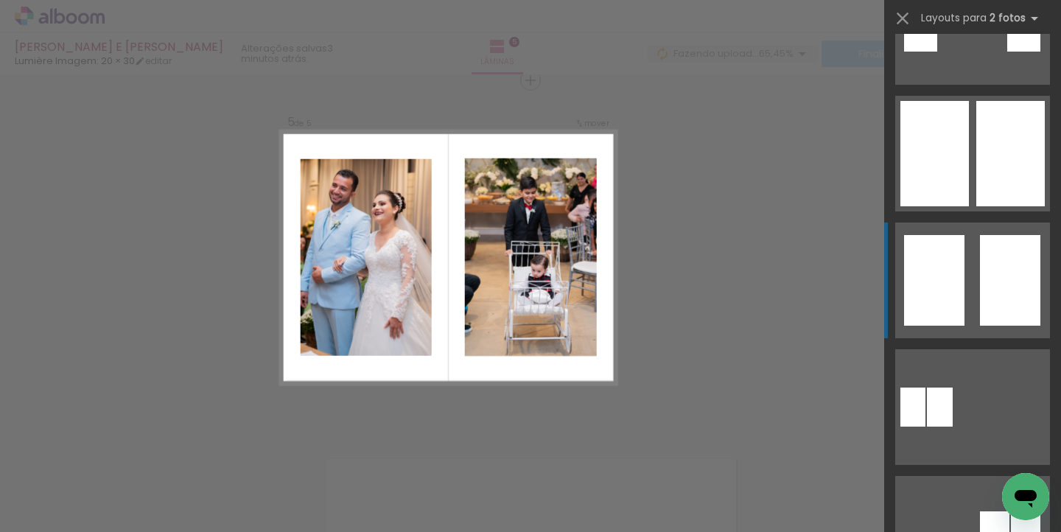
click at [980, 305] on div at bounding box center [1010, 280] width 60 height 91
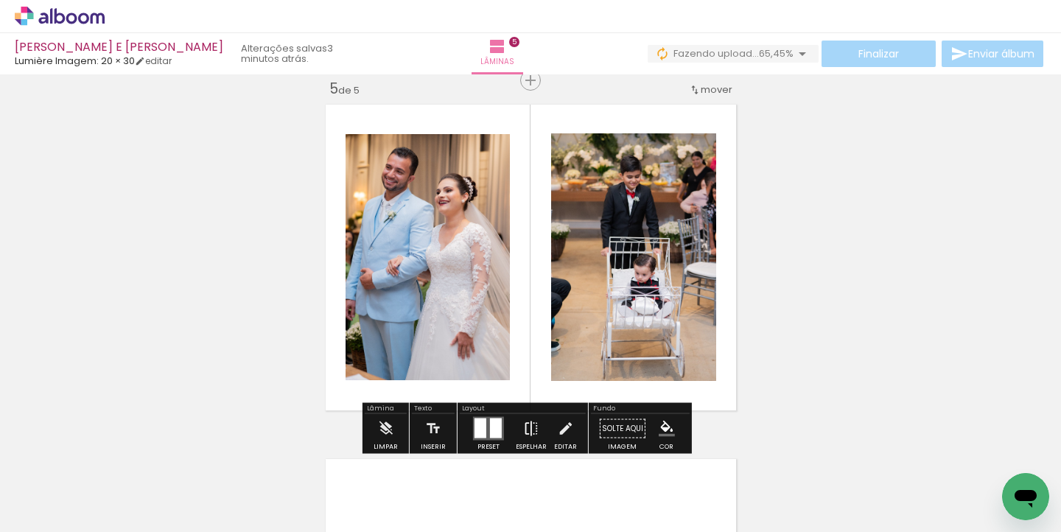
click at [523, 427] on iron-icon at bounding box center [531, 428] width 16 height 29
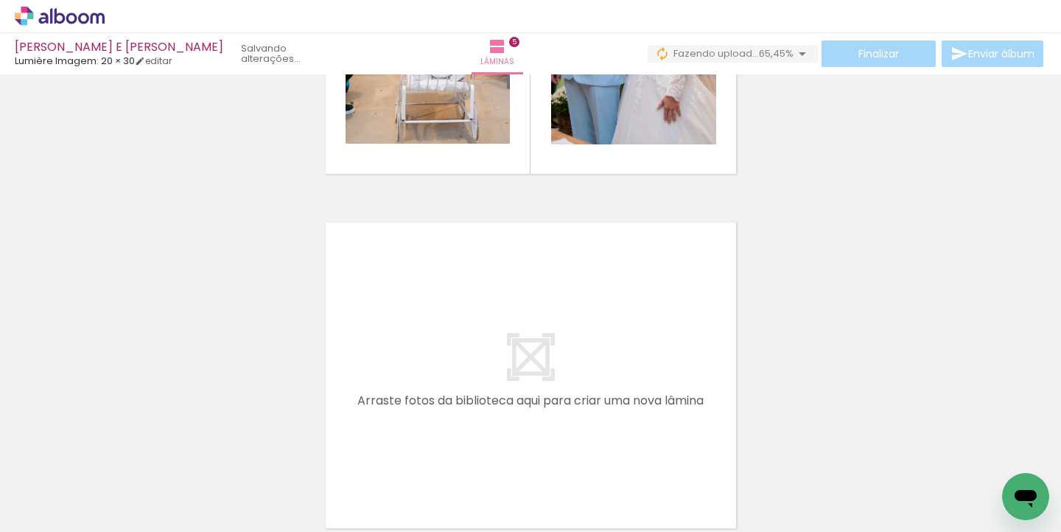
scroll to position [0, 526]
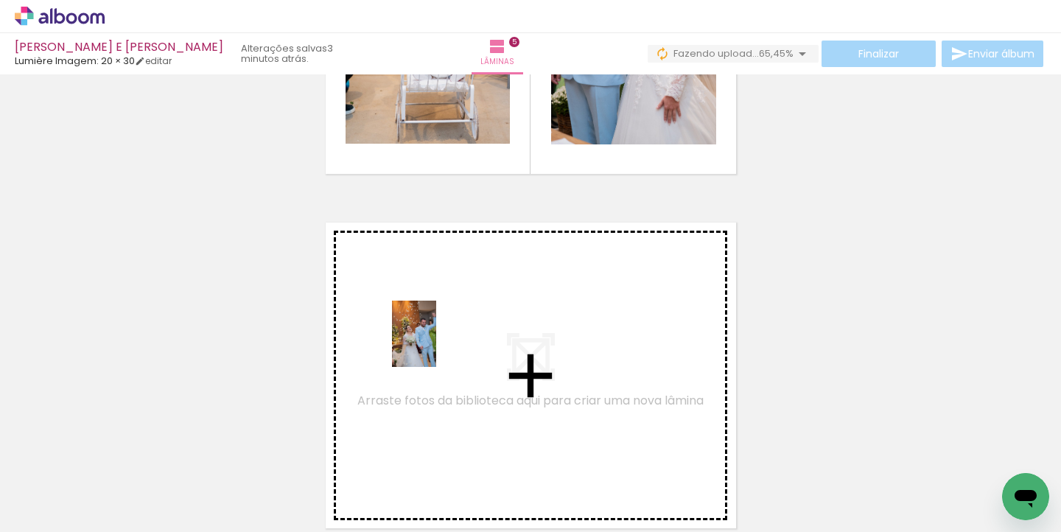
drag, startPoint x: 375, startPoint y: 474, endPoint x: 436, endPoint y: 345, distance: 142.8
click at [436, 345] on quentale-workspace at bounding box center [530, 266] width 1061 height 532
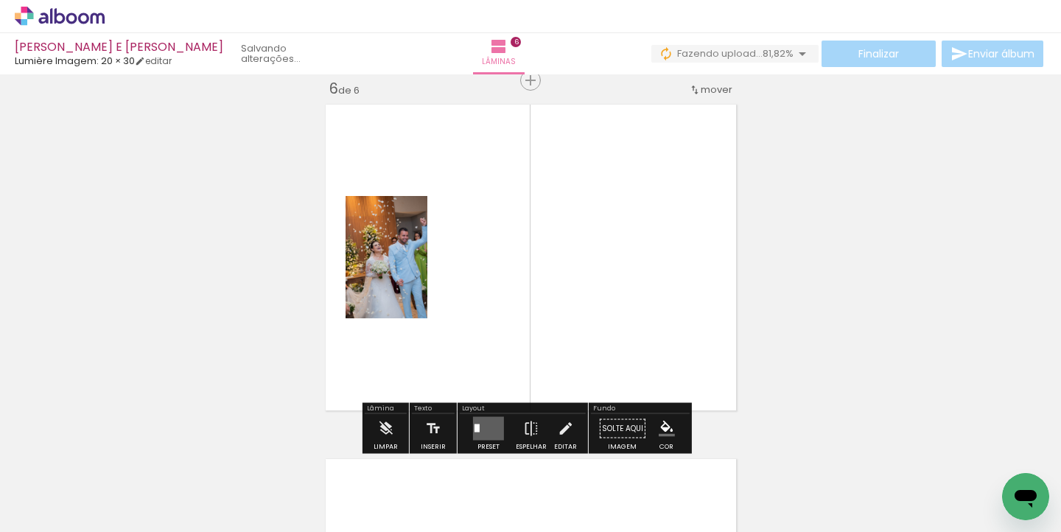
scroll to position [0, 775]
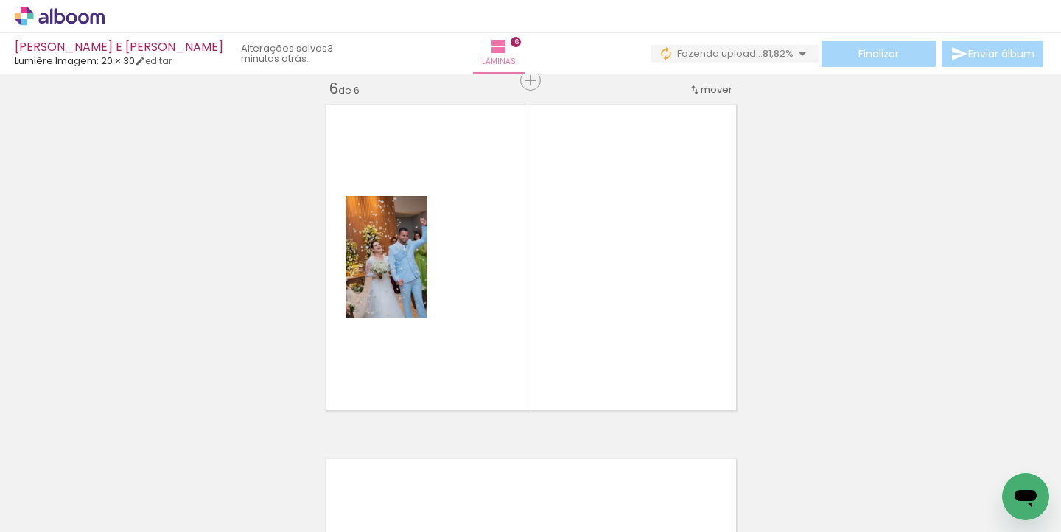
drag, startPoint x: 389, startPoint y: 529, endPoint x: 559, endPoint y: 529, distance: 169.5
click at [121, 529] on iron-horizontal-list at bounding box center [105, 486] width 29 height 92
drag, startPoint x: 410, startPoint y: 529, endPoint x: 593, endPoint y: 529, distance: 183.6
click at [121, 529] on iron-horizontal-list at bounding box center [105, 486] width 29 height 92
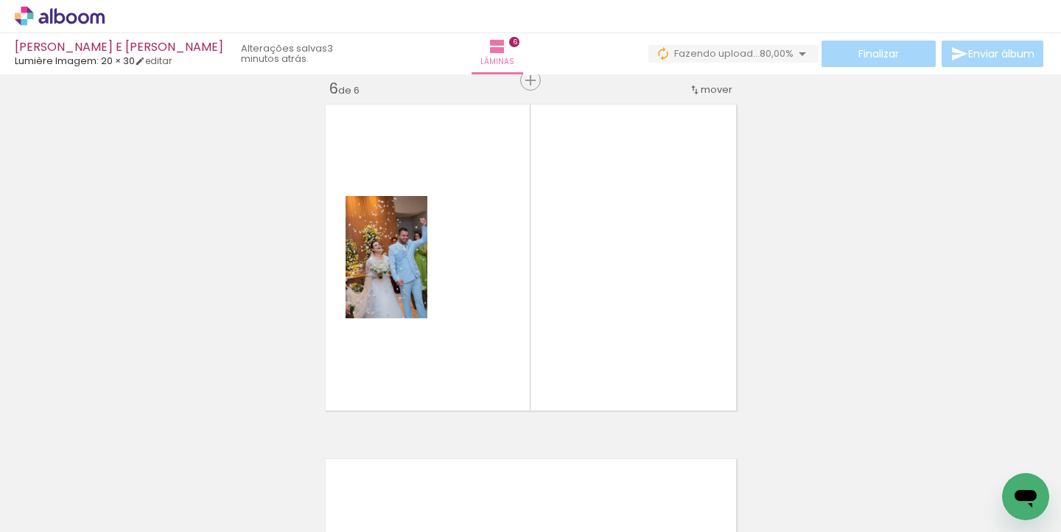
drag, startPoint x: 583, startPoint y: 527, endPoint x: 680, endPoint y: 527, distance: 96.6
click at [121, 527] on iron-horizontal-list at bounding box center [105, 486] width 29 height 92
drag, startPoint x: 465, startPoint y: 529, endPoint x: 770, endPoint y: 511, distance: 305.0
click at [121, 511] on iron-horizontal-list at bounding box center [105, 486] width 29 height 92
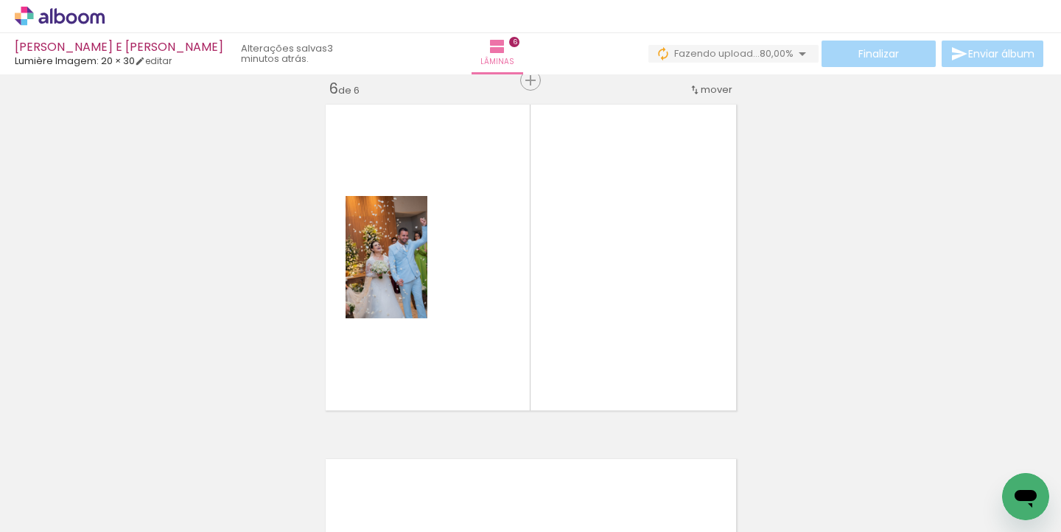
scroll to position [0, 2592]
drag, startPoint x: 726, startPoint y: 525, endPoint x: 764, endPoint y: 525, distance: 37.6
click at [121, 525] on iron-horizontal-list at bounding box center [105, 486] width 29 height 92
drag, startPoint x: 723, startPoint y: 526, endPoint x: 680, endPoint y: 524, distance: 42.8
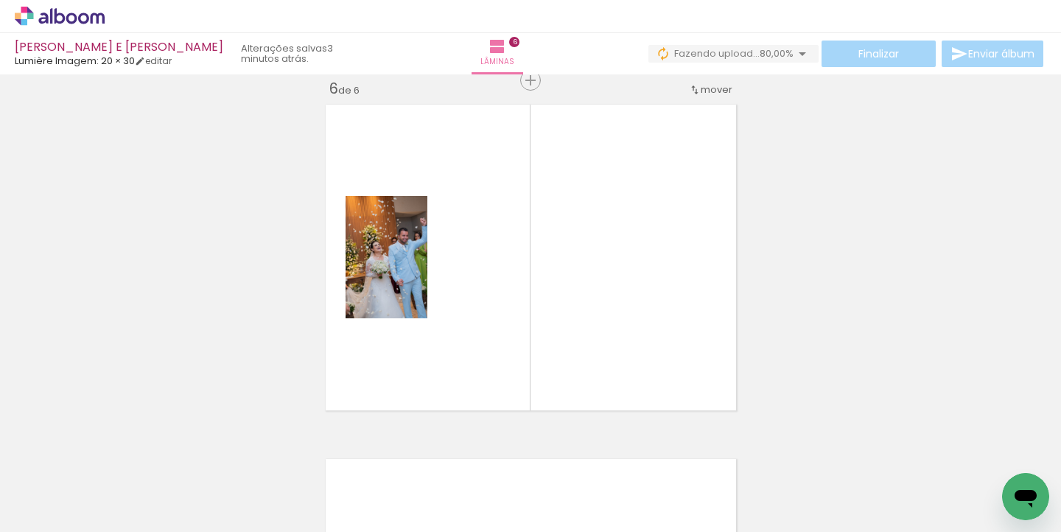
click at [121, 524] on iron-horizontal-list at bounding box center [105, 486] width 29 height 92
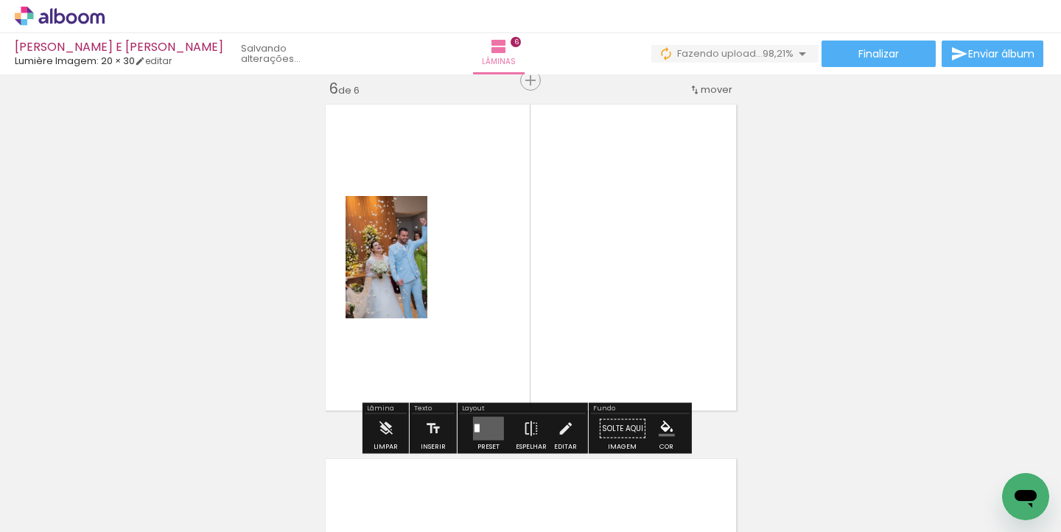
scroll to position [0, 769]
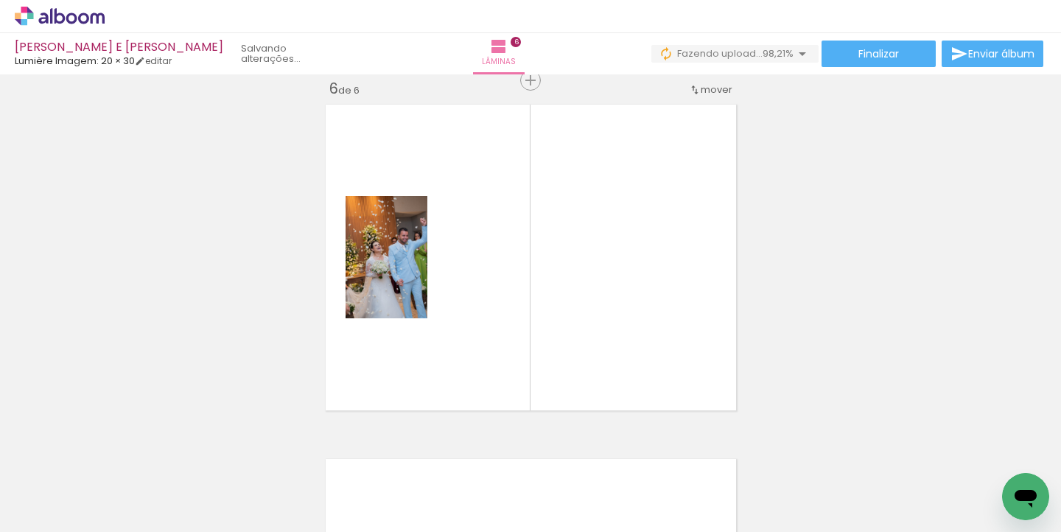
drag, startPoint x: 391, startPoint y: 525, endPoint x: 804, endPoint y: 522, distance: 413.6
click at [121, 520] on iron-horizontal-list at bounding box center [105, 486] width 29 height 92
click at [1025, 470] on div at bounding box center [1015, 482] width 49 height 73
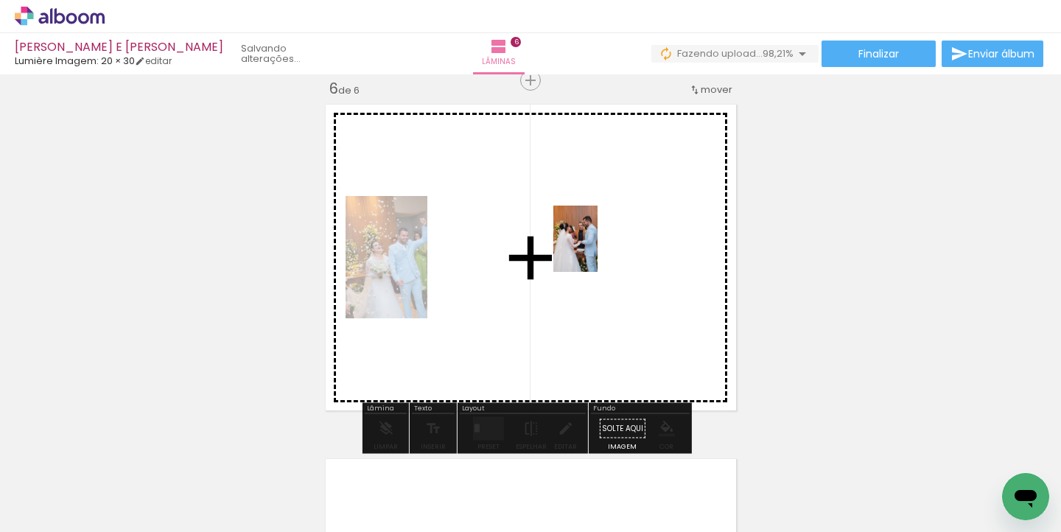
drag, startPoint x: 954, startPoint y: 410, endPoint x: 598, endPoint y: 250, distance: 390.3
click at [598, 250] on quentale-workspace at bounding box center [530, 266] width 1061 height 532
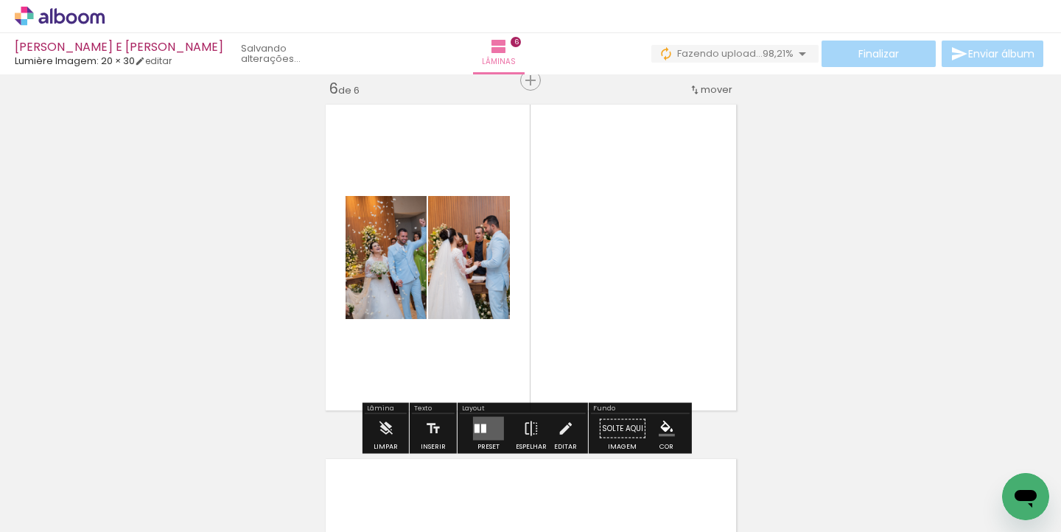
click at [483, 280] on quentale-photo at bounding box center [469, 257] width 82 height 123
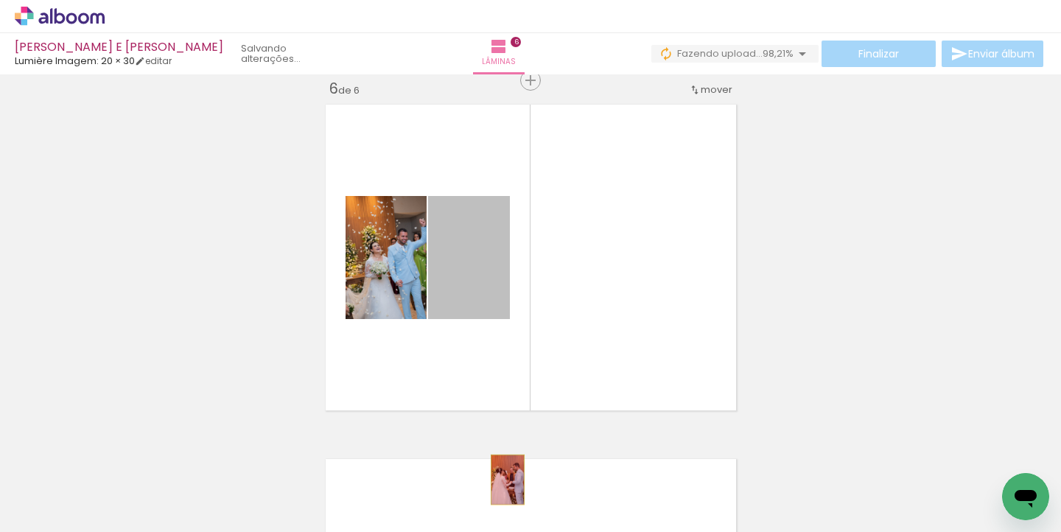
drag, startPoint x: 467, startPoint y: 282, endPoint x: 505, endPoint y: 494, distance: 215.7
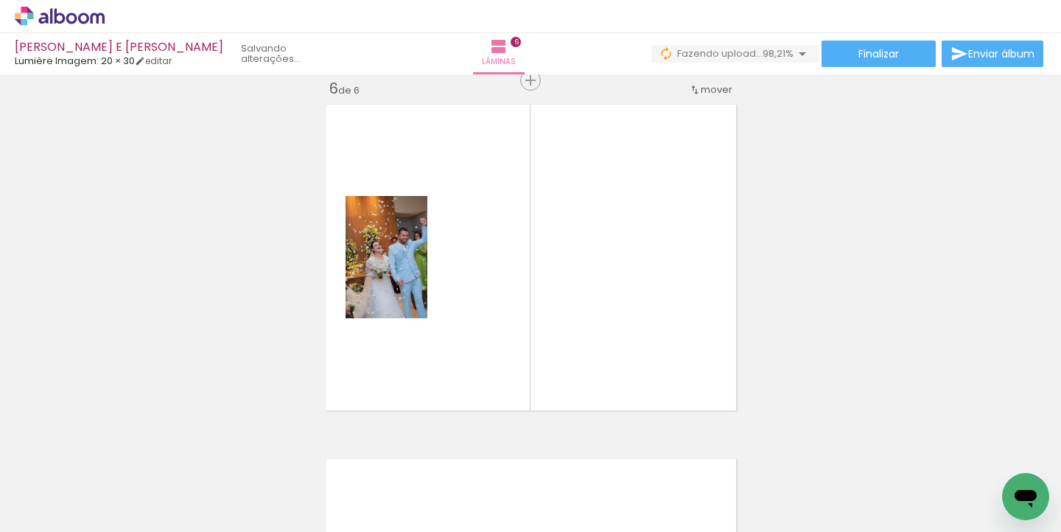
scroll to position [0, 630]
drag, startPoint x: 901, startPoint y: 526, endPoint x: 223, endPoint y: 526, distance: 677.4
click at [121, 526] on iron-horizontal-list at bounding box center [105, 486] width 29 height 92
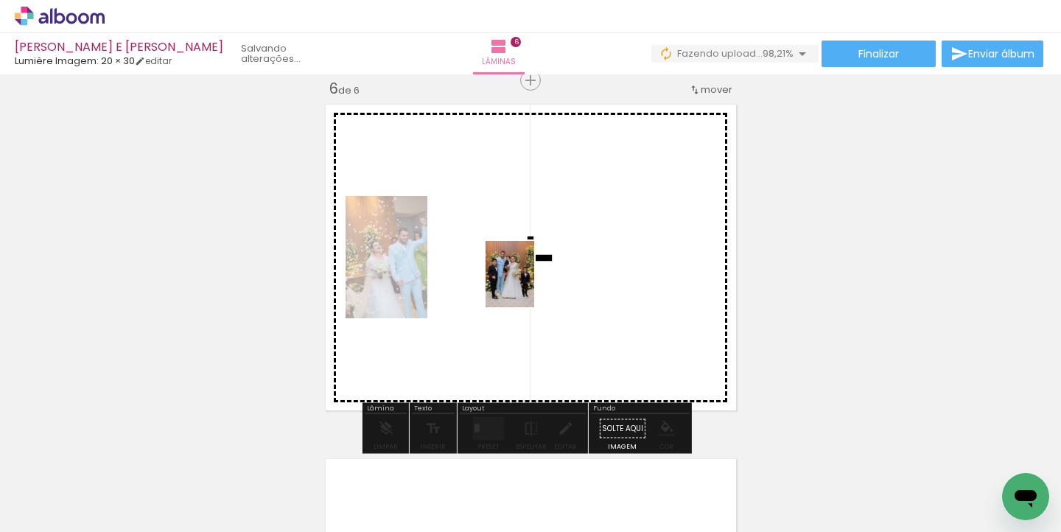
drag, startPoint x: 302, startPoint y: 471, endPoint x: 530, endPoint y: 285, distance: 293.9
click at [530, 285] on quentale-workspace at bounding box center [530, 266] width 1061 height 532
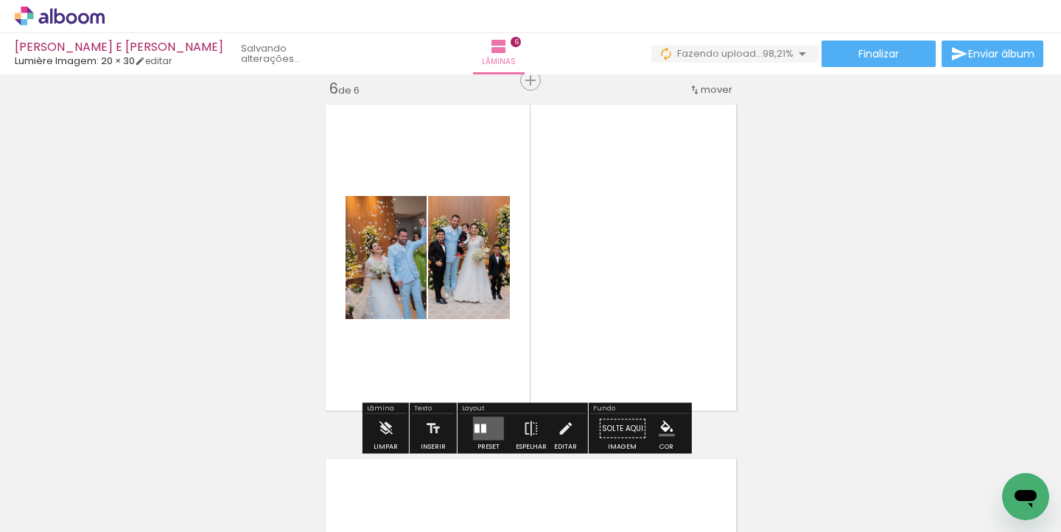
click at [488, 432] on quentale-layouter at bounding box center [488, 429] width 31 height 24
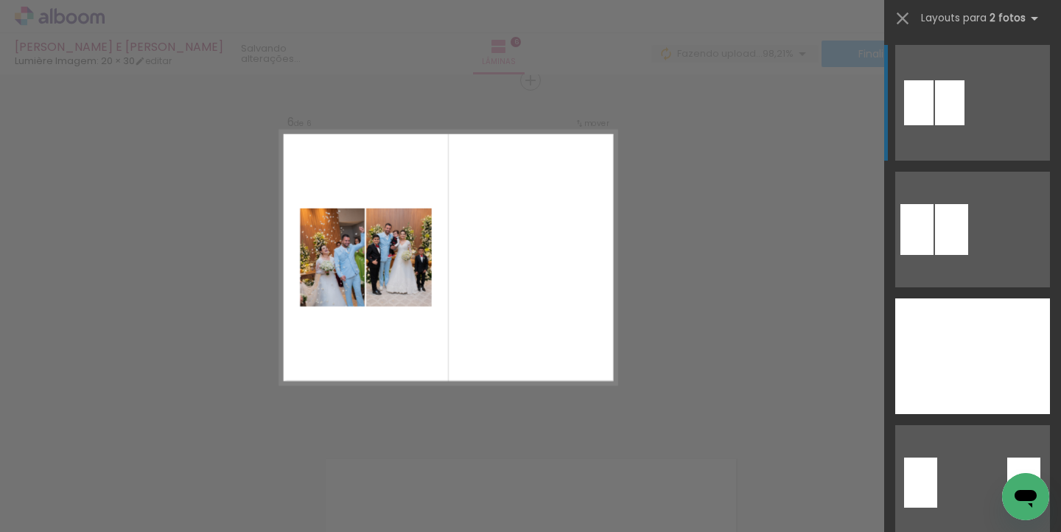
click at [380, 274] on quentale-photo at bounding box center [399, 258] width 66 height 99
click at [414, 285] on quentale-photo at bounding box center [399, 258] width 66 height 99
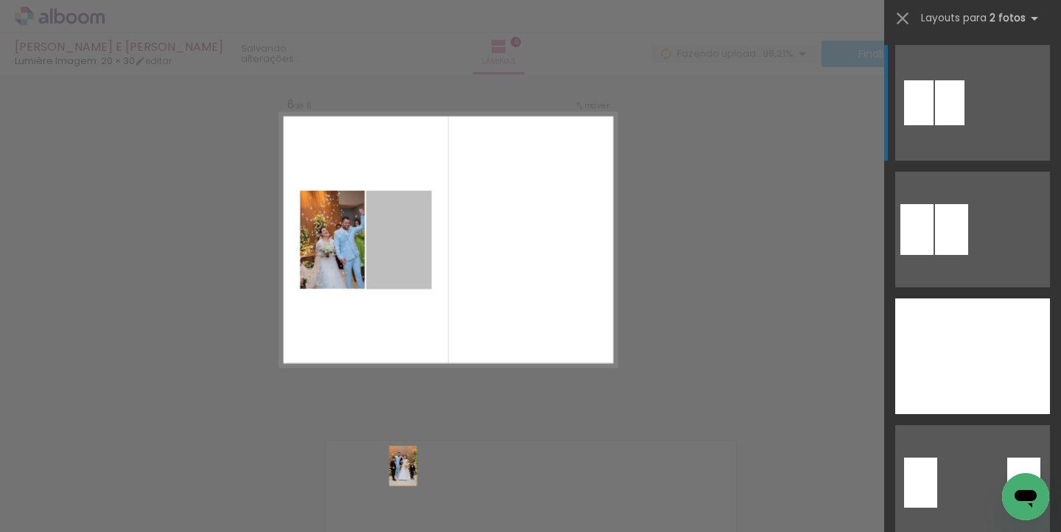
scroll to position [1839, 0]
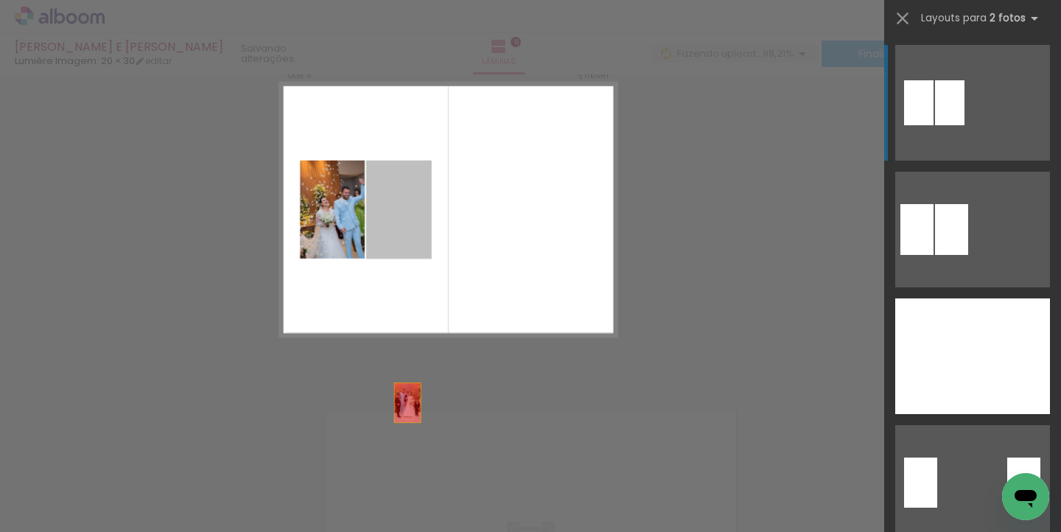
drag, startPoint x: 398, startPoint y: 475, endPoint x: 404, endPoint y: 499, distance: 25.0
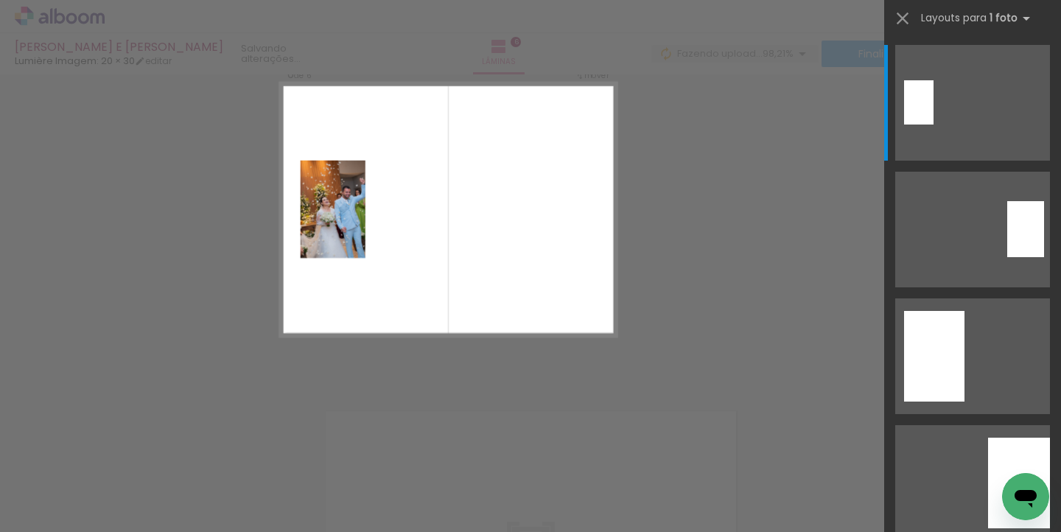
scroll to position [0, 789]
drag, startPoint x: 346, startPoint y: 526, endPoint x: 582, endPoint y: 526, distance: 235.9
click at [121, 526] on iron-horizontal-list at bounding box center [105, 486] width 29 height 92
drag, startPoint x: 429, startPoint y: 526, endPoint x: 670, endPoint y: 529, distance: 241.1
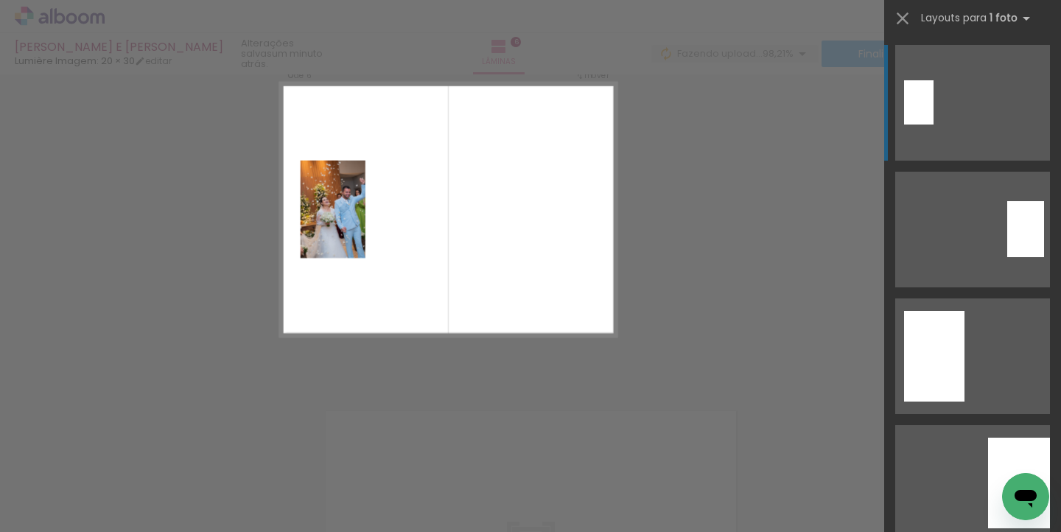
click at [121, 529] on iron-horizontal-list at bounding box center [105, 486] width 29 height 92
drag, startPoint x: 494, startPoint y: 424, endPoint x: 509, endPoint y: 331, distance: 94.0
click at [509, 331] on quentale-workspace at bounding box center [530, 266] width 1061 height 532
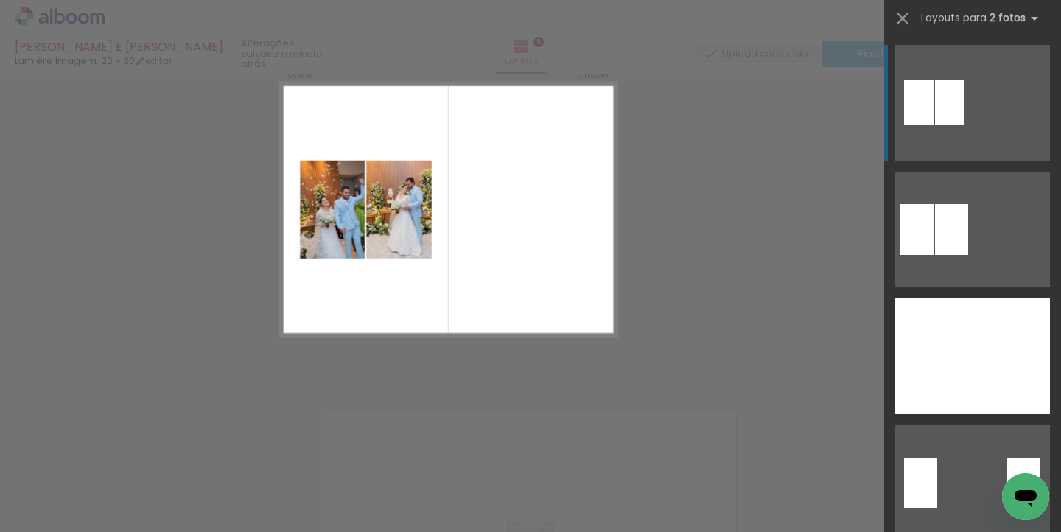
click at [440, 335] on quentale-layouter at bounding box center [448, 210] width 338 height 254
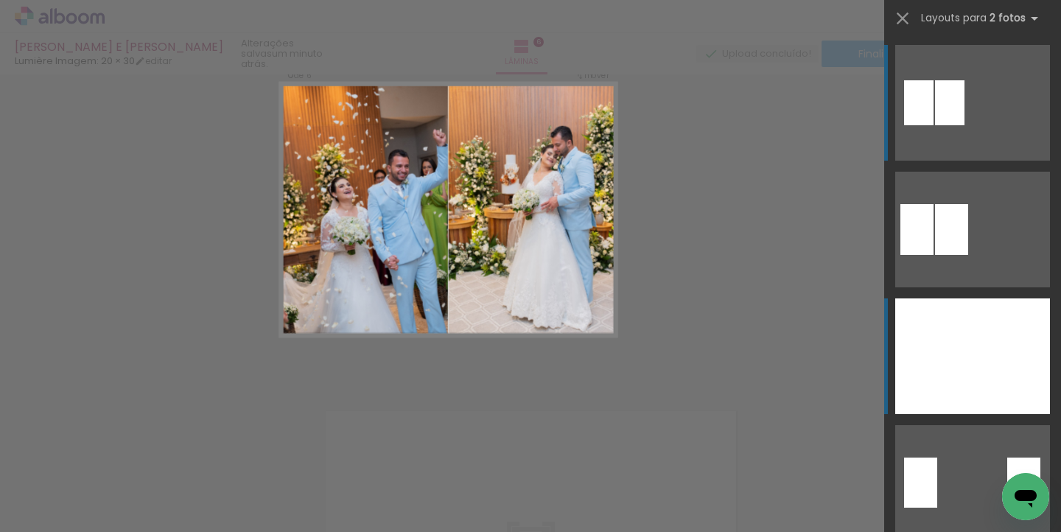
click at [960, 355] on div at bounding box center [934, 357] width 77 height 116
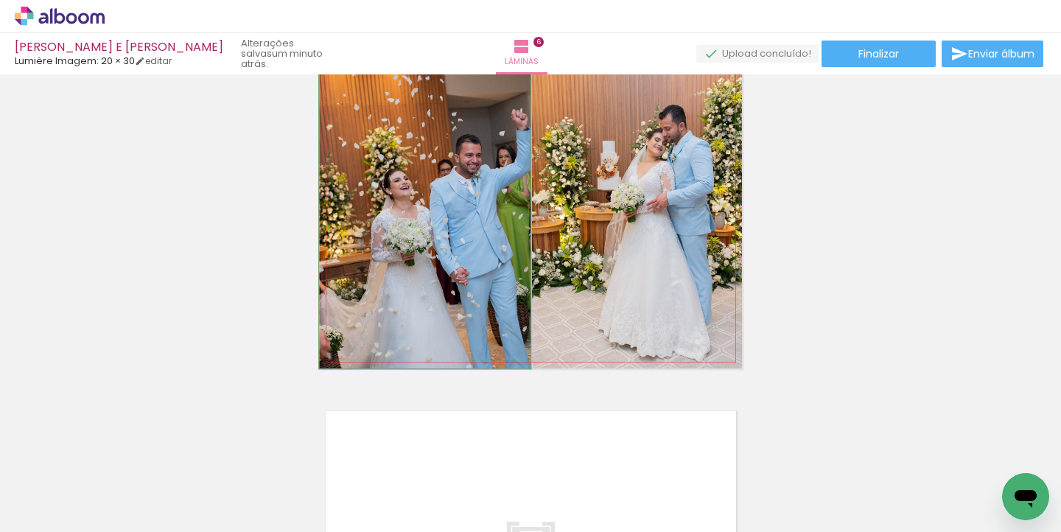
drag, startPoint x: 391, startPoint y: 250, endPoint x: 380, endPoint y: 252, distance: 11.3
click at [416, 253] on quentale-photo at bounding box center [425, 210] width 211 height 318
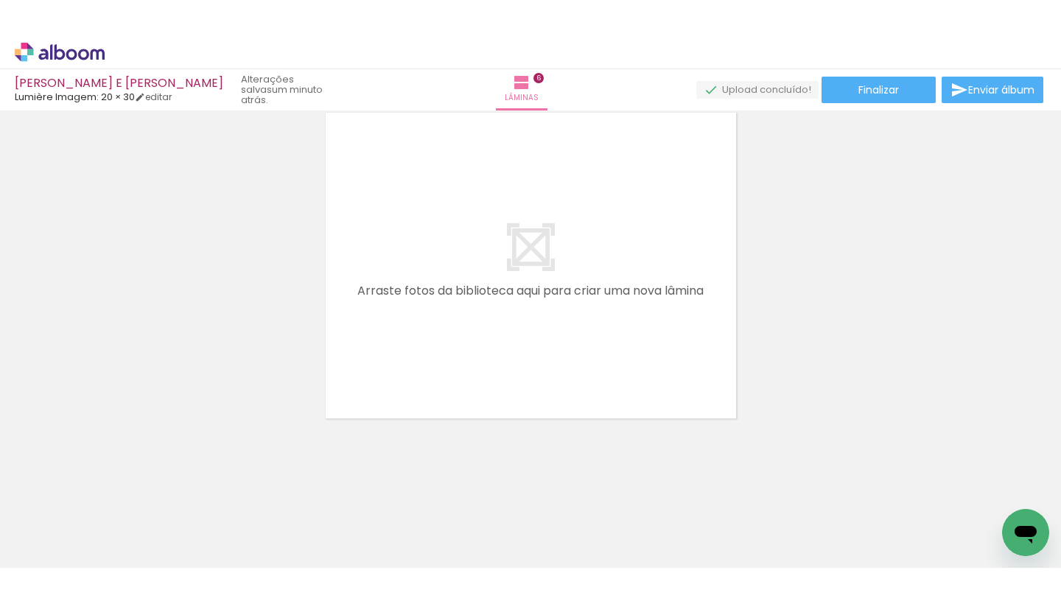
scroll to position [0, 1278]
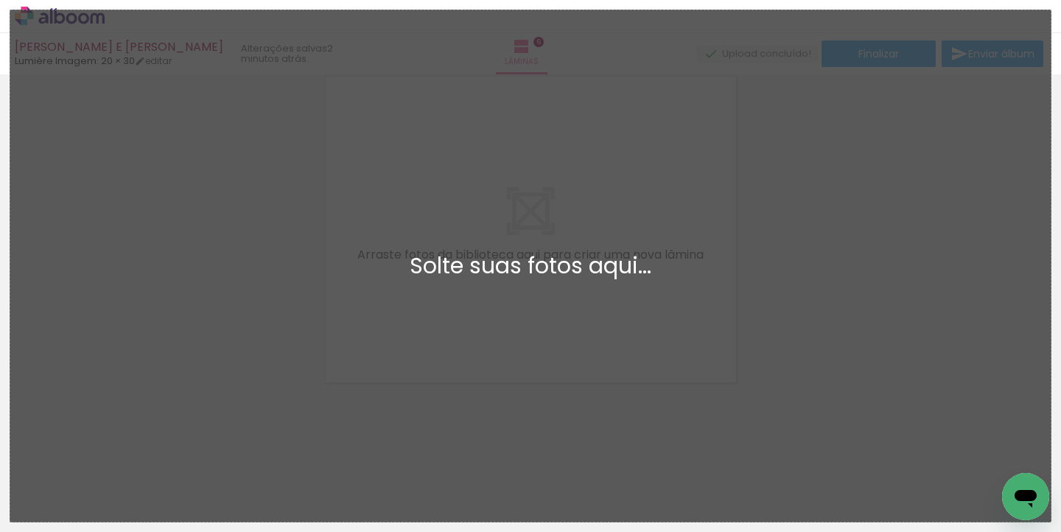
click at [655, 302] on div "Adicionar Fotos Solte suas fotos aqui..." at bounding box center [530, 266] width 1041 height 512
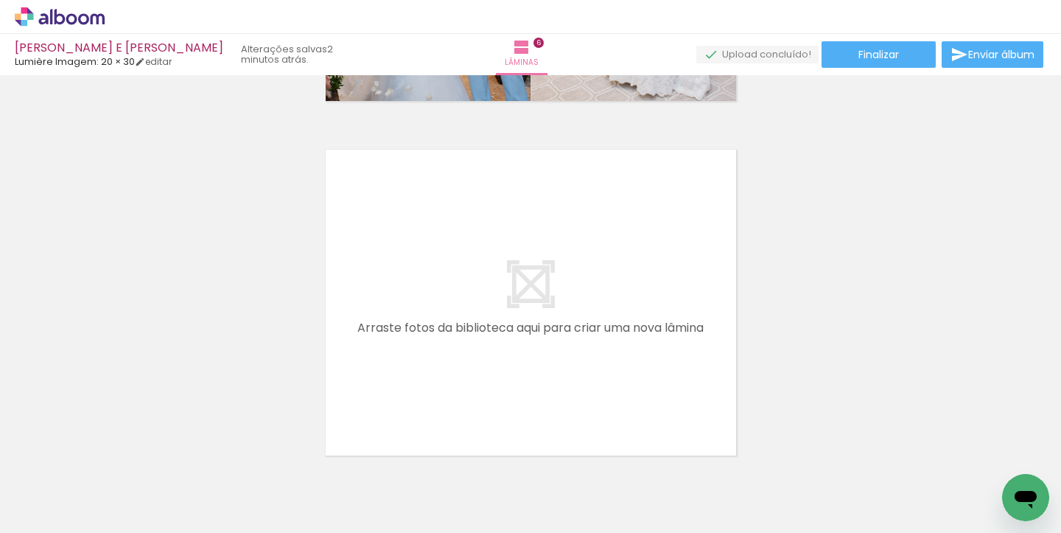
scroll to position [2174, 0]
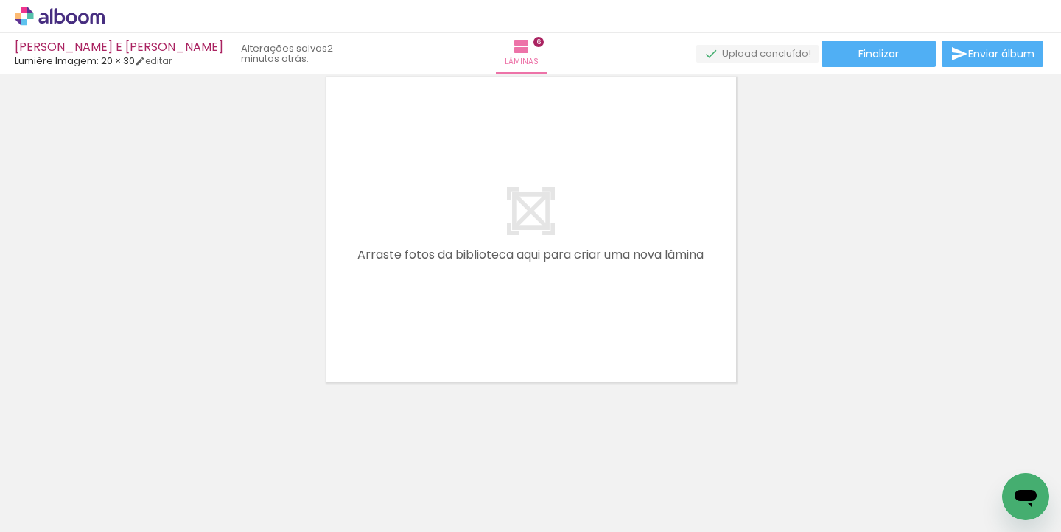
click at [277, 498] on div at bounding box center [273, 483] width 73 height 49
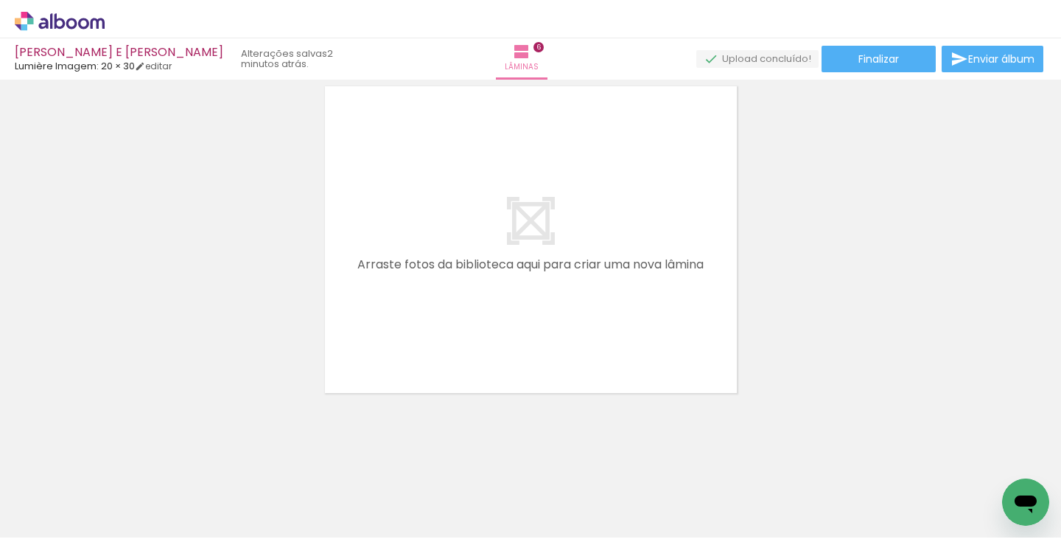
scroll to position [2173, 0]
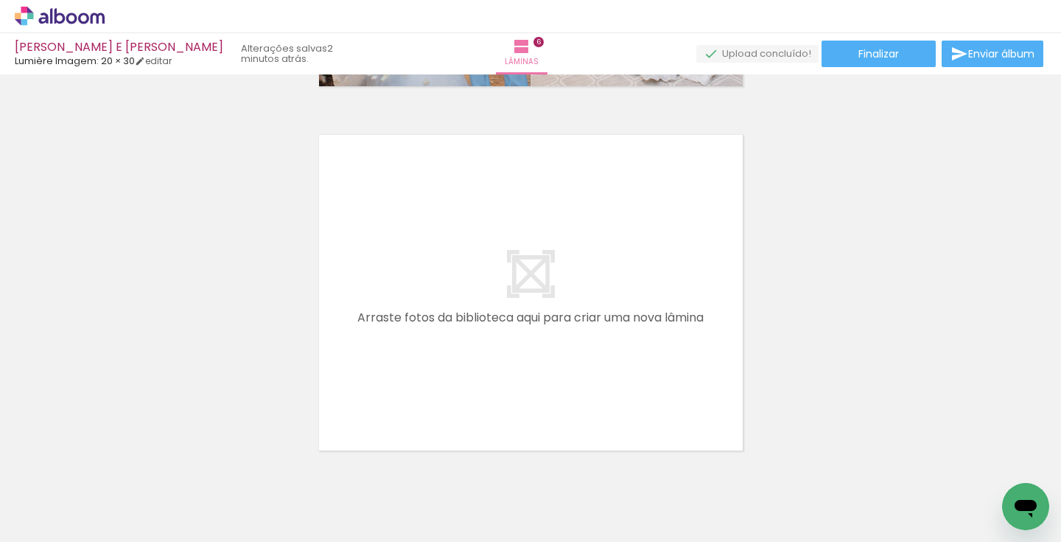
click at [66, 510] on paper-button "Adicionar Fotos" at bounding box center [46, 522] width 72 height 24
click at [0, 0] on input "file" at bounding box center [0, 0] width 0 height 0
click at [63, 530] on paper-button "Adicionar Fotos" at bounding box center [46, 522] width 72 height 24
click at [0, 0] on input "file" at bounding box center [0, 0] width 0 height 0
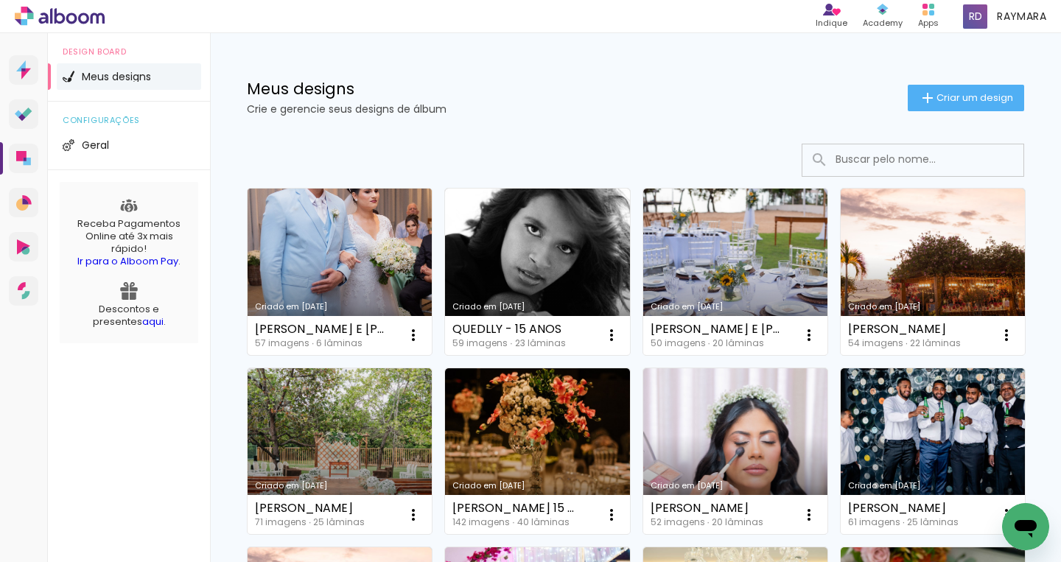
click at [327, 251] on link "Criado em [DATE]" at bounding box center [340, 272] width 184 height 167
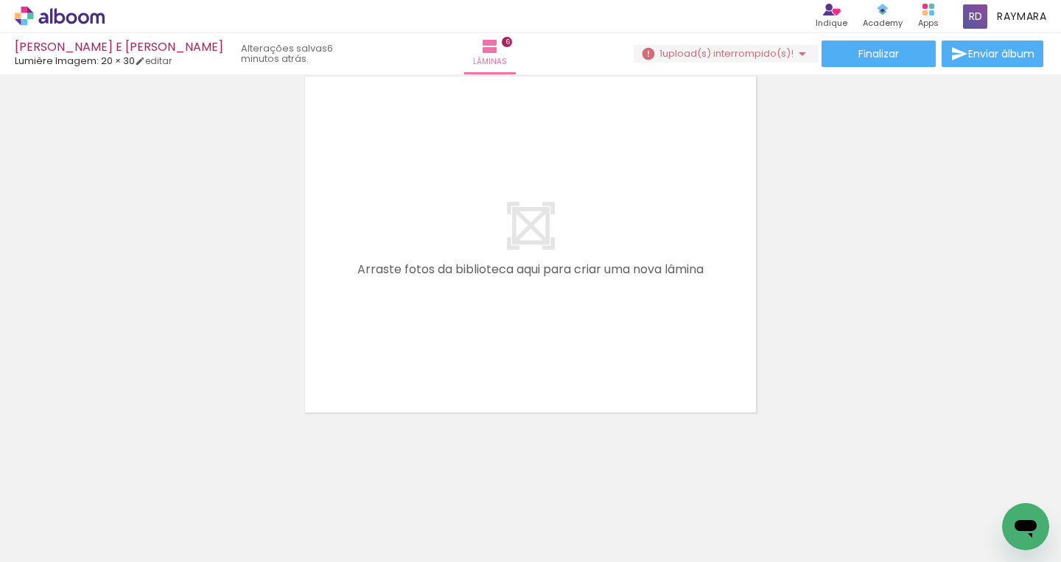
scroll to position [0, 991]
drag, startPoint x: 279, startPoint y: 555, endPoint x: 635, endPoint y: 548, distance: 356.9
click at [121, 548] on iron-horizontal-list at bounding box center [105, 516] width 29 height 92
drag, startPoint x: 1009, startPoint y: 492, endPoint x: 585, endPoint y: 223, distance: 502.7
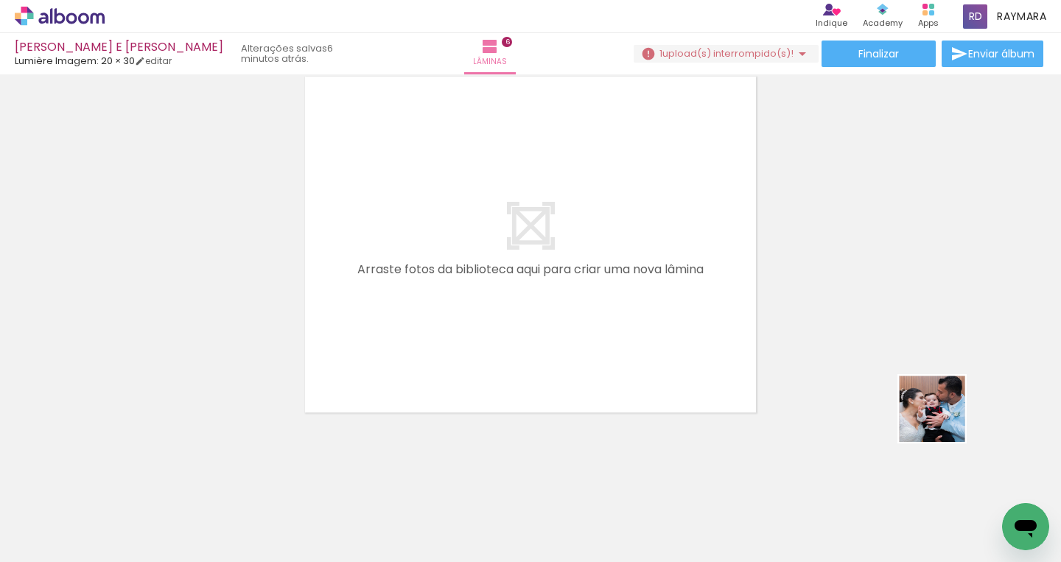
click at [585, 223] on quentale-workspace at bounding box center [530, 281] width 1061 height 562
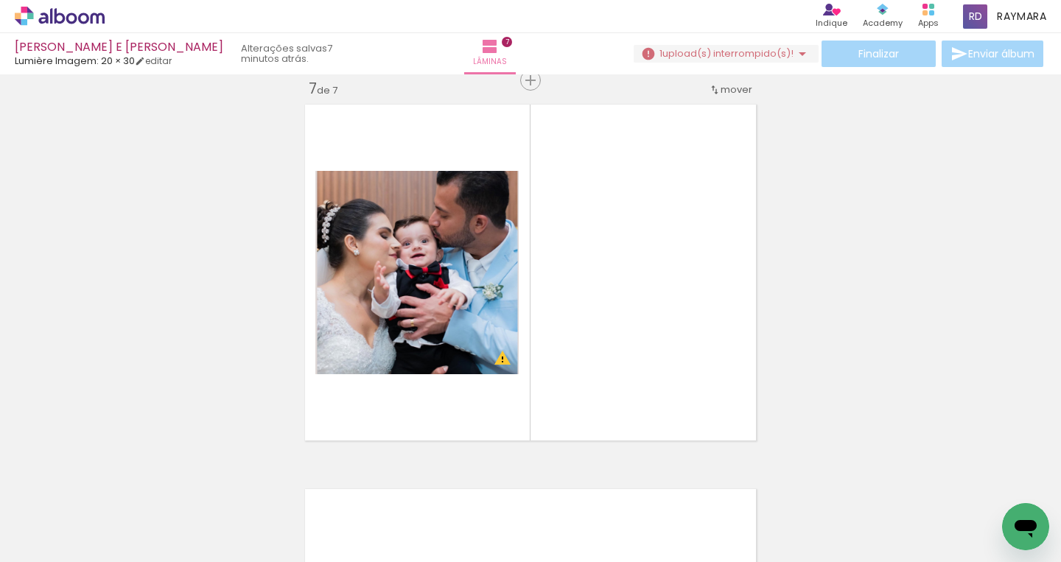
scroll to position [0, 2015]
click at [501, 488] on iron-icon at bounding box center [494, 482] width 15 height 15
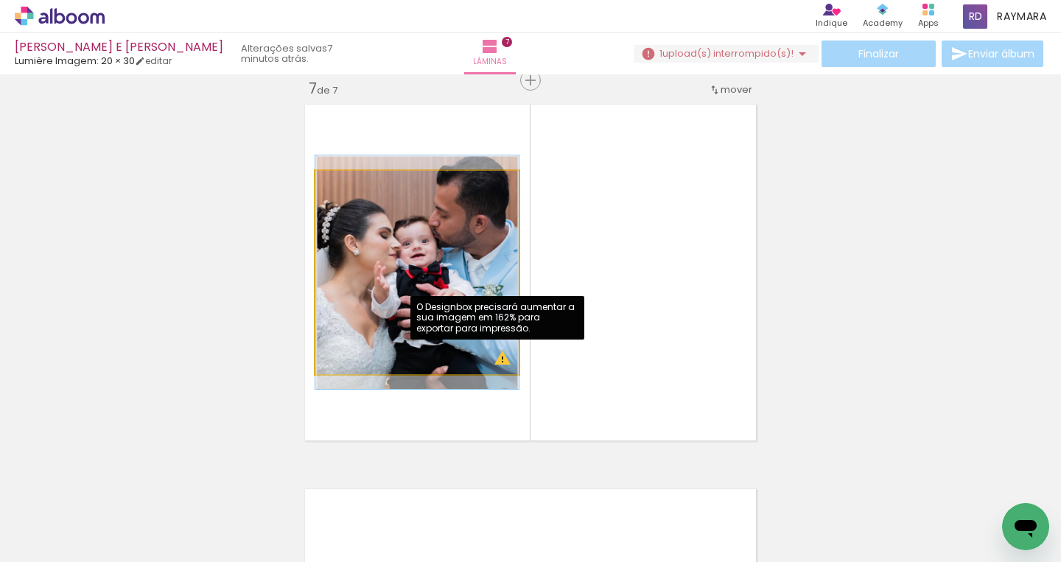
click at [498, 362] on quentale-photo at bounding box center [416, 272] width 203 height 203
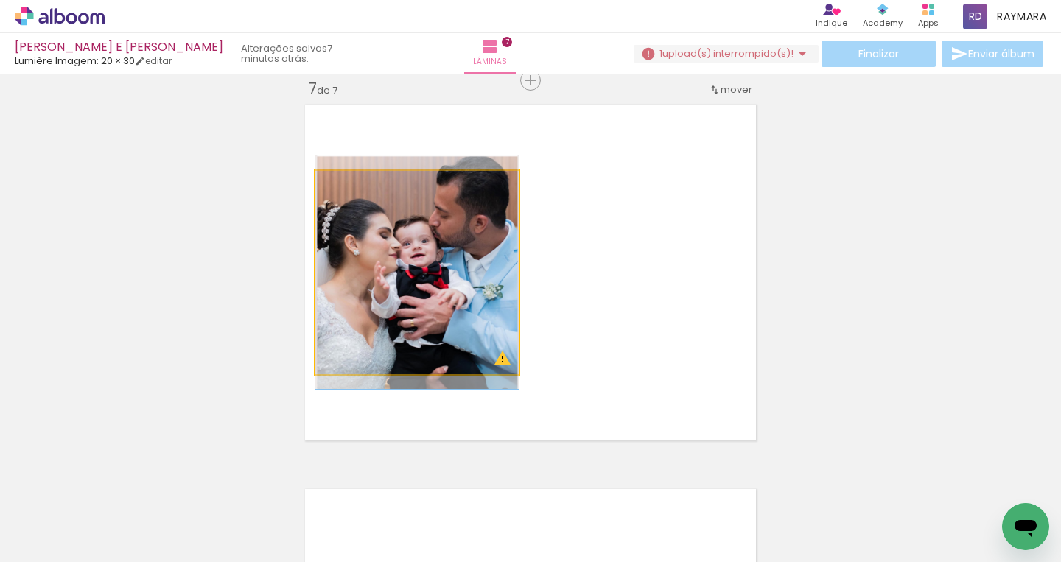
click at [500, 360] on quentale-photo at bounding box center [416, 272] width 203 height 203
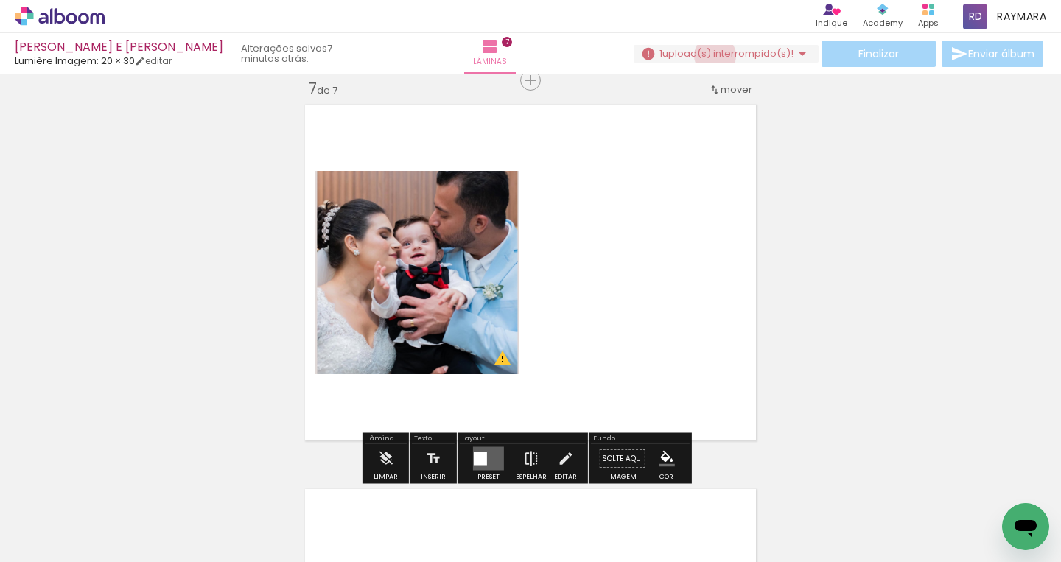
click at [709, 56] on span "upload(s) interrompido(s)!" at bounding box center [728, 53] width 131 height 14
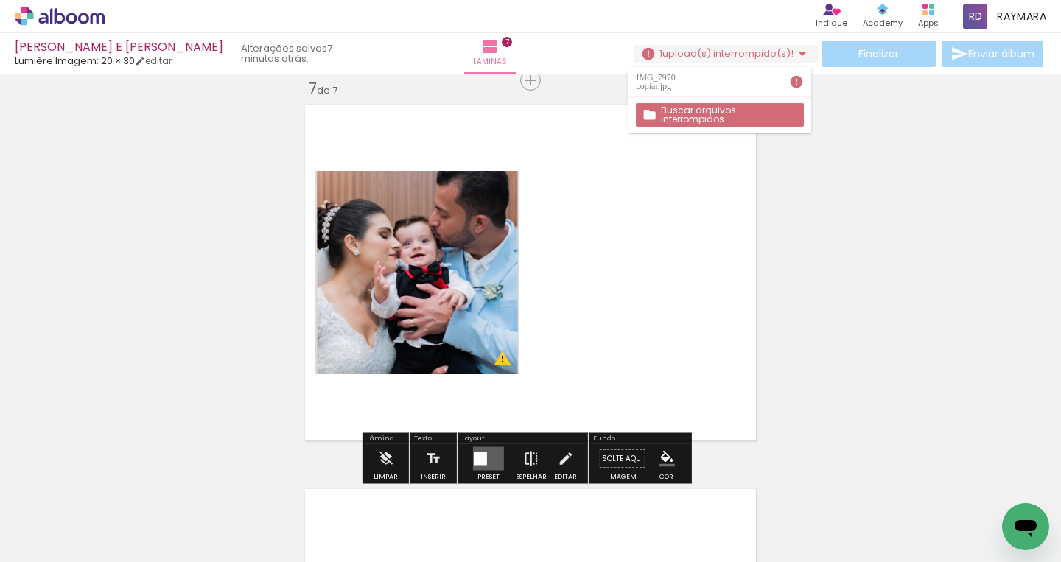
click at [680, 198] on quentale-layouter at bounding box center [530, 273] width 463 height 348
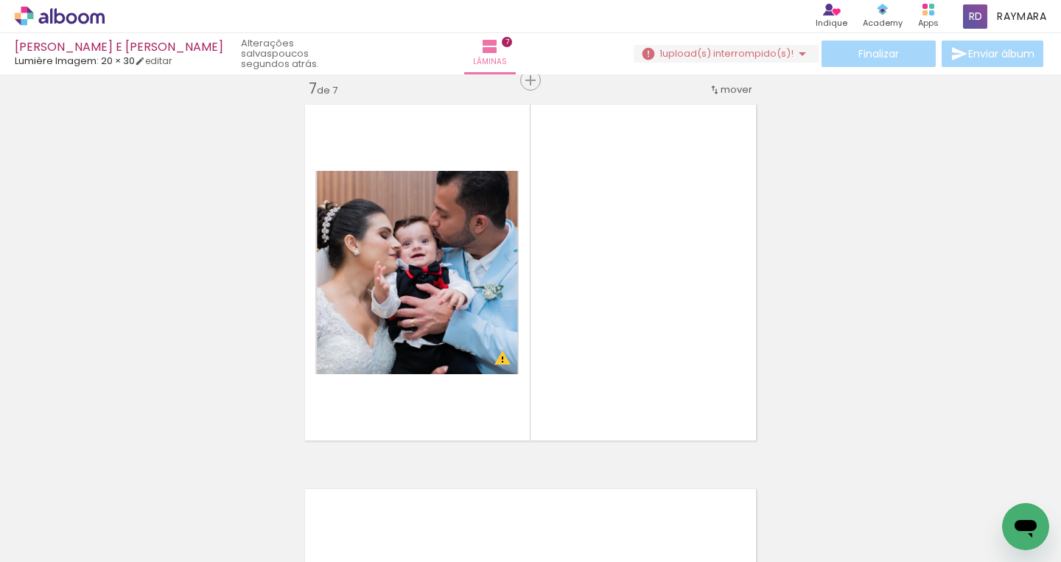
scroll to position [0, 1796]
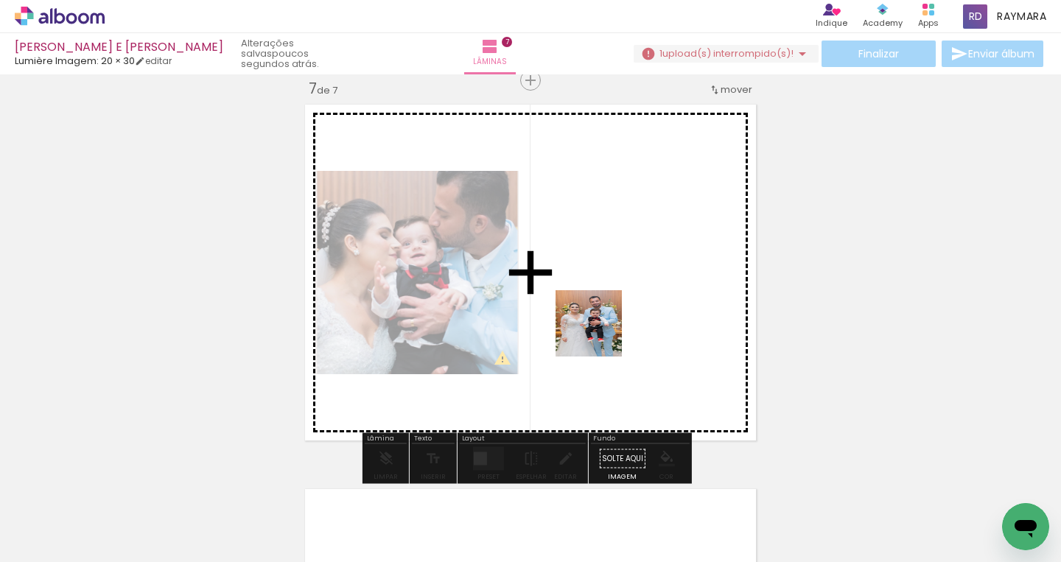
drag, startPoint x: 655, startPoint y: 524, endPoint x: 599, endPoint y: 325, distance: 206.8
click at [599, 325] on quentale-workspace at bounding box center [530, 281] width 1061 height 562
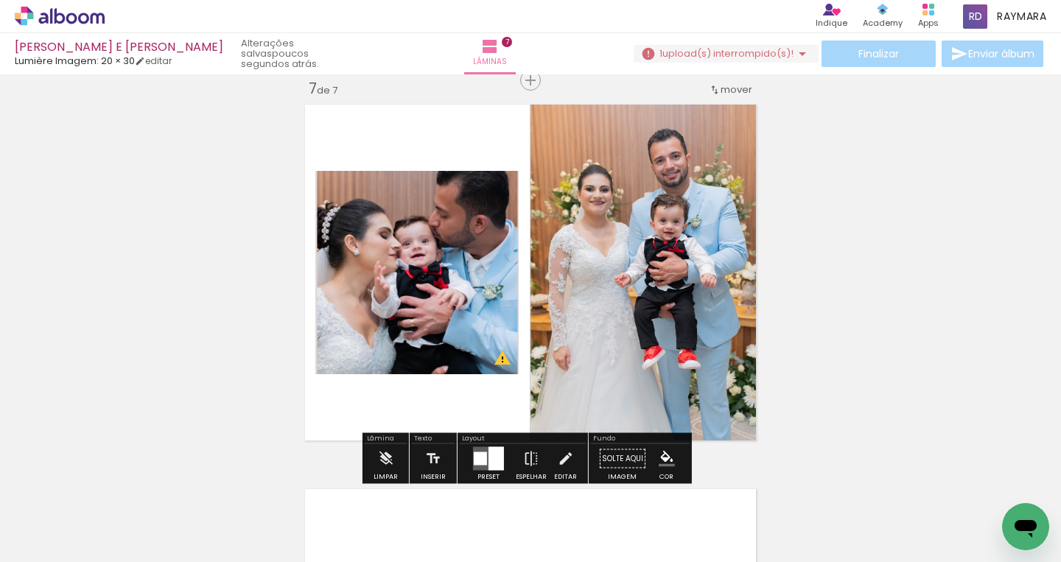
click at [495, 453] on div at bounding box center [496, 459] width 15 height 24
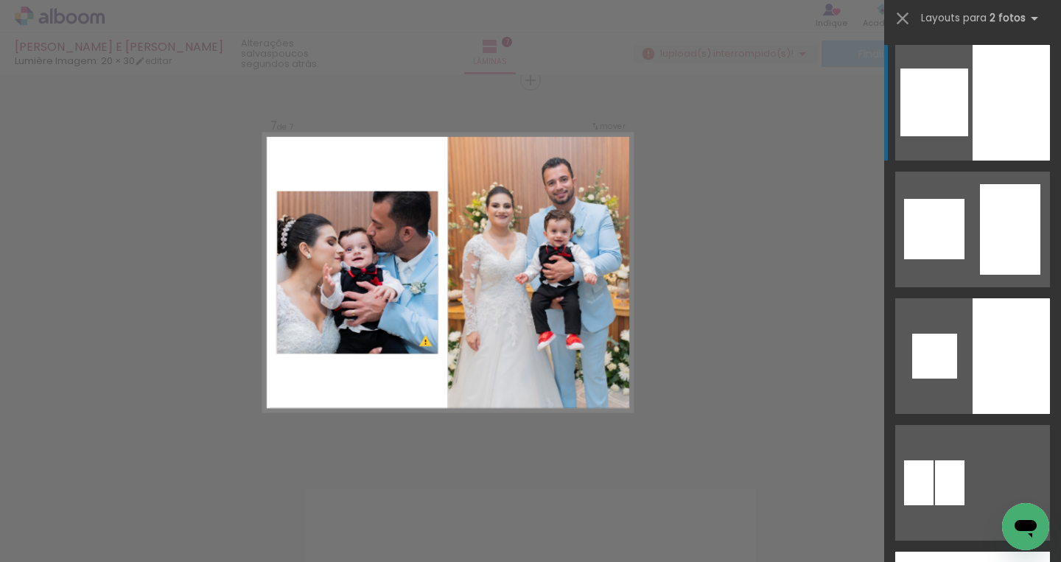
scroll to position [0, 1877]
drag, startPoint x: 515, startPoint y: 557, endPoint x: 576, endPoint y: 552, distance: 60.6
click at [121, 552] on iron-horizontal-list at bounding box center [105, 516] width 29 height 92
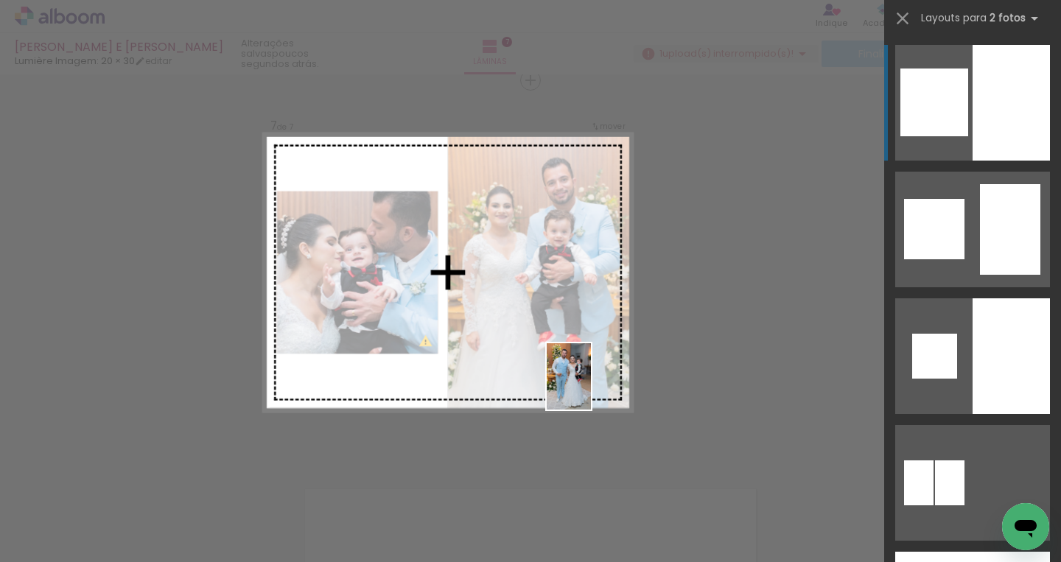
drag, startPoint x: 613, startPoint y: 525, endPoint x: 591, endPoint y: 388, distance: 138.9
click at [591, 388] on quentale-workspace at bounding box center [530, 281] width 1061 height 562
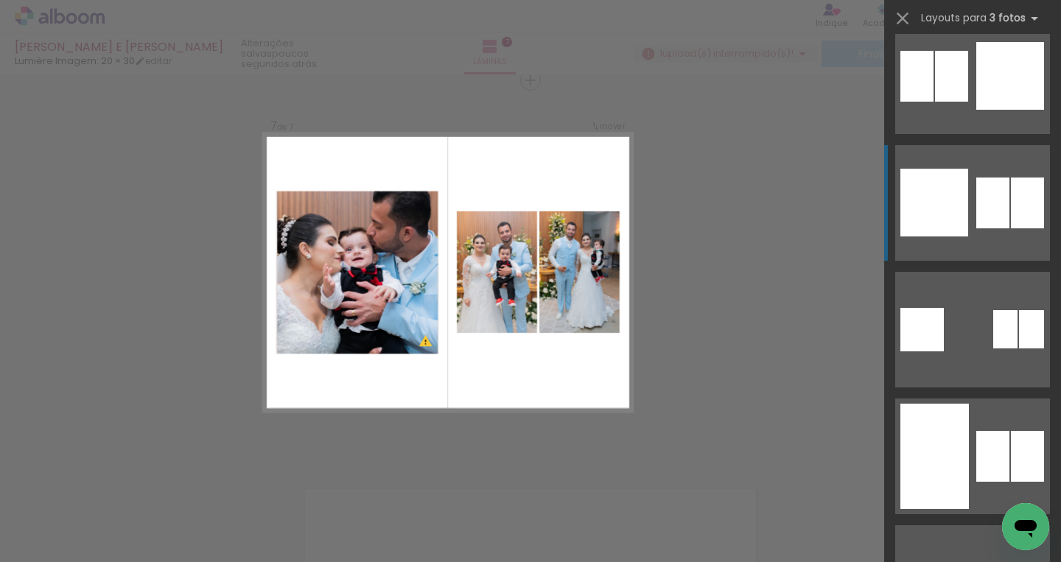
scroll to position [414, 0]
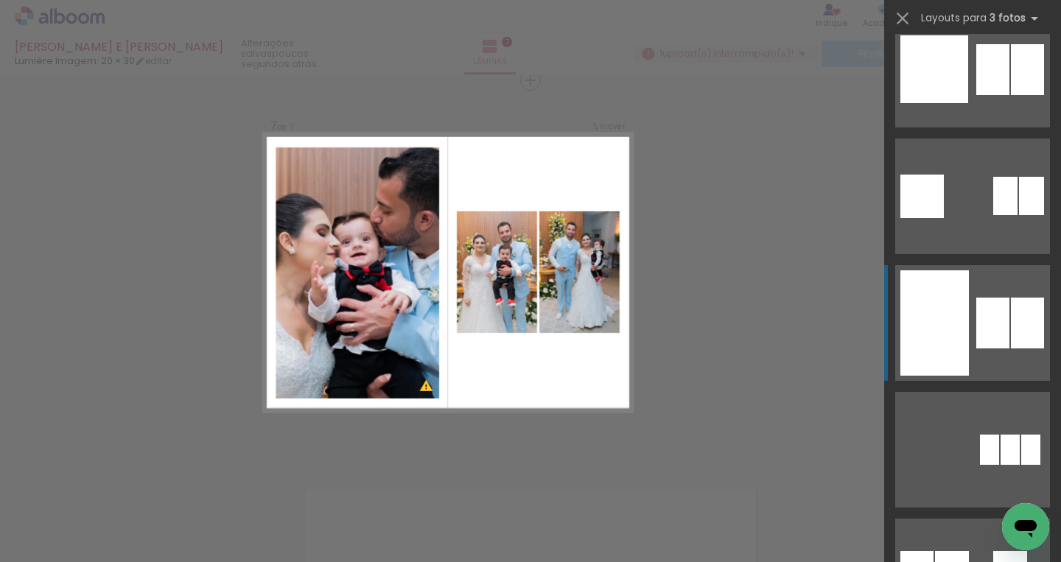
click at [936, 338] on div at bounding box center [935, 323] width 69 height 105
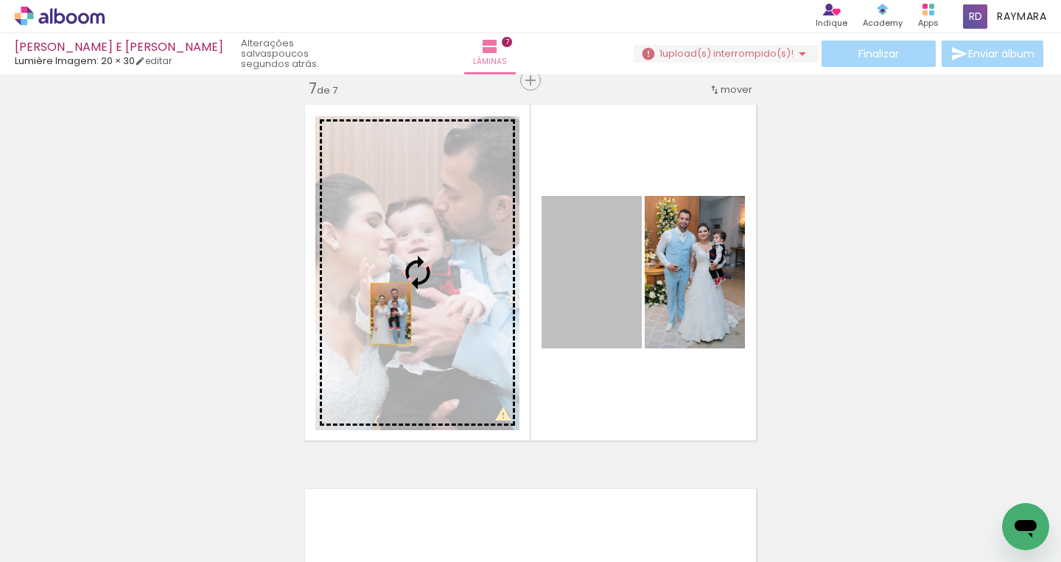
drag, startPoint x: 579, startPoint y: 315, endPoint x: 386, endPoint y: 314, distance: 193.1
click at [0, 0] on slot at bounding box center [0, 0] width 0 height 0
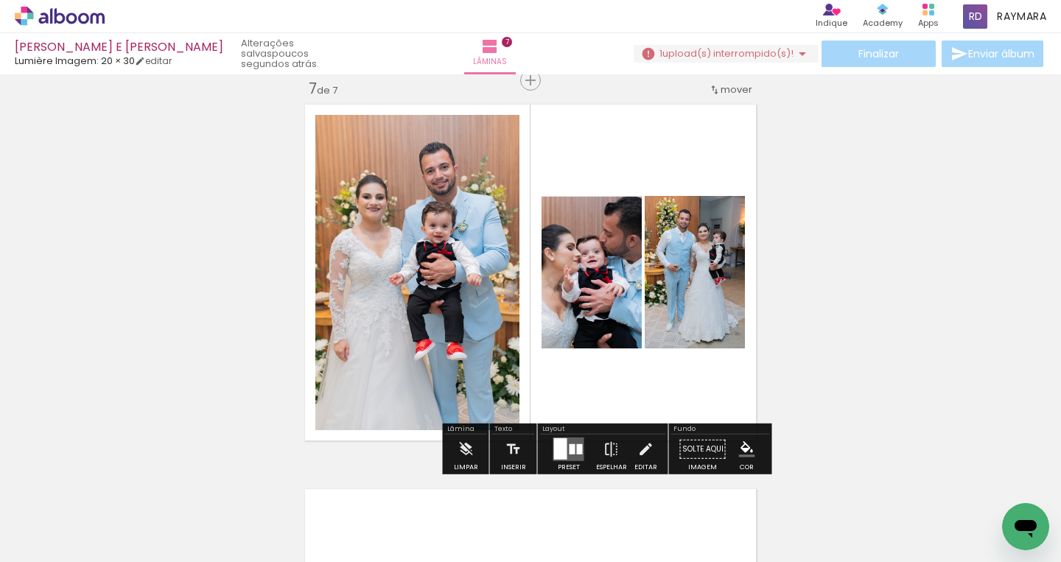
click at [728, 371] on quentale-layouter at bounding box center [530, 273] width 463 height 348
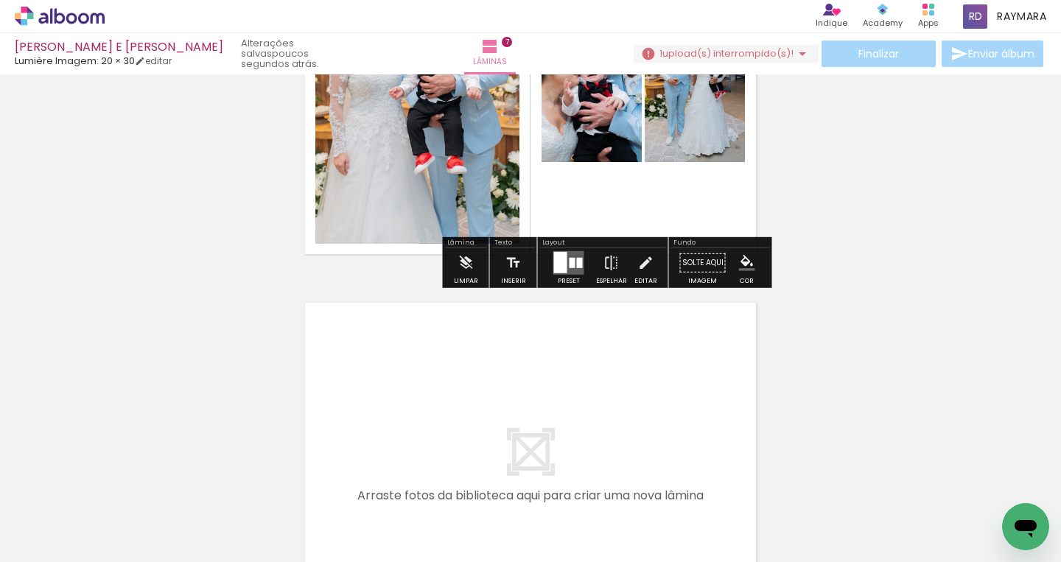
scroll to position [2610, 0]
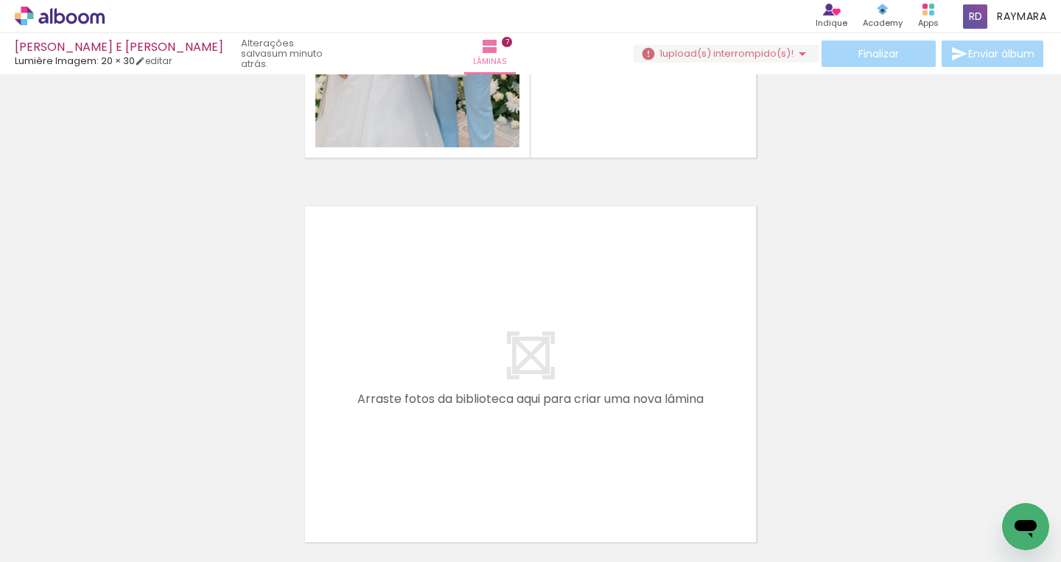
click at [907, 483] on iron-icon at bounding box center [900, 482] width 15 height 15
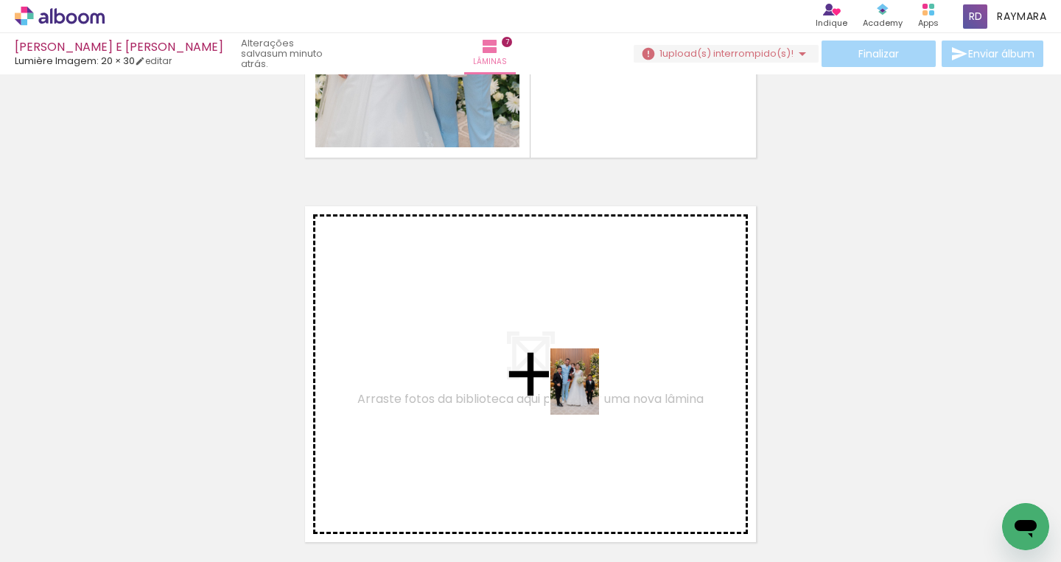
drag, startPoint x: 666, startPoint y: 522, endPoint x: 595, endPoint y: 393, distance: 147.5
click at [595, 393] on quentale-workspace at bounding box center [530, 281] width 1061 height 562
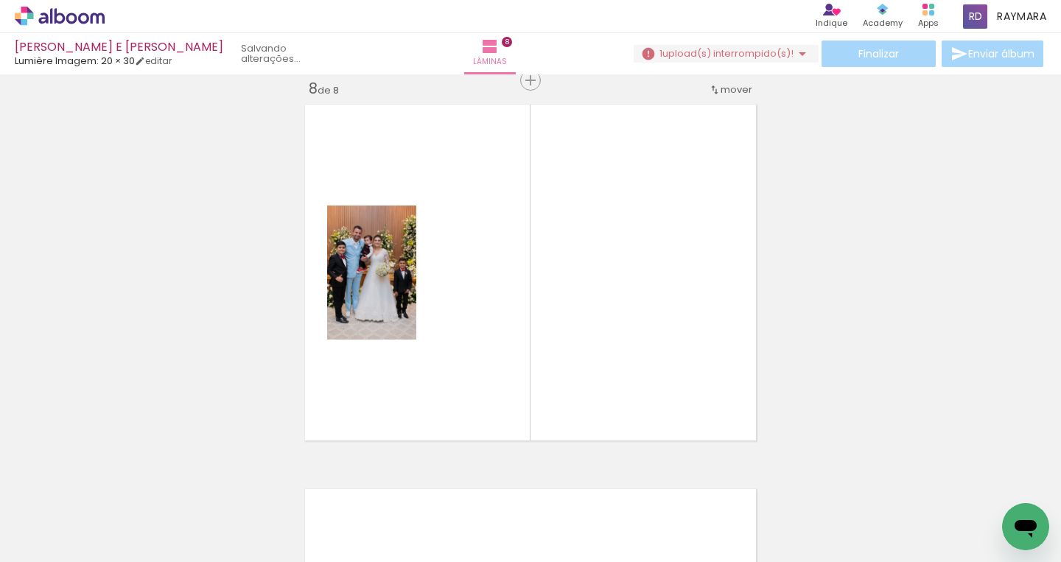
scroll to position [0, 967]
drag, startPoint x: 385, startPoint y: 556, endPoint x: 447, endPoint y: 551, distance: 62.1
click at [121, 551] on iron-horizontal-list at bounding box center [105, 516] width 29 height 92
drag, startPoint x: 681, startPoint y: 530, endPoint x: 542, endPoint y: 284, distance: 282.9
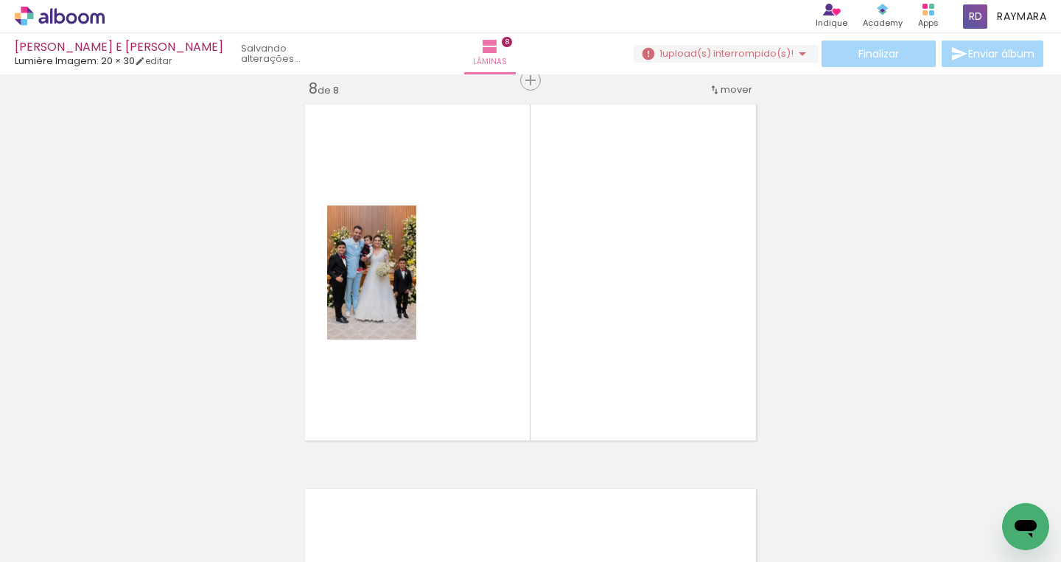
click at [542, 284] on quentale-workspace at bounding box center [530, 281] width 1061 height 562
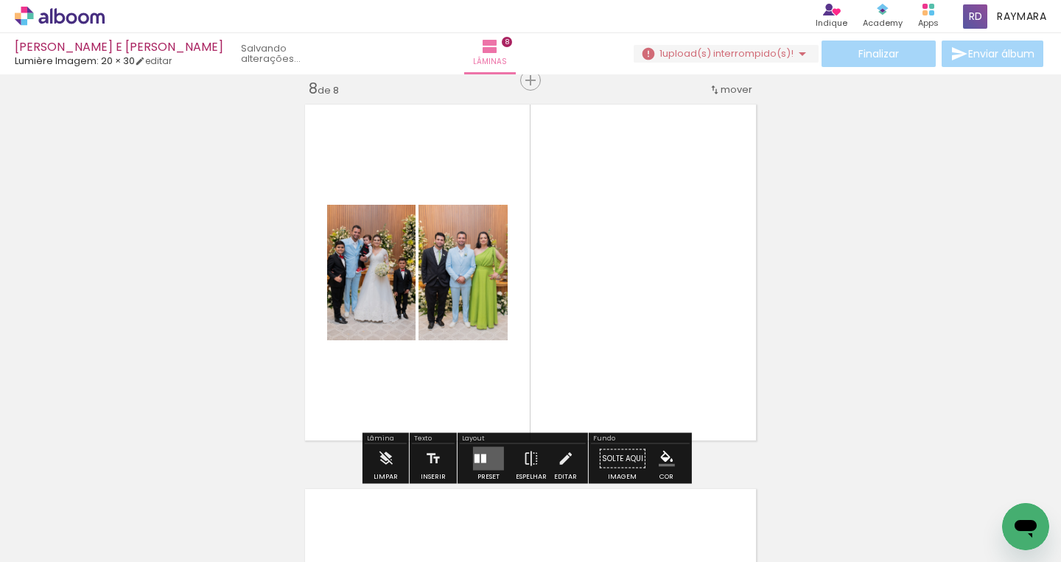
click at [475, 456] on div at bounding box center [477, 459] width 5 height 9
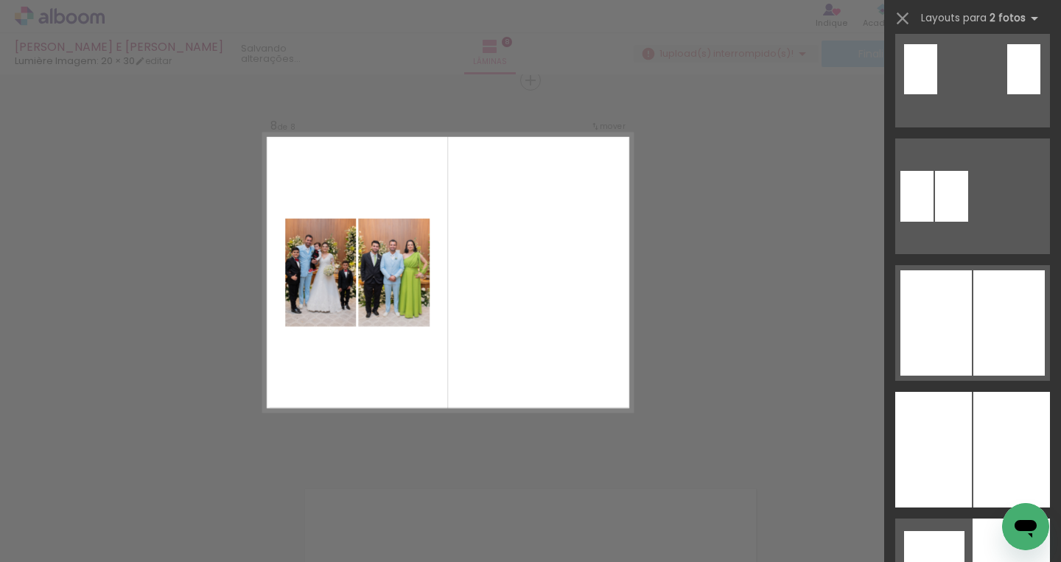
scroll to position [0, 0]
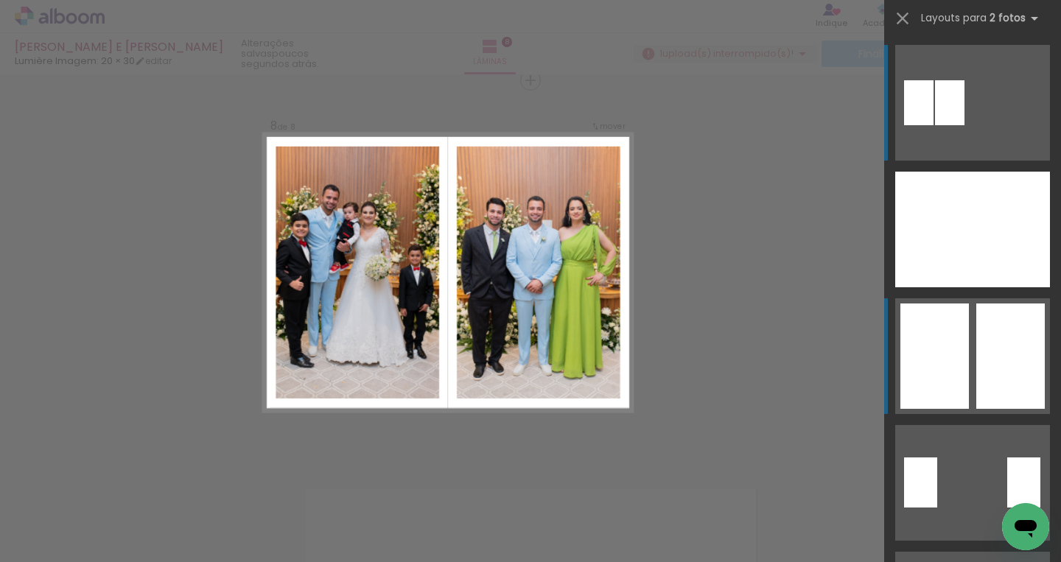
click at [909, 345] on div at bounding box center [935, 356] width 69 height 105
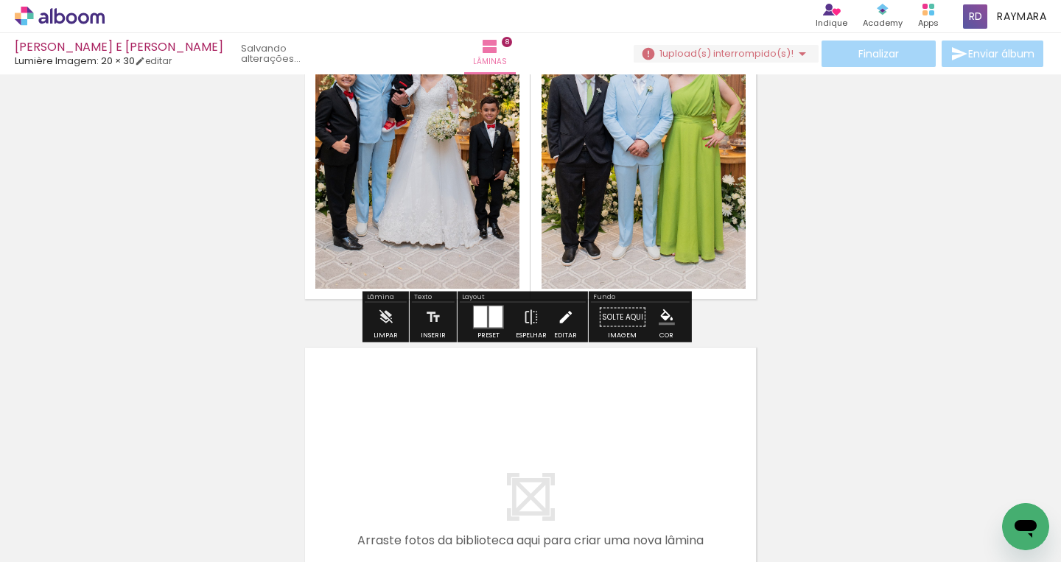
scroll to position [3005, 0]
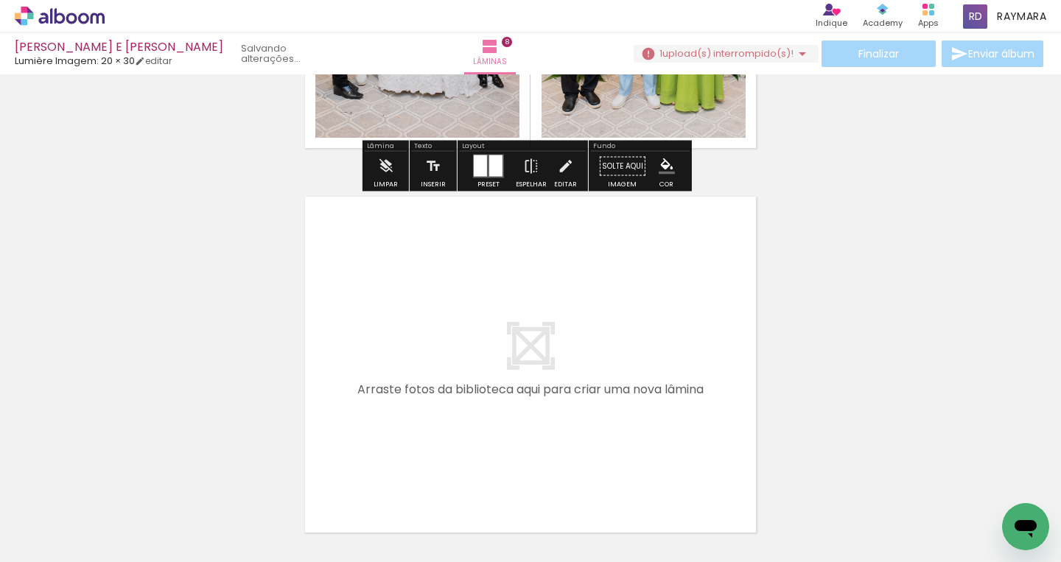
drag, startPoint x: 444, startPoint y: 503, endPoint x: 482, endPoint y: 322, distance: 184.6
click at [482, 322] on quentale-workspace at bounding box center [530, 281] width 1061 height 562
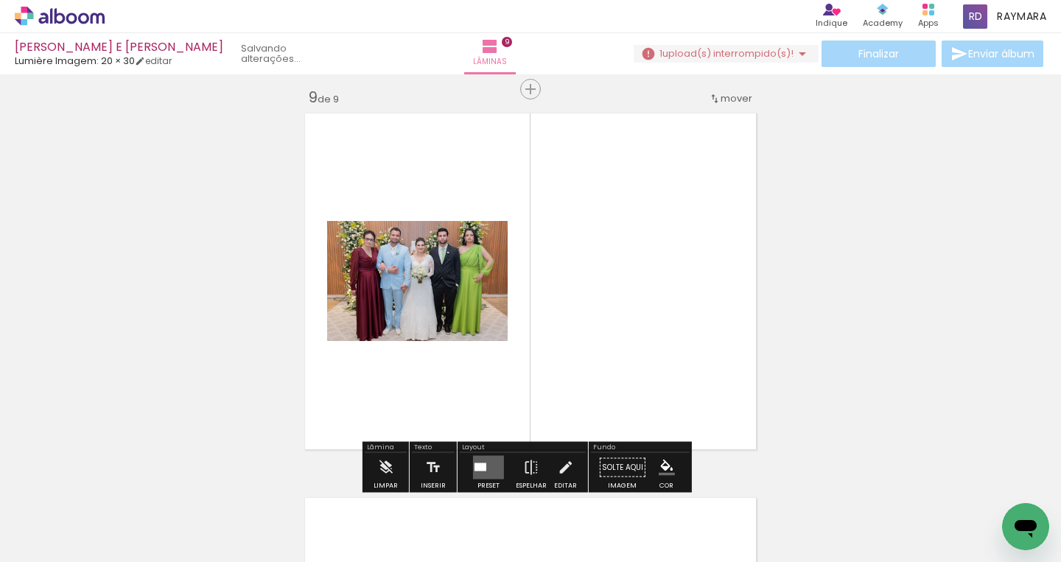
scroll to position [3097, 0]
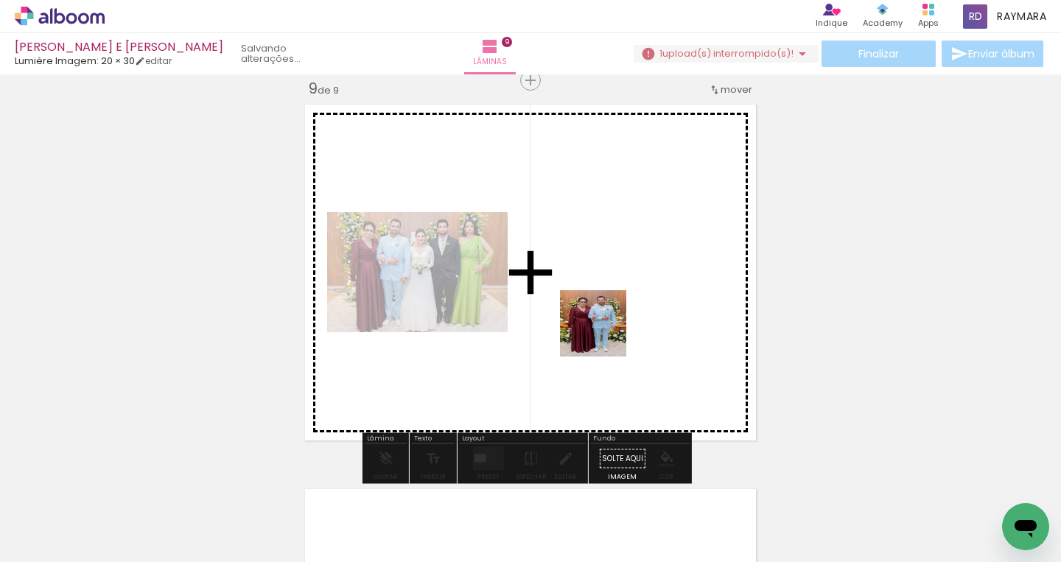
drag, startPoint x: 591, startPoint y: 367, endPoint x: 614, endPoint y: 312, distance: 59.8
click at [614, 312] on quentale-workspace at bounding box center [530, 281] width 1061 height 562
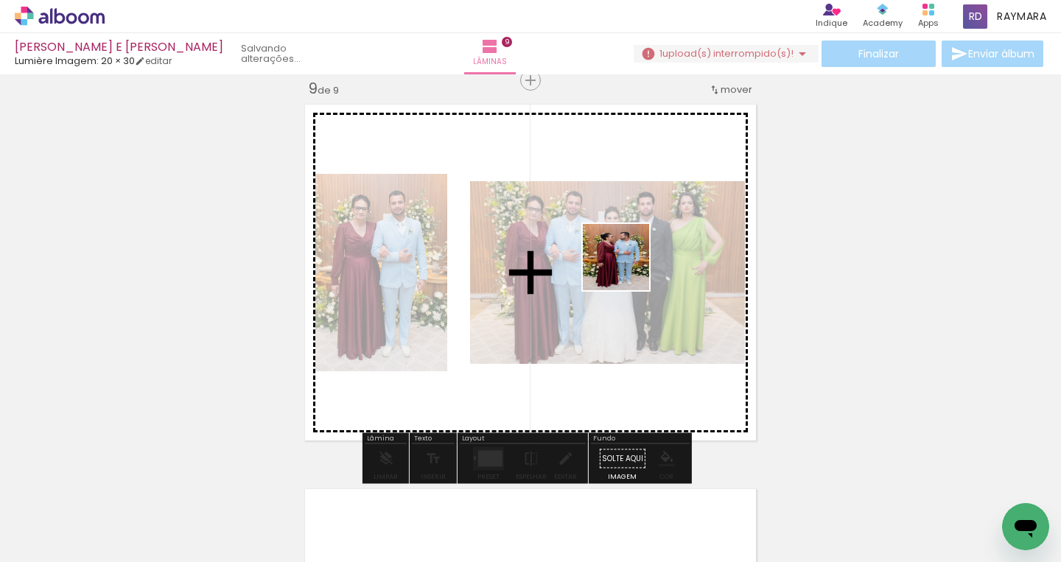
drag, startPoint x: 624, startPoint y: 422, endPoint x: 627, endPoint y: 266, distance: 155.6
click at [627, 266] on quentale-workspace at bounding box center [530, 281] width 1061 height 562
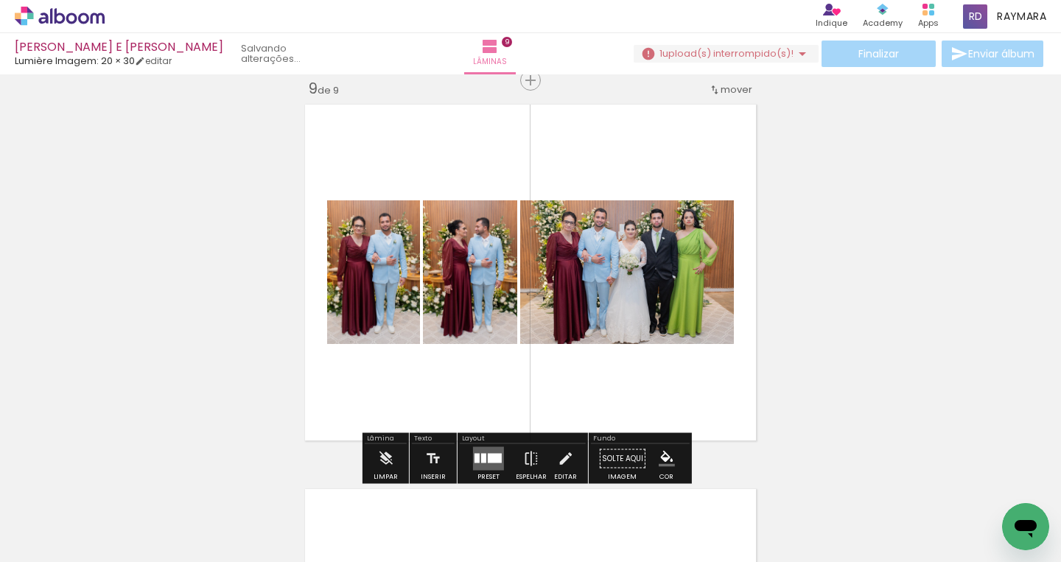
click at [488, 458] on div at bounding box center [495, 459] width 14 height 10
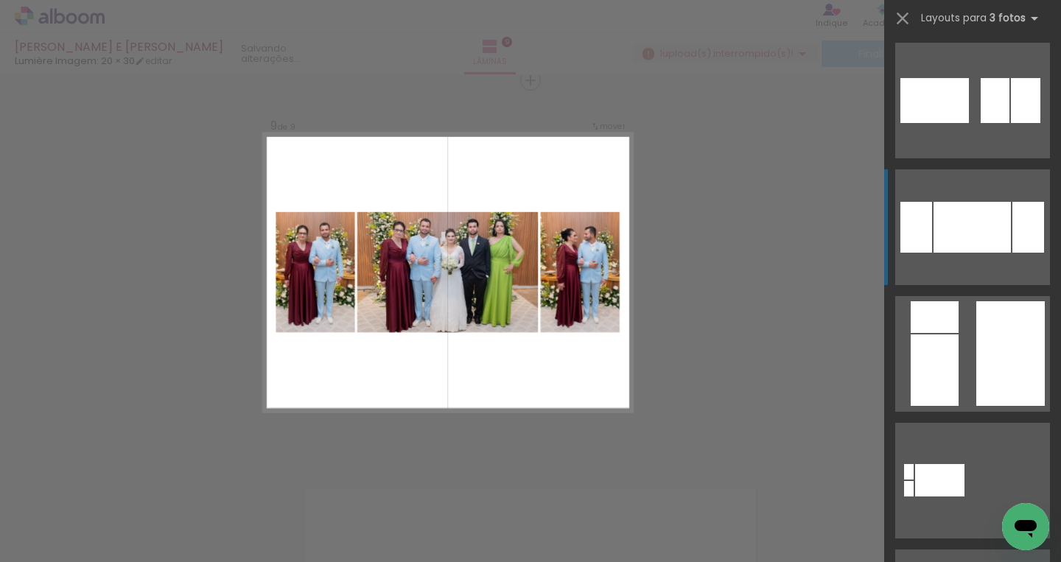
scroll to position [610, 0]
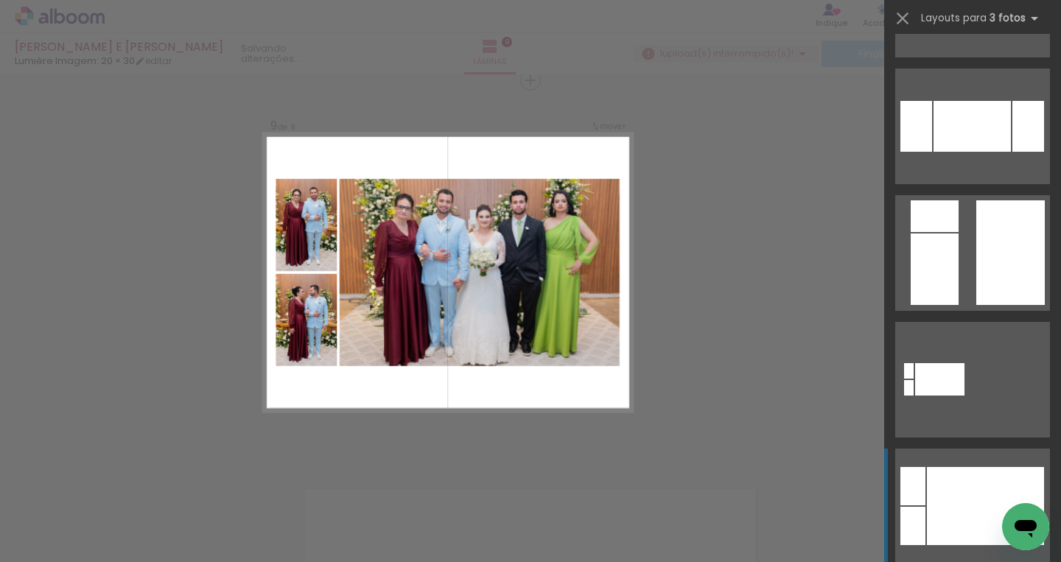
click at [949, 509] on div at bounding box center [985, 506] width 117 height 78
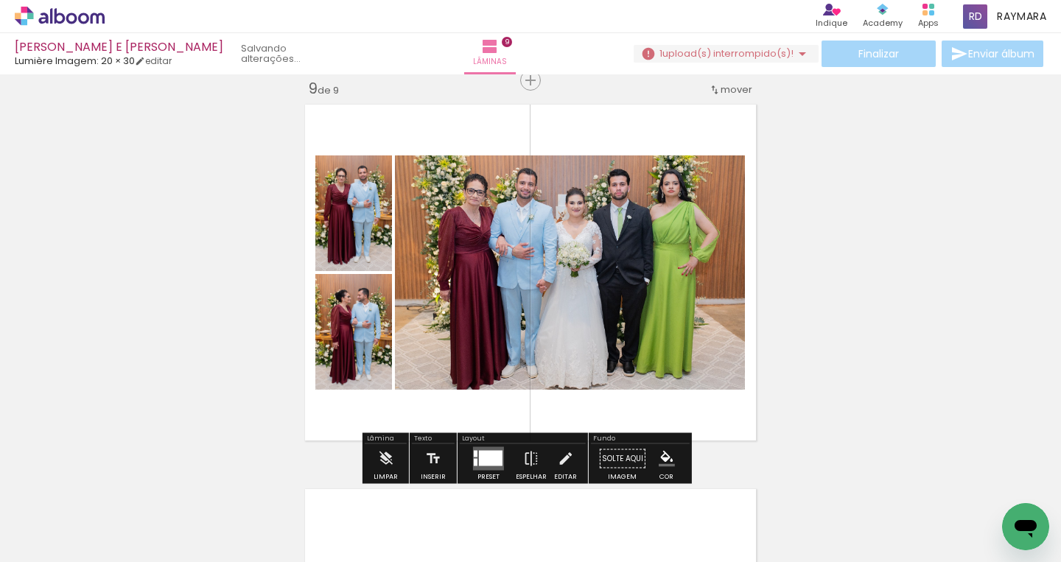
click at [487, 462] on div at bounding box center [491, 458] width 24 height 15
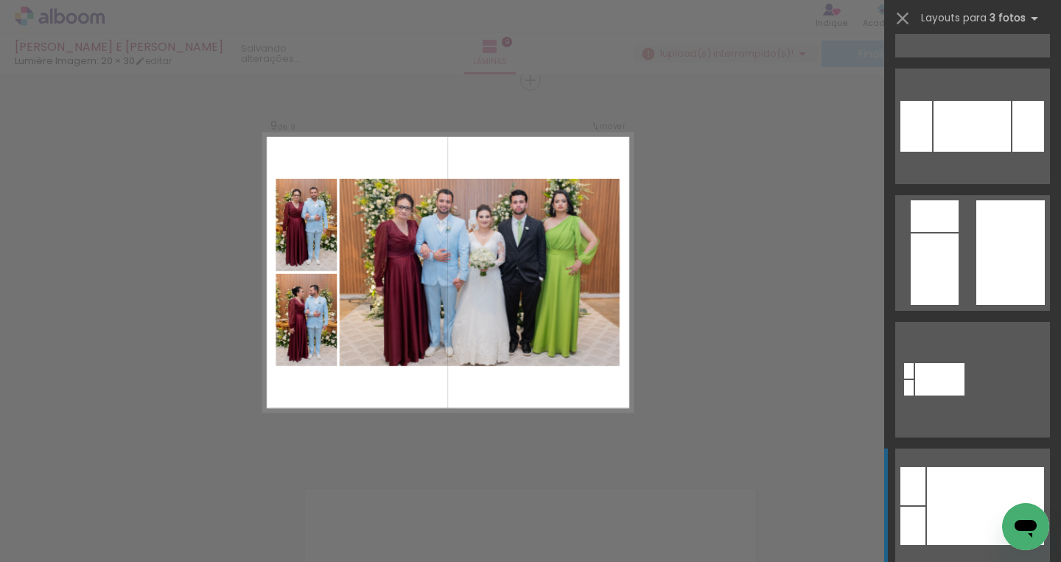
scroll to position [1014, 0]
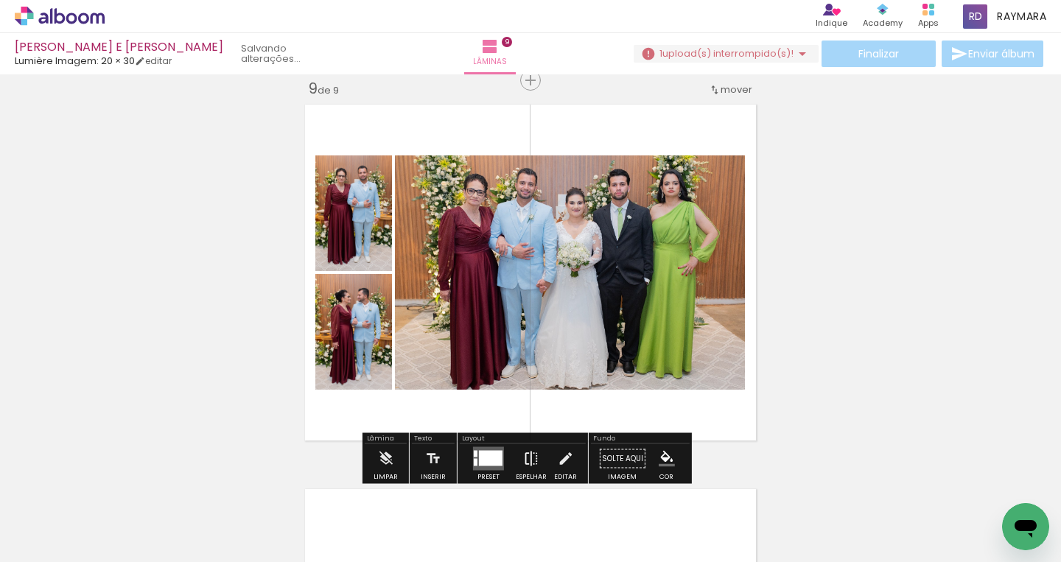
click at [529, 461] on iron-icon at bounding box center [531, 458] width 16 height 29
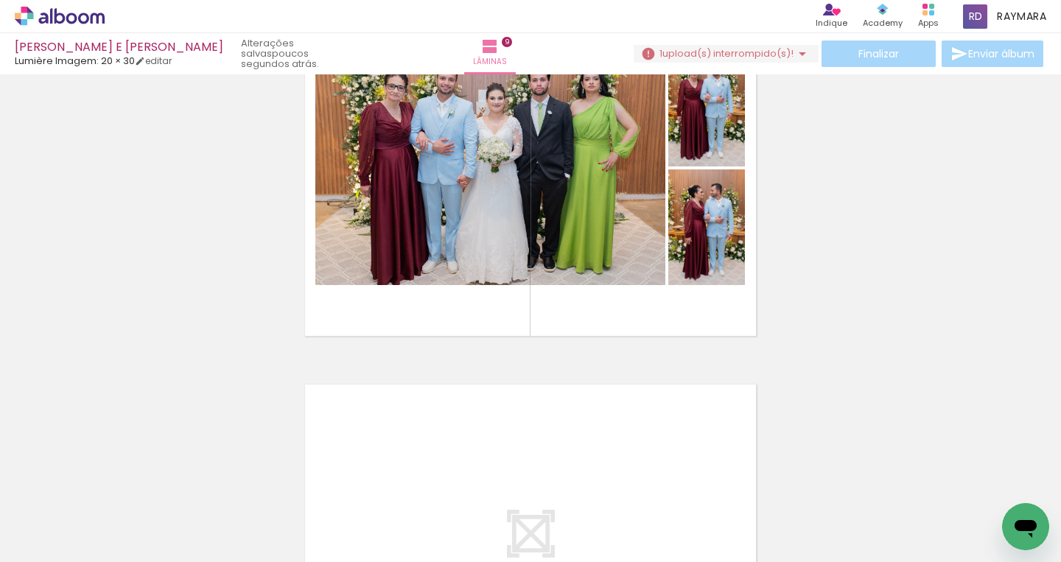
scroll to position [0, 2369]
click at [121, 554] on iron-horizontal-list at bounding box center [105, 516] width 29 height 92
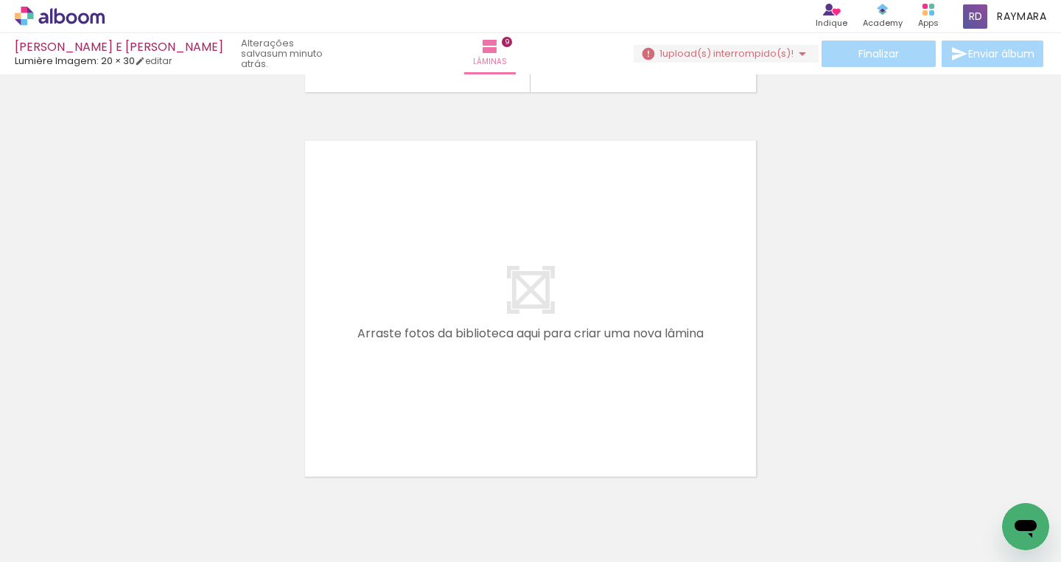
scroll to position [0, 932]
click at [369, 514] on div at bounding box center [370, 512] width 55 height 73
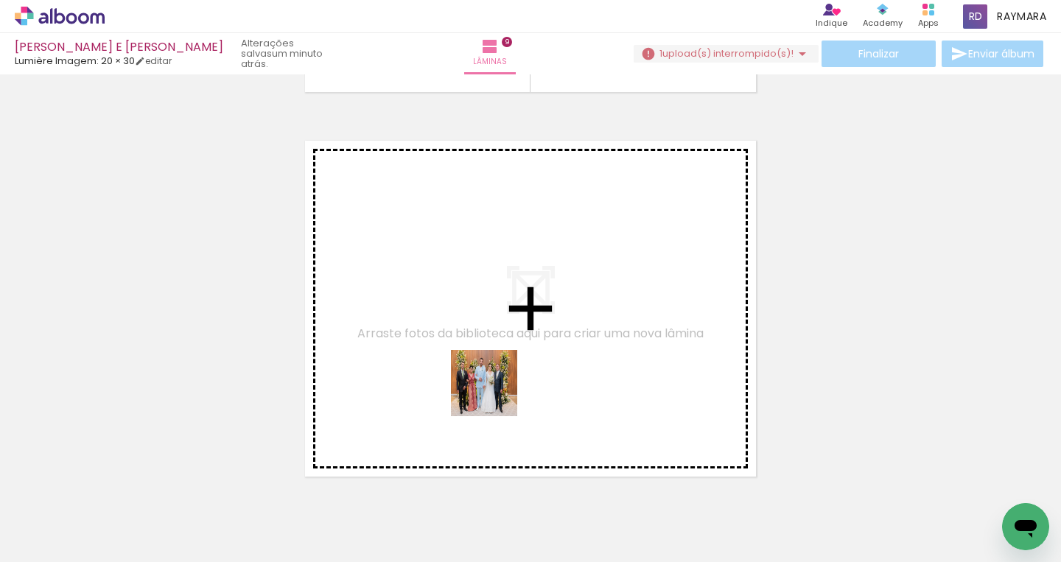
drag, startPoint x: 457, startPoint y: 517, endPoint x: 504, endPoint y: 352, distance: 171.7
click at [504, 352] on quentale-workspace at bounding box center [530, 281] width 1061 height 562
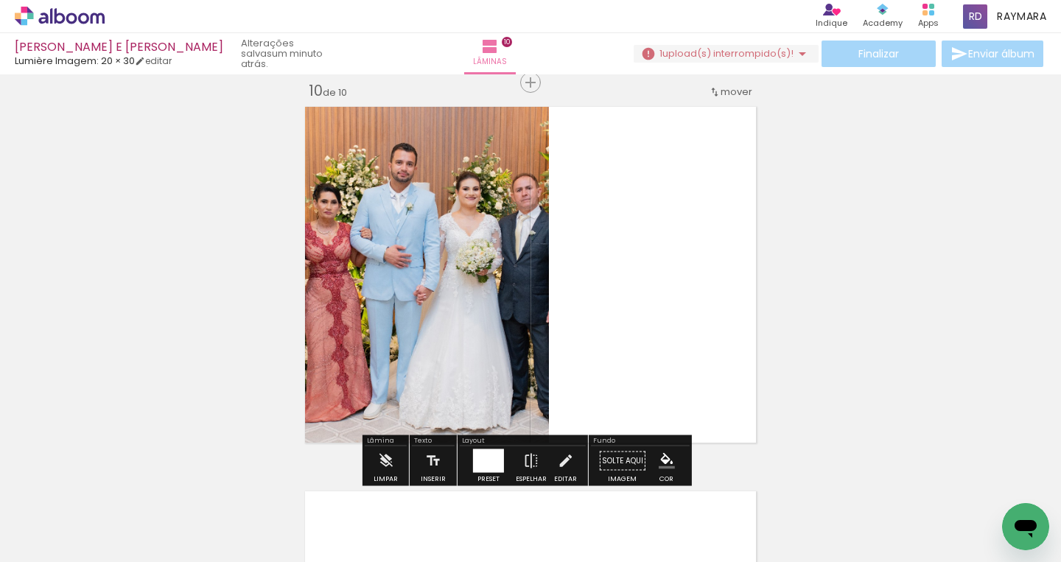
scroll to position [3482, 0]
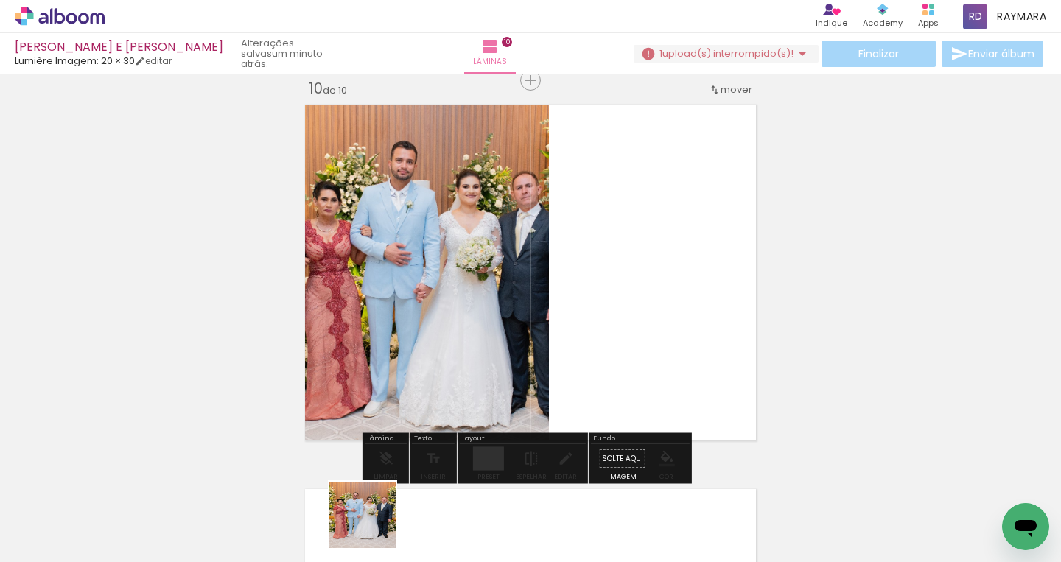
drag, startPoint x: 371, startPoint y: 529, endPoint x: 503, endPoint y: 366, distance: 209.6
click at [503, 366] on quentale-workspace at bounding box center [530, 281] width 1061 height 562
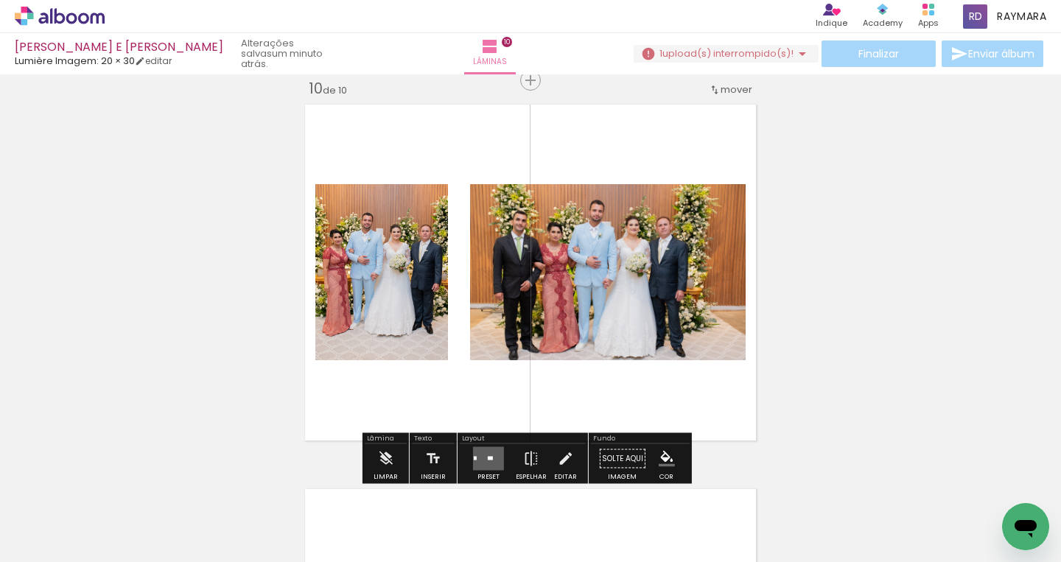
click at [479, 453] on quentale-layouter at bounding box center [488, 459] width 31 height 24
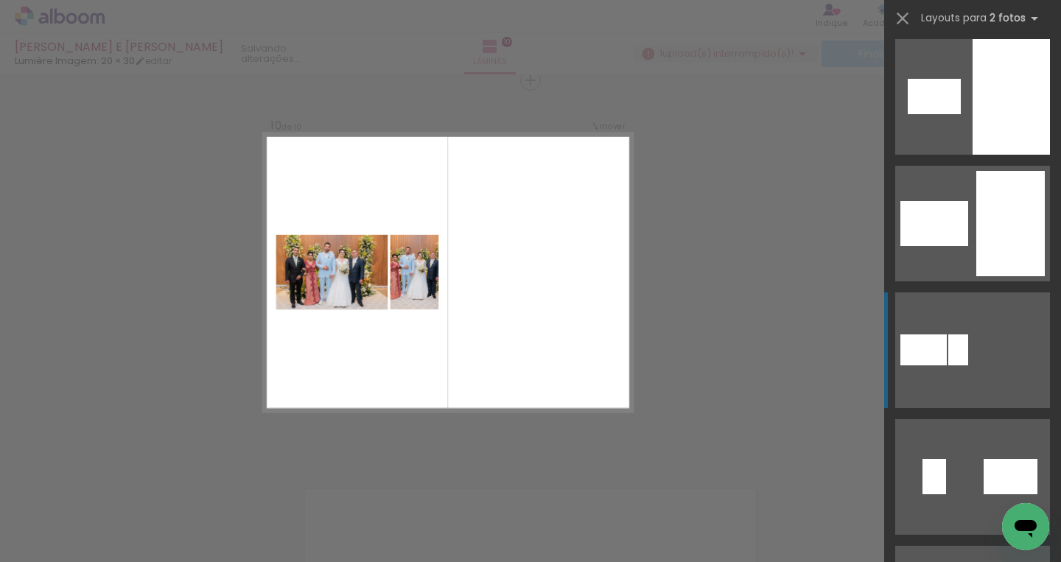
scroll to position [980, 0]
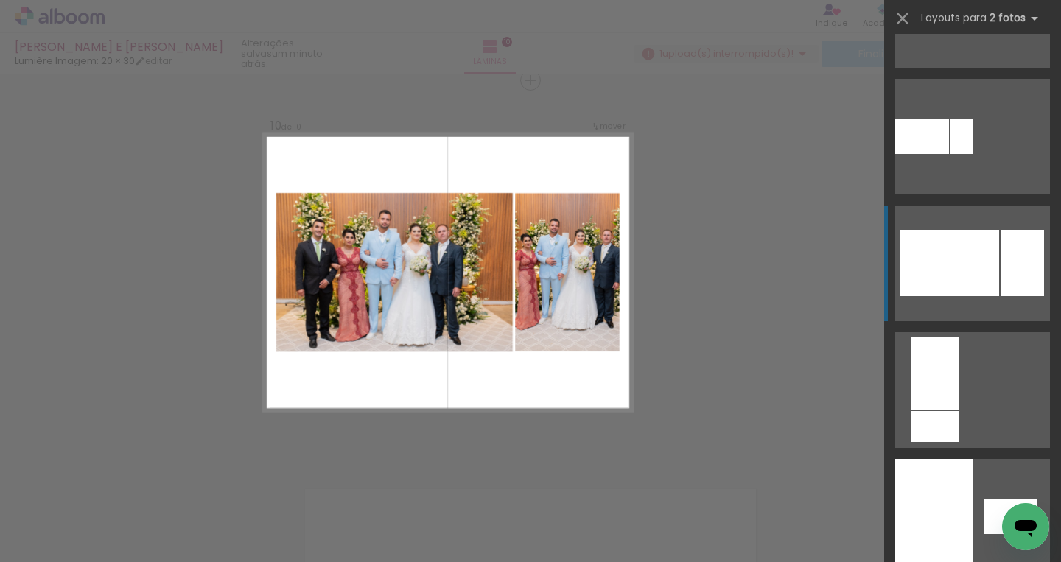
click at [938, 279] on div at bounding box center [950, 263] width 99 height 66
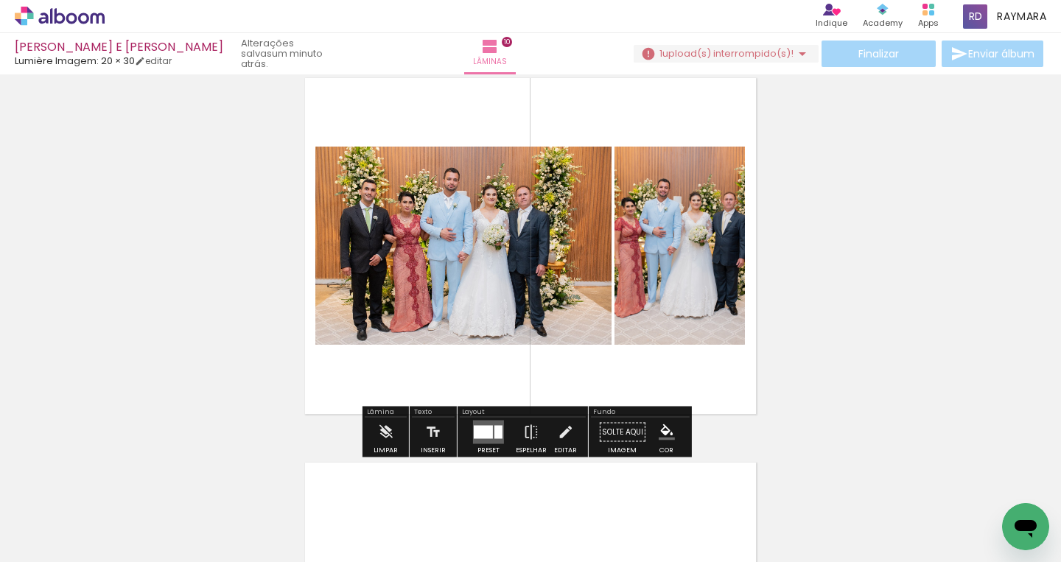
scroll to position [3511, 0]
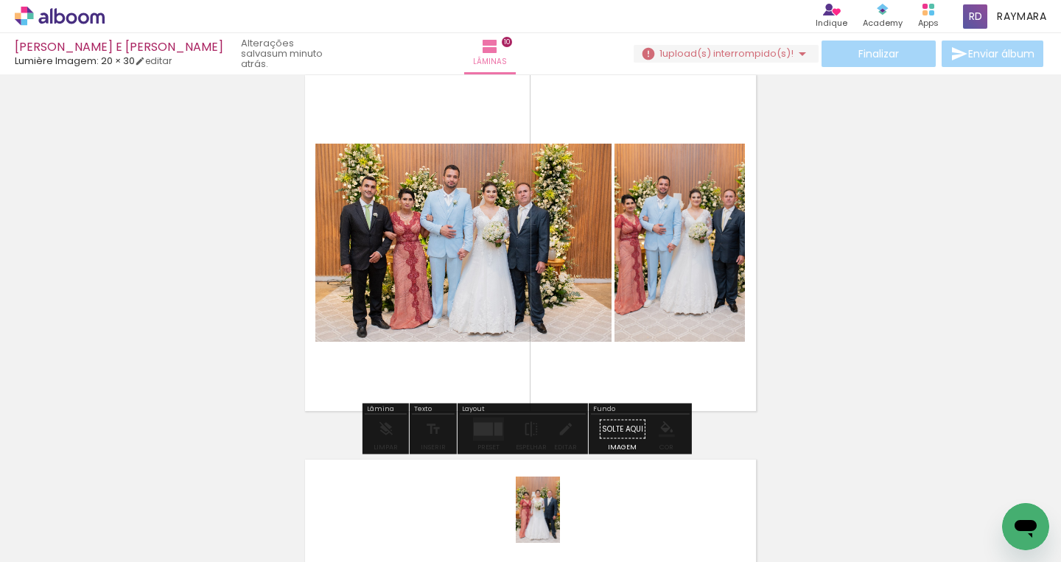
drag, startPoint x: 530, startPoint y: 504, endPoint x: 561, endPoint y: 525, distance: 37.2
click at [560, 522] on div at bounding box center [536, 512] width 49 height 73
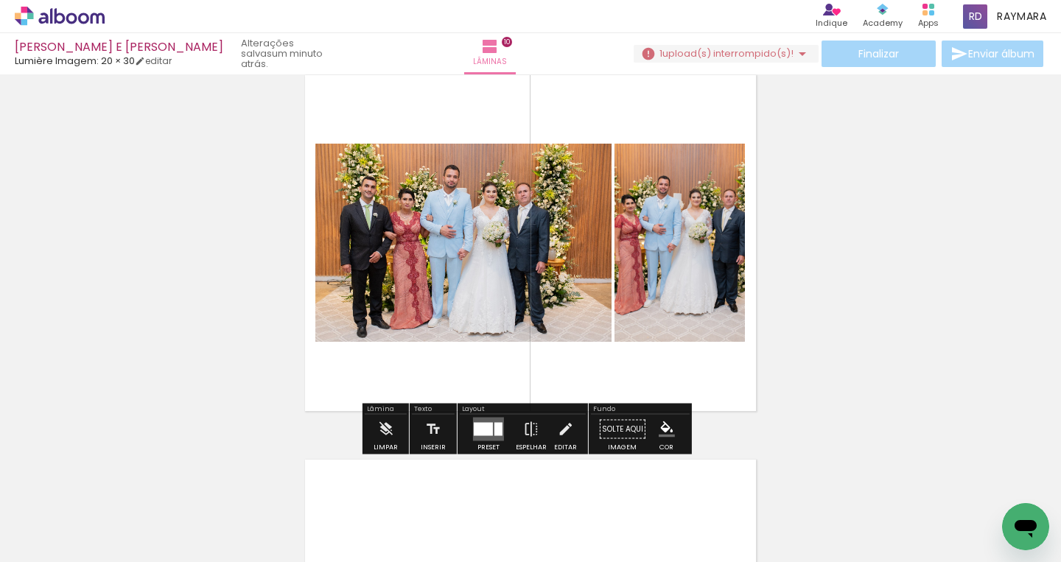
scroll to position [3737, 0]
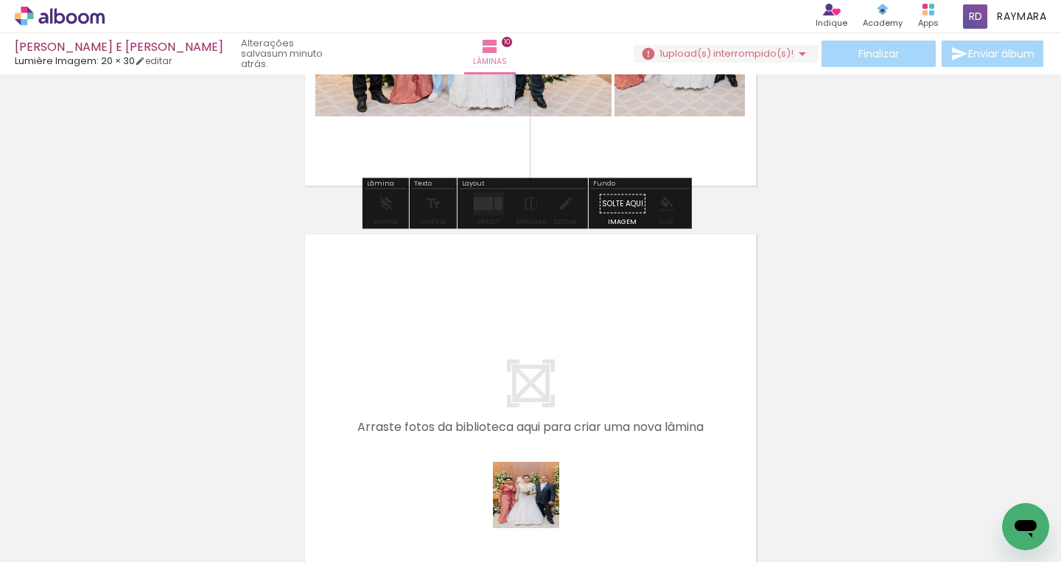
drag, startPoint x: 537, startPoint y: 506, endPoint x: 527, endPoint y: 373, distance: 133.8
click at [527, 373] on quentale-workspace at bounding box center [530, 281] width 1061 height 562
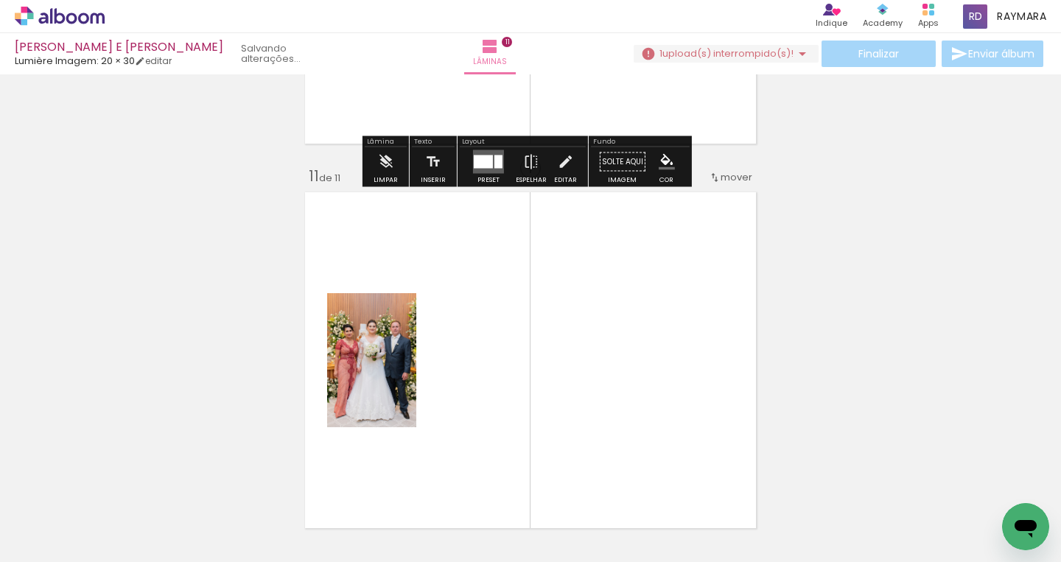
scroll to position [3866, 0]
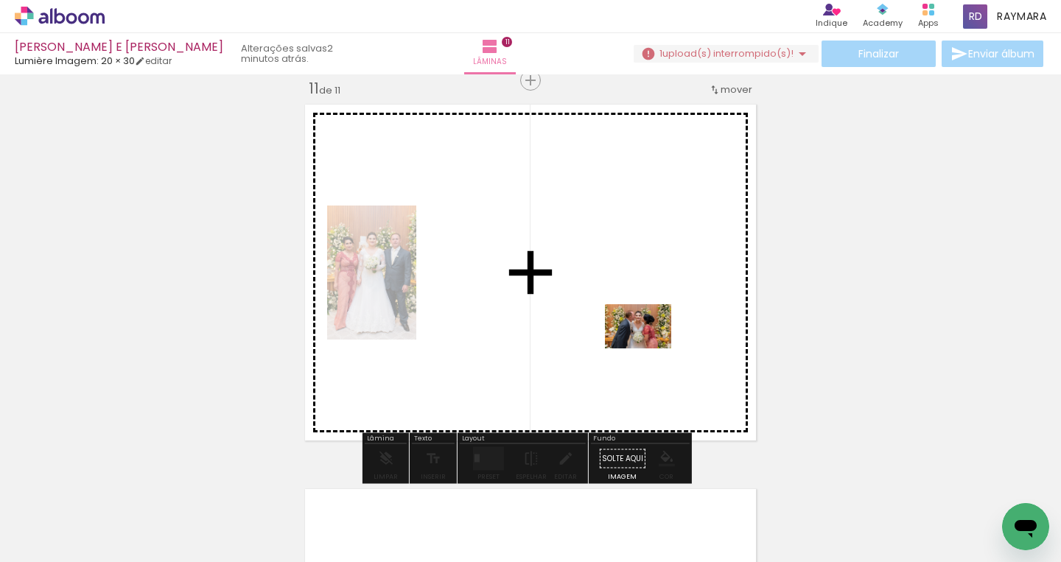
drag, startPoint x: 649, startPoint y: 513, endPoint x: 649, endPoint y: 349, distance: 164.4
click at [649, 349] on quentale-workspace at bounding box center [530, 281] width 1061 height 562
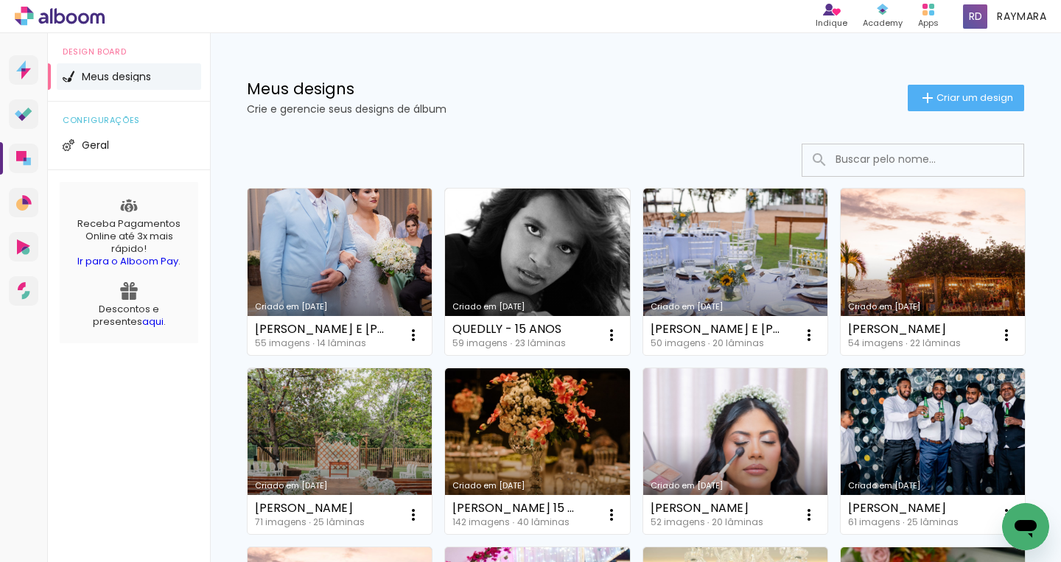
click at [377, 237] on link "Criado em [DATE]" at bounding box center [340, 272] width 184 height 167
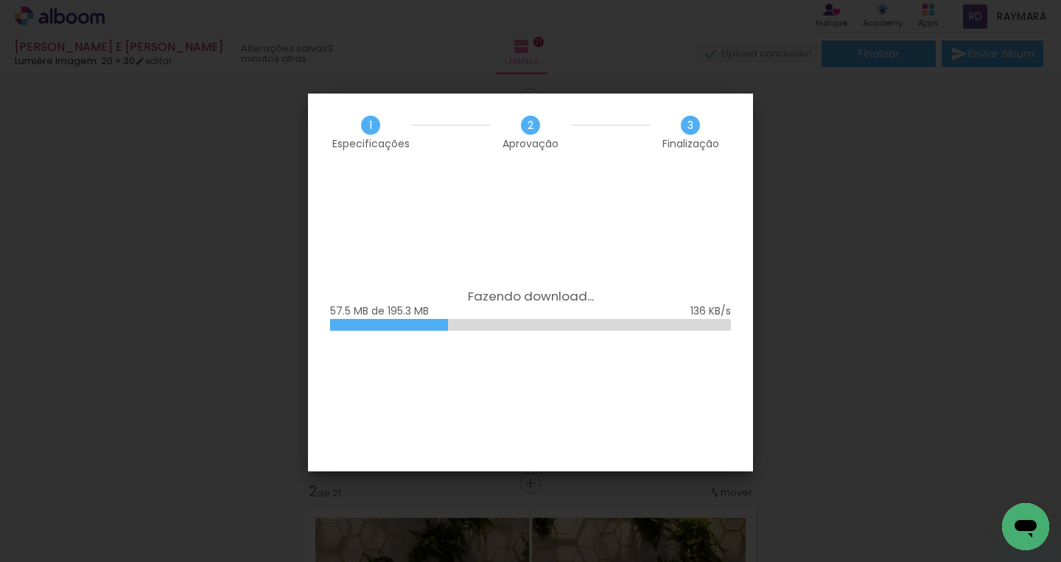
scroll to position [1020, 0]
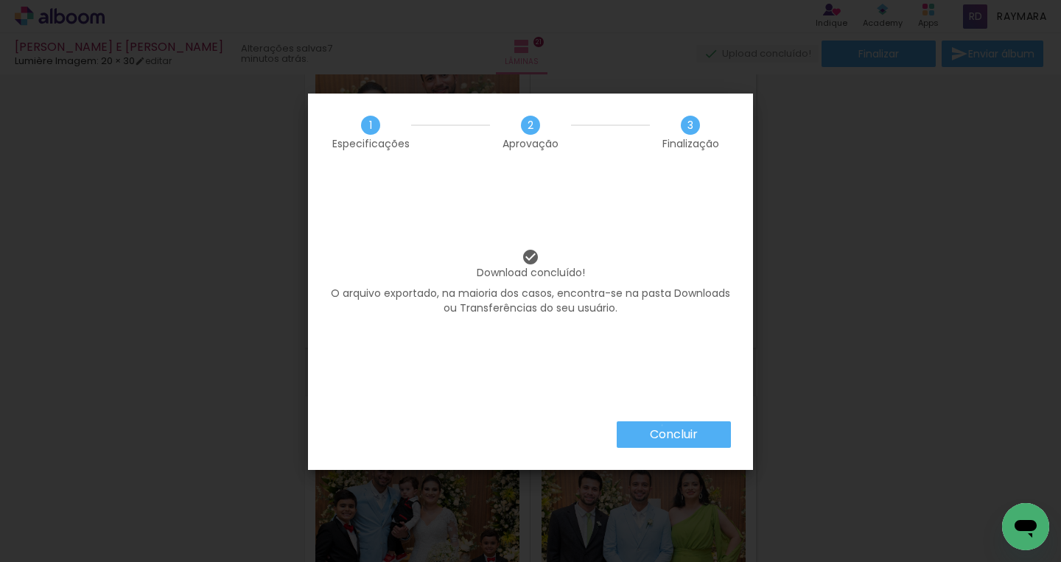
click at [661, 425] on paper-button "Concluir" at bounding box center [674, 435] width 114 height 27
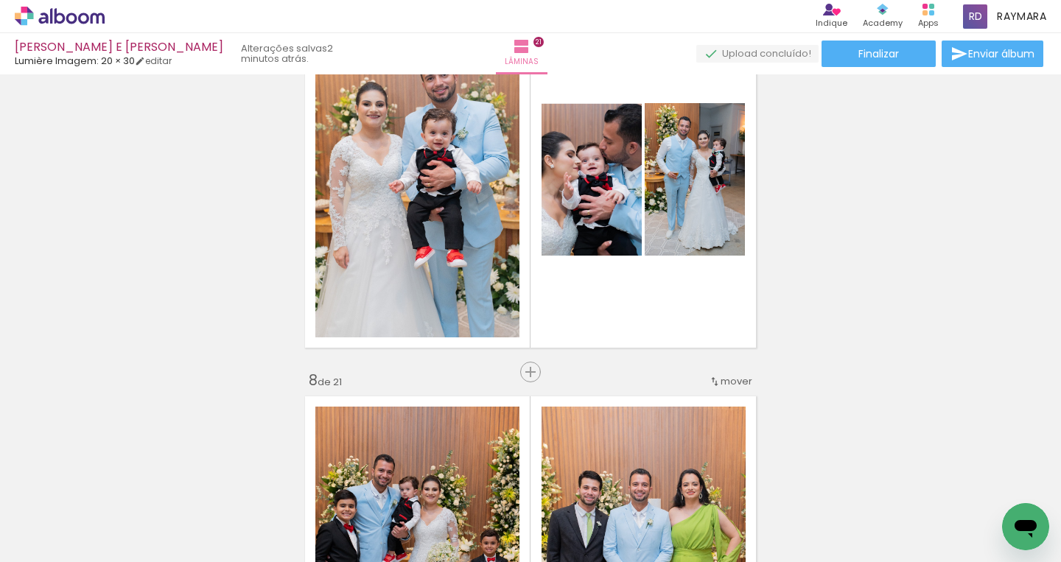
scroll to position [1020, 0]
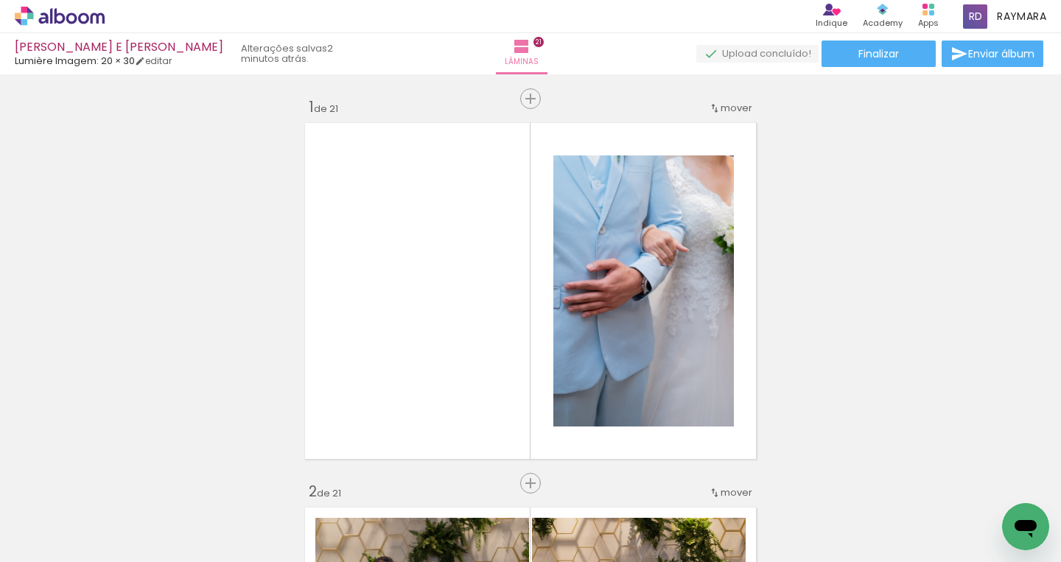
scroll to position [1020, 0]
